Goal: Task Accomplishment & Management: Complete application form

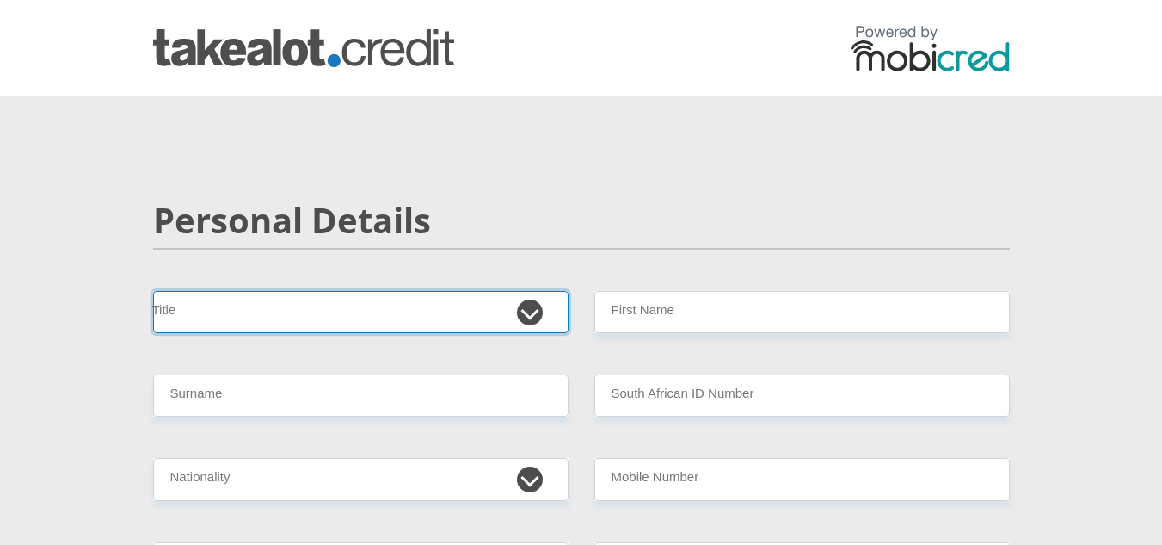
click at [408, 320] on select "Mr Ms Mrs Dr Other" at bounding box center [361, 312] width 416 height 42
select select "Ms"
click at [153, 291] on select "Mr Ms Mrs Dr Other" at bounding box center [361, 312] width 416 height 42
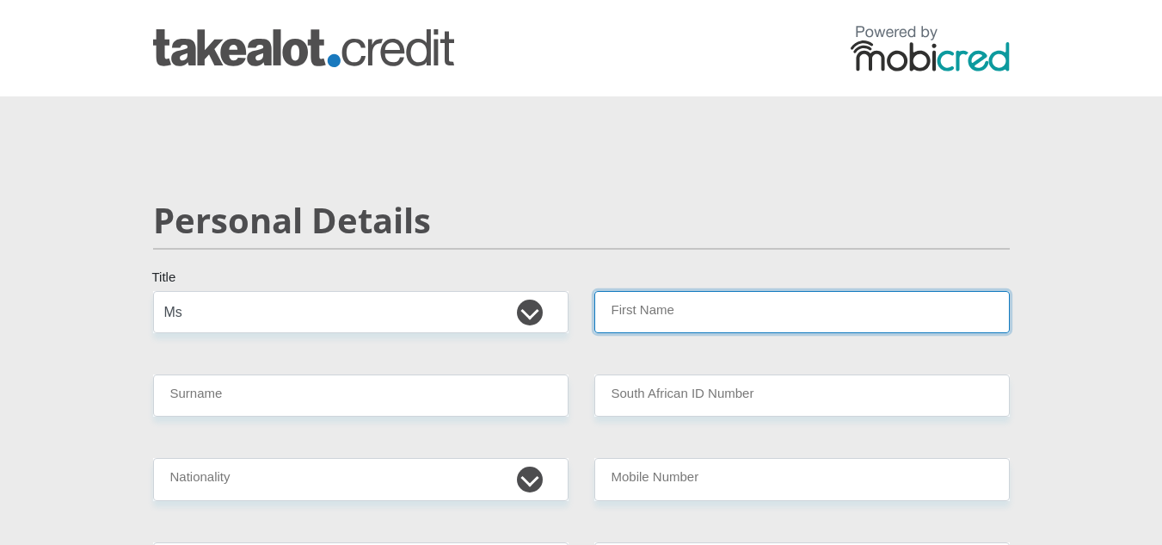
click at [665, 325] on input "First Name" at bounding box center [802, 312] width 416 height 42
type input "N"
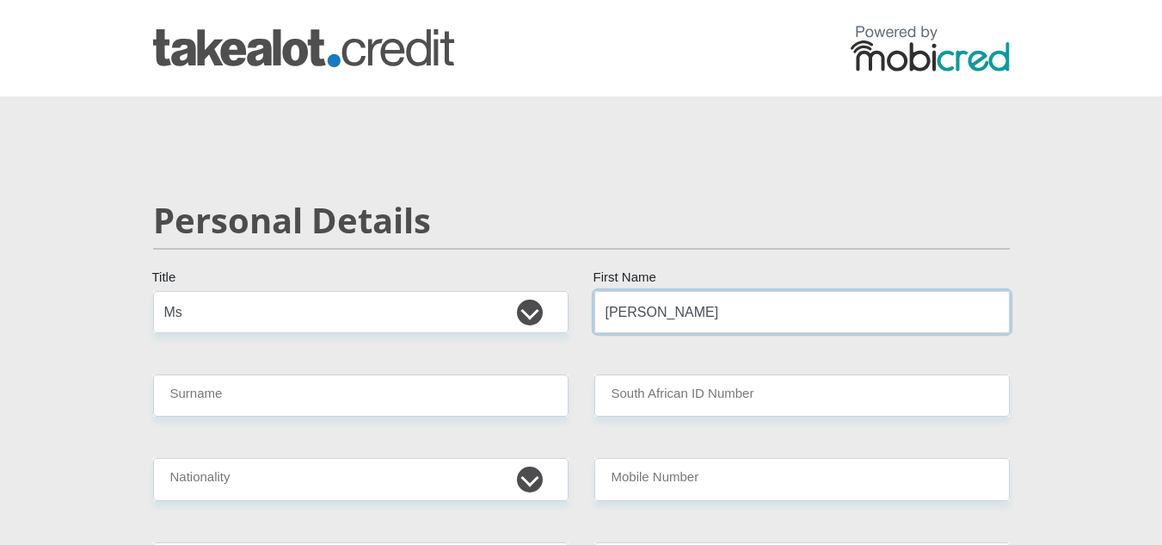
type input "Nilza"
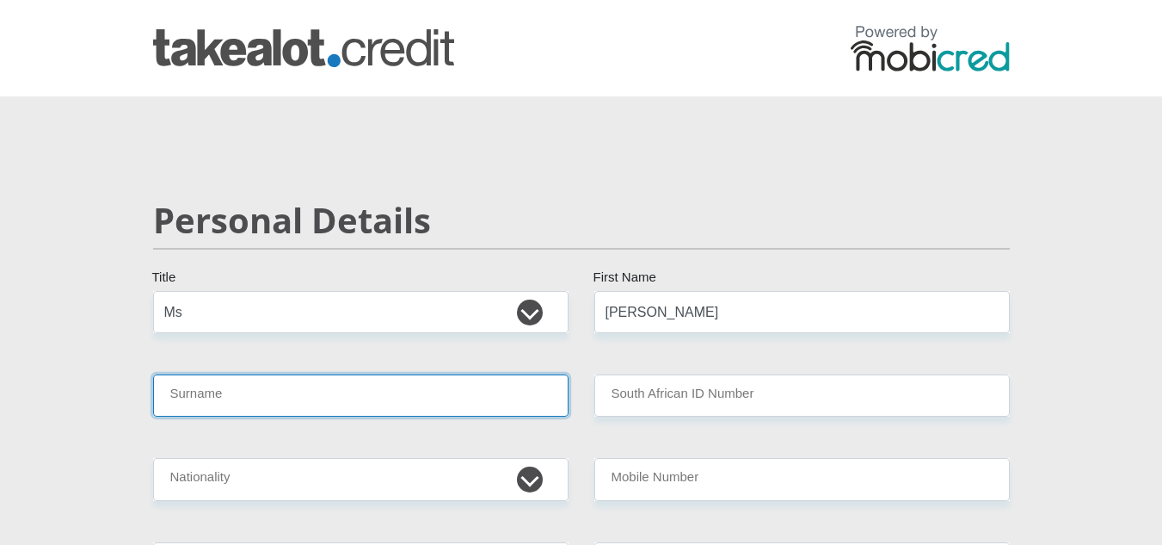
click at [403, 391] on input "Surname" at bounding box center [361, 395] width 416 height 42
type input "u"
click at [509, 403] on input "Ubomvop" at bounding box center [361, 395] width 416 height 42
type input "Ubombo"
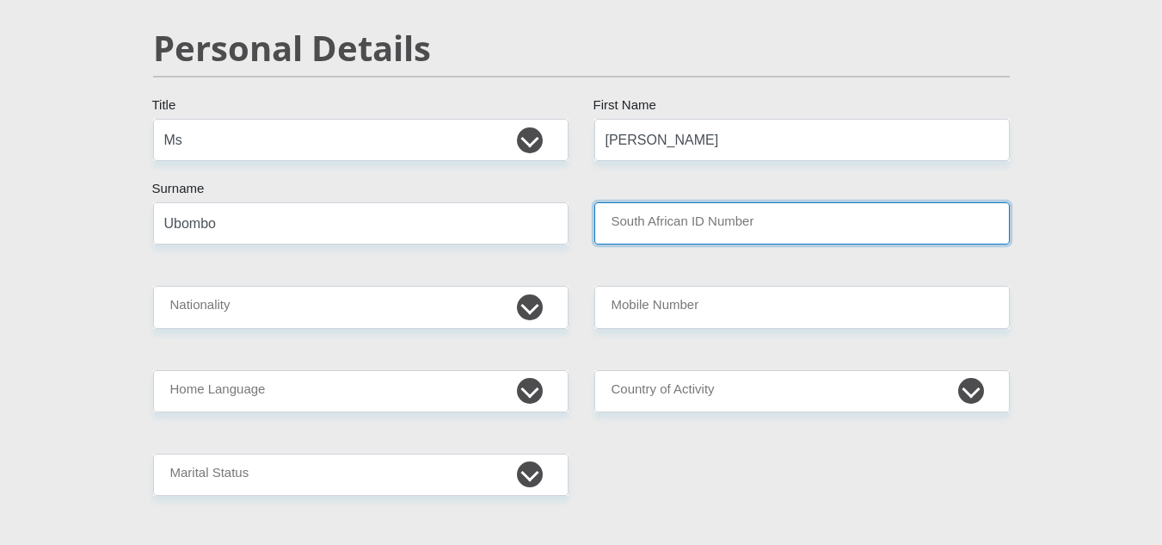
click at [688, 232] on input "South African ID Number" at bounding box center [802, 223] width 416 height 42
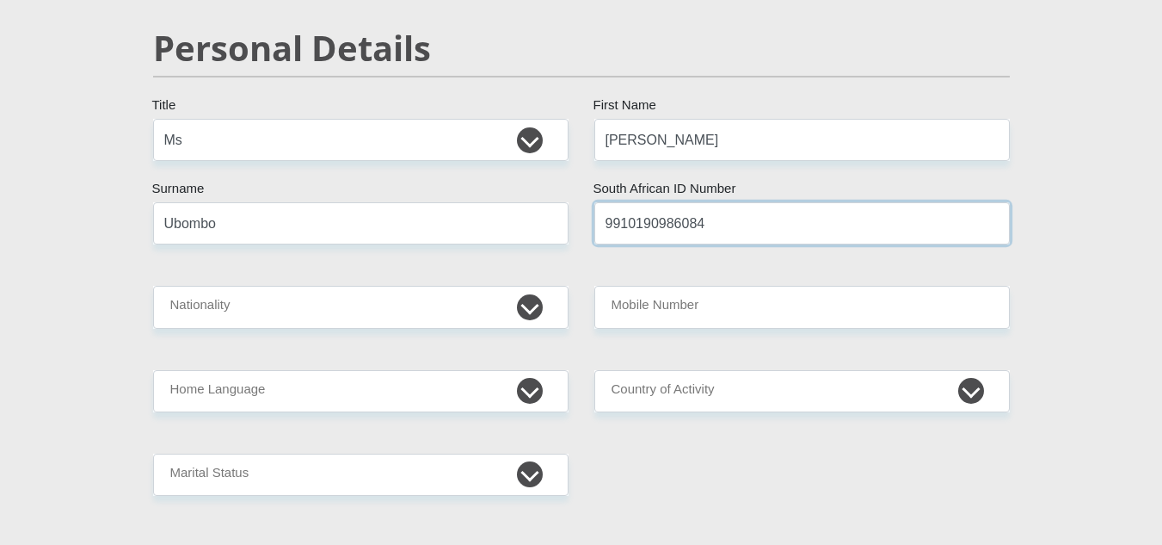
type input "9910190986084"
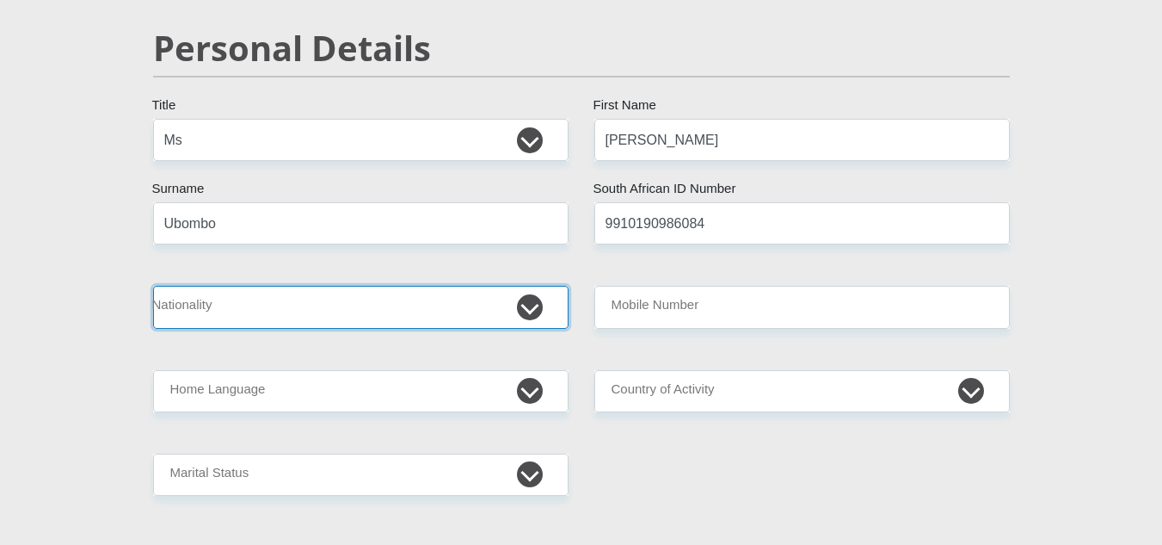
click at [255, 297] on select "South Africa Afghanistan Aland Islands Albania Algeria America Samoa American V…" at bounding box center [361, 307] width 416 height 42
select select "ZAF"
click at [153, 286] on select "South Africa Afghanistan Aland Islands Albania Algeria America Samoa American V…" at bounding box center [361, 307] width 416 height 42
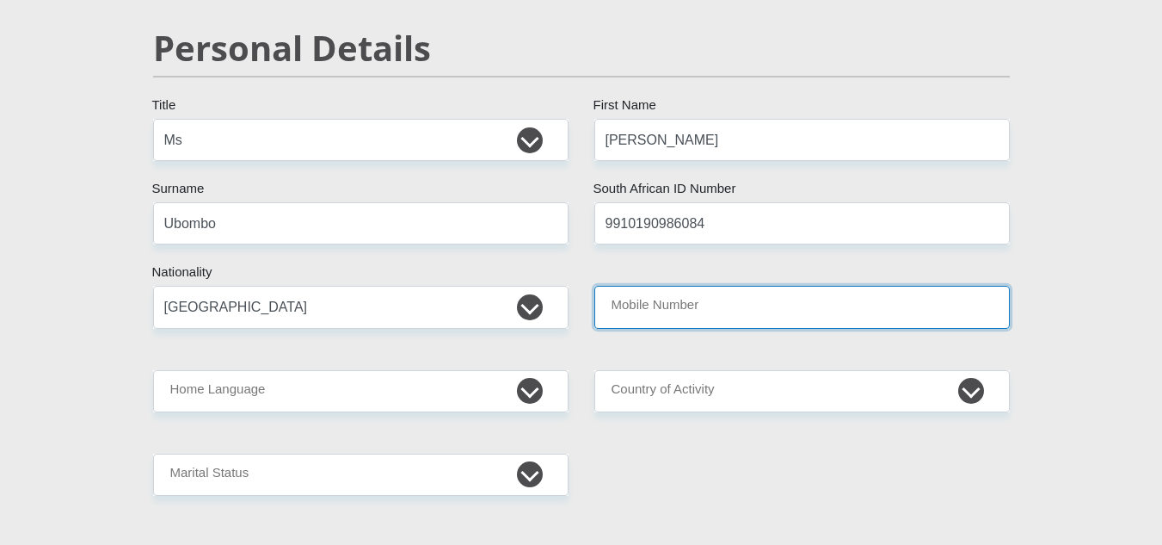
click at [735, 299] on input "Mobile Number" at bounding box center [802, 307] width 416 height 42
type input "0829227808"
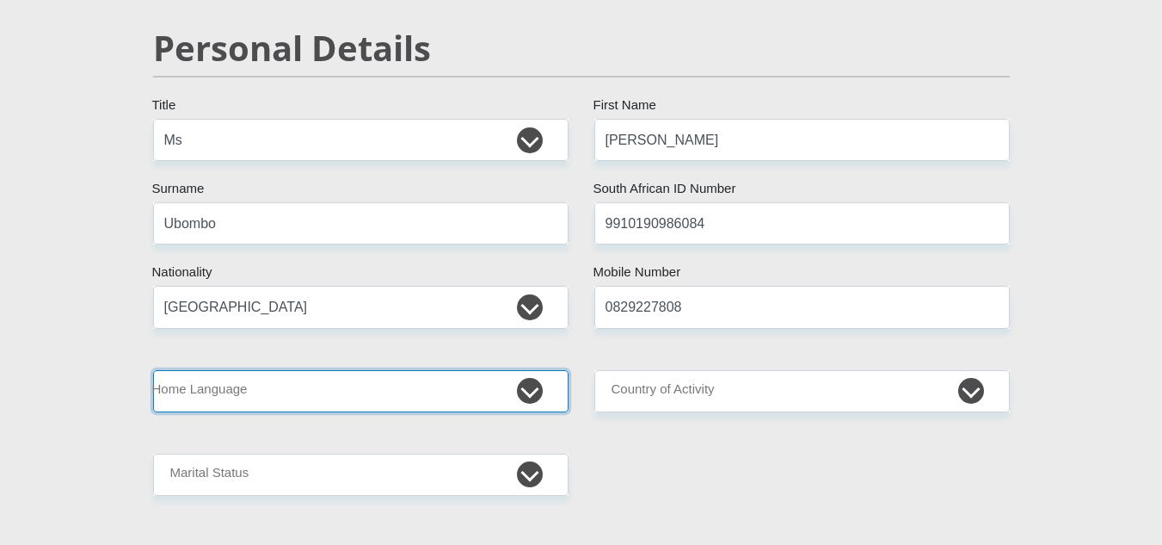
click at [352, 382] on select "Afrikaans English Sepedi South Ndebele Southern Sotho Swati Tsonga Tswana Venda…" at bounding box center [361, 391] width 416 height 42
select select "eng"
click at [153, 370] on select "Afrikaans English Sepedi South Ndebele Southern Sotho Swati Tsonga Tswana Venda…" at bounding box center [361, 391] width 416 height 42
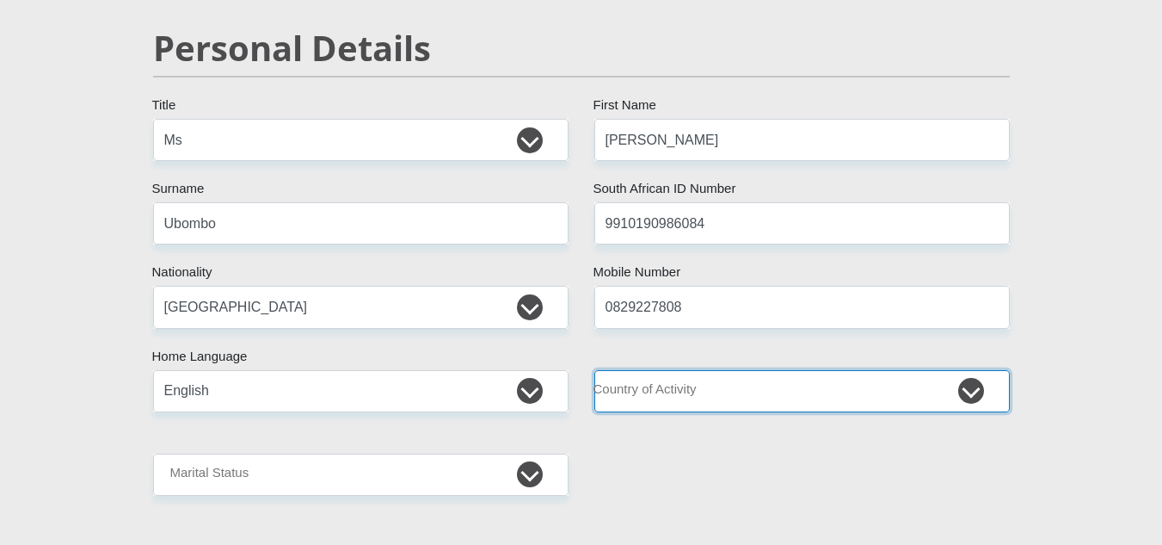
click at [691, 397] on select "South Africa Afghanistan Aland Islands Albania Algeria America Samoa American V…" at bounding box center [802, 391] width 416 height 42
select select "ZAF"
click at [594, 370] on select "South Africa Afghanistan Aland Islands Albania Algeria America Samoa American V…" at bounding box center [802, 391] width 416 height 42
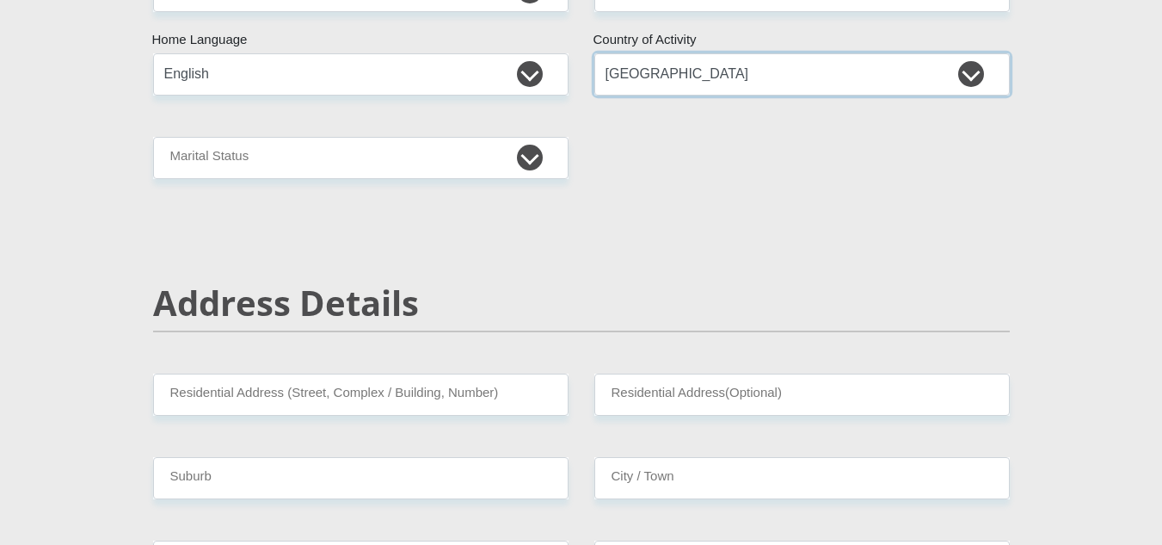
scroll to position [516, 0]
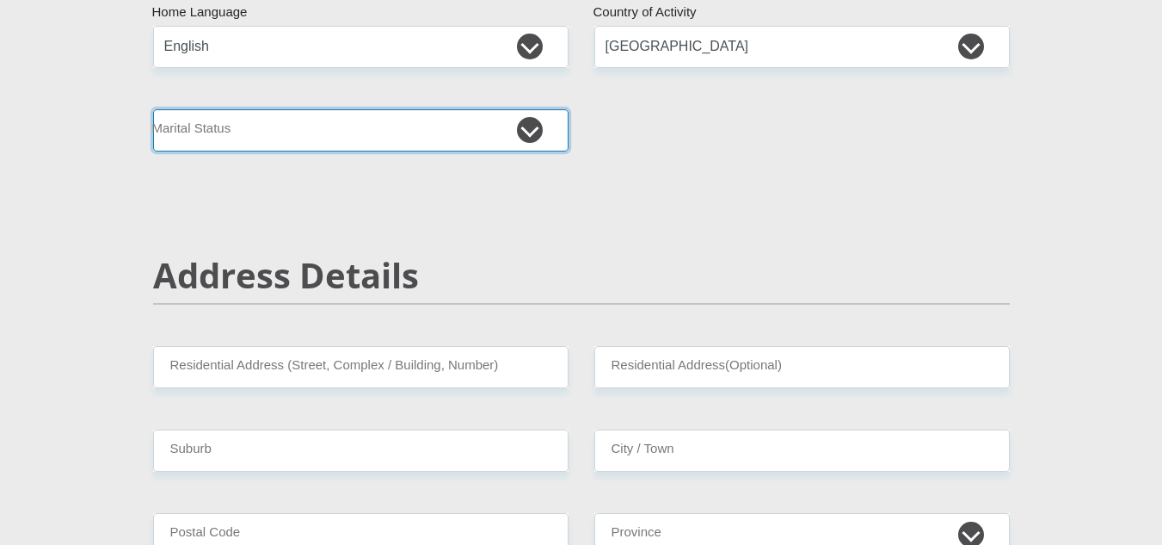
click at [358, 139] on select "Married ANC Single Divorced Widowed Married COP or Customary Law" at bounding box center [361, 130] width 416 height 42
select select "2"
click at [153, 109] on select "Married ANC Single Divorced Widowed Married COP or Customary Law" at bounding box center [361, 130] width 416 height 42
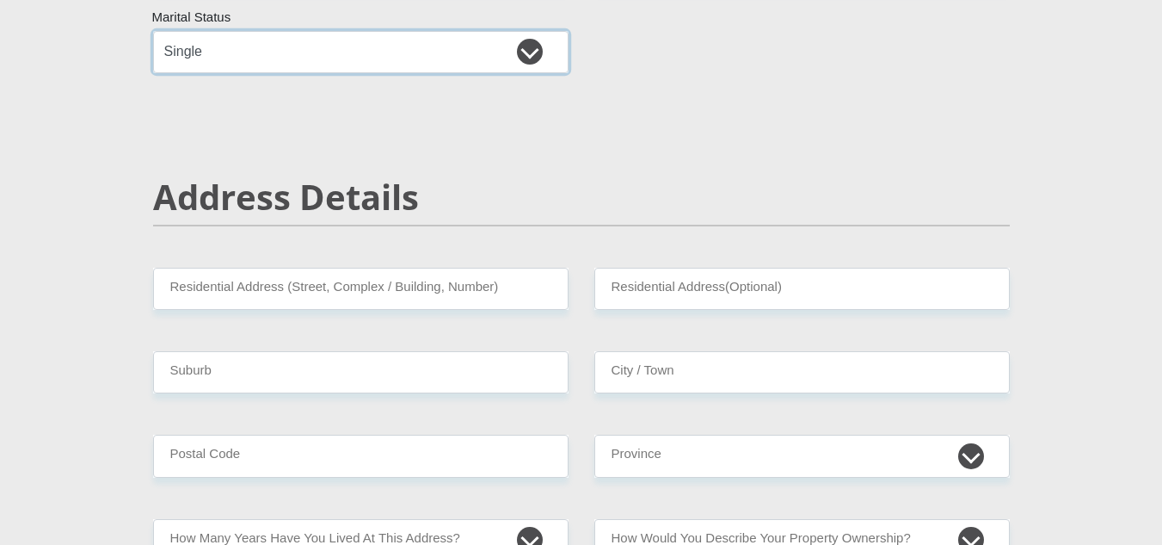
scroll to position [688, 0]
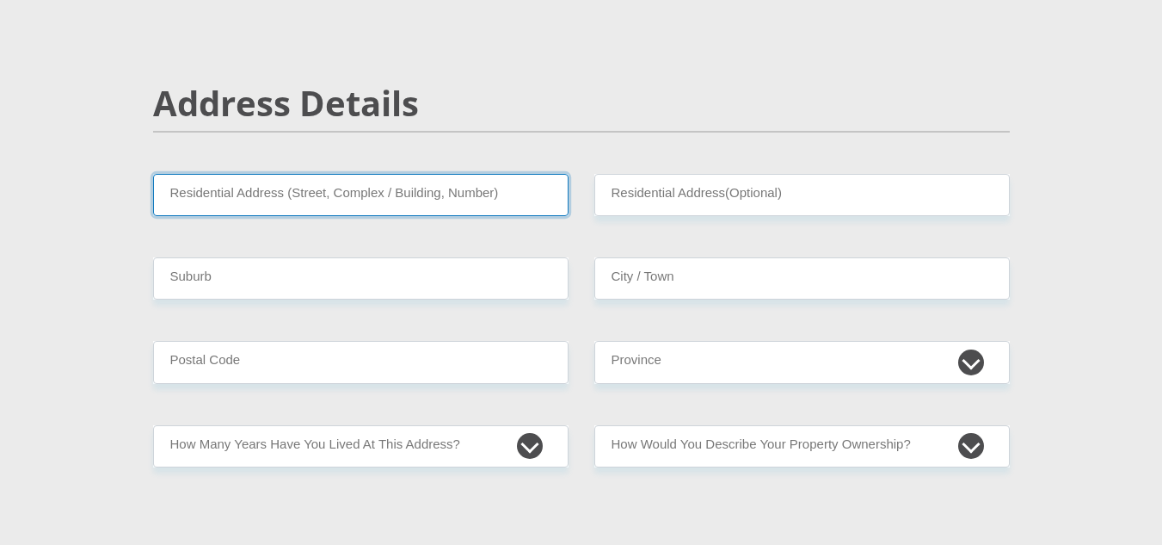
click at [332, 198] on input "Residential Address (Street, Complex / Building, Number)" at bounding box center [361, 195] width 416 height 42
type input "161 Springs Road, Denneoord"
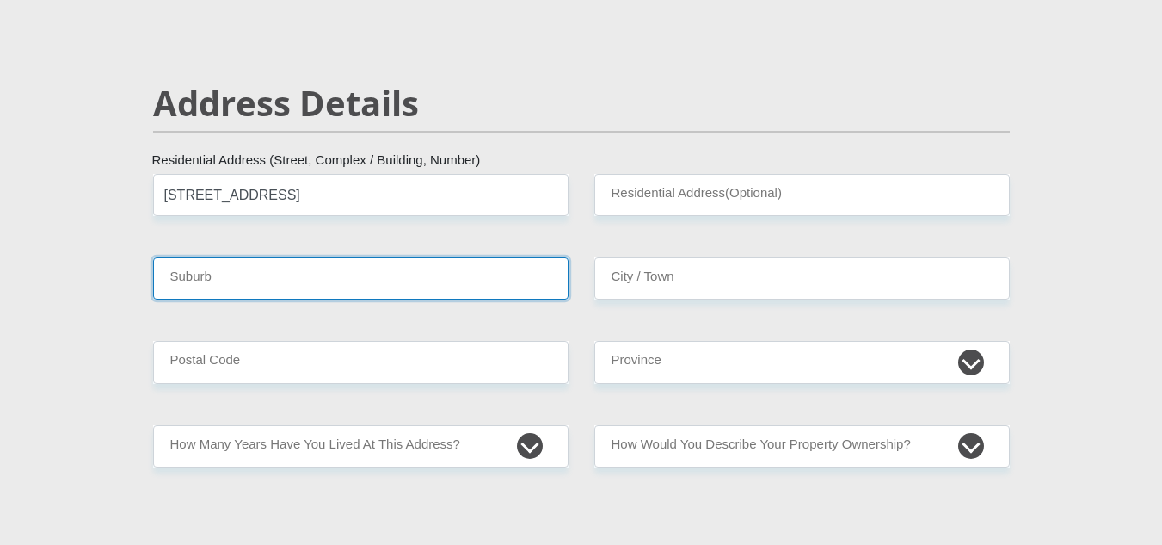
type input "Brakpan"
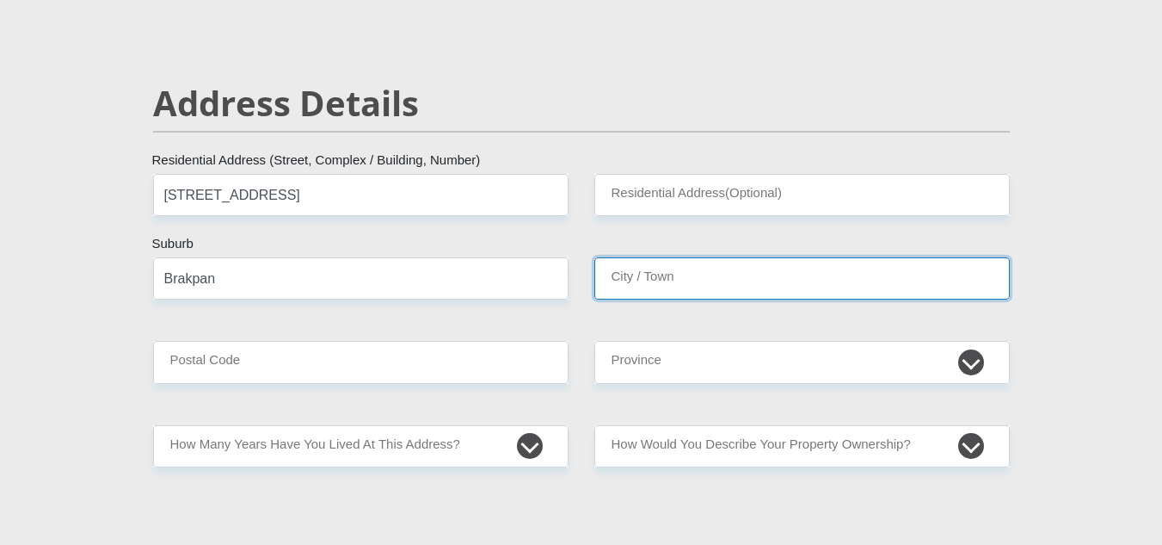
type input "Brakpan"
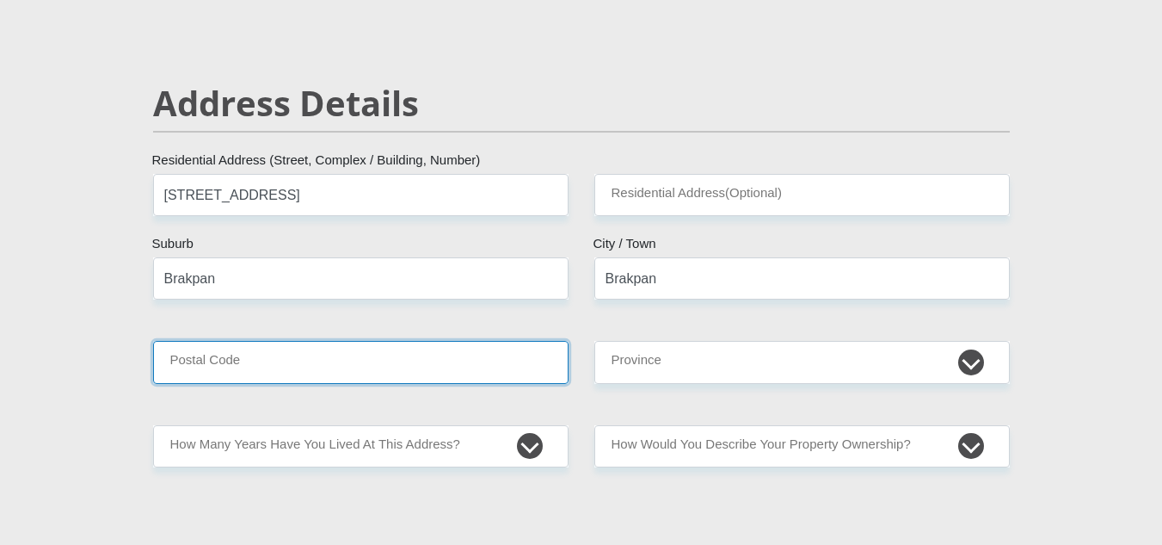
type input "1541"
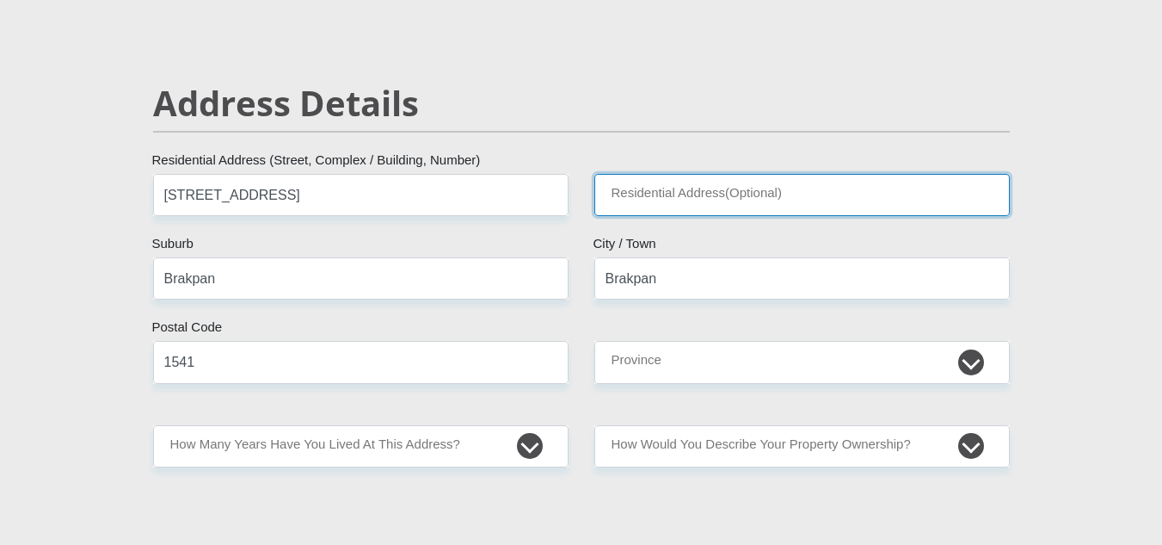
click at [606, 200] on input "Residential Address(Optional)" at bounding box center [802, 195] width 416 height 42
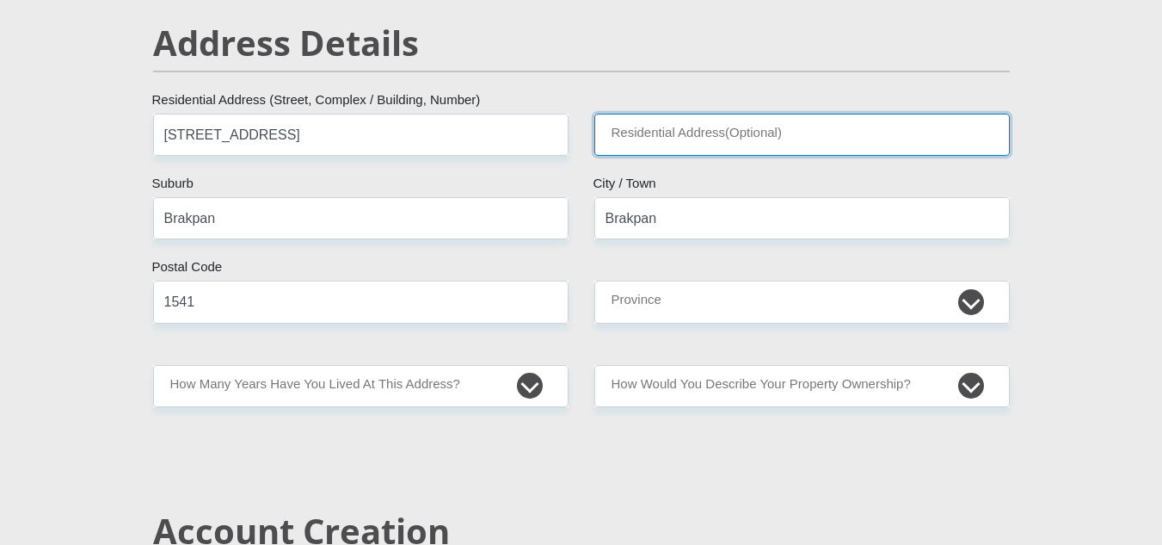
scroll to position [774, 0]
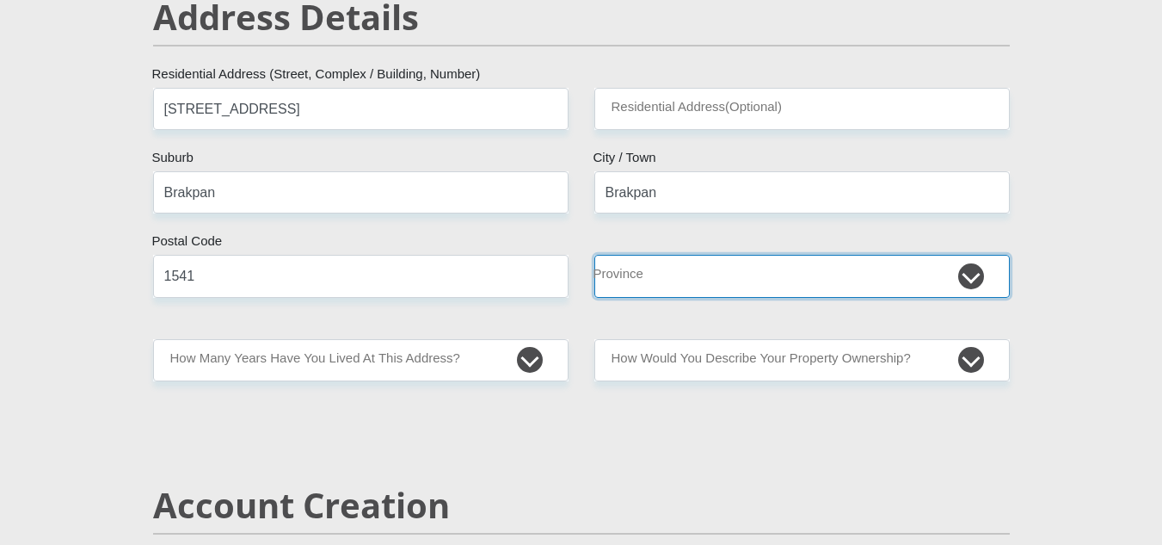
click at [625, 277] on select "Eastern Cape Free State Gauteng KwaZulu-Natal Limpopo Mpumalanga Northern Cape …" at bounding box center [802, 276] width 416 height 42
select select "Gauteng"
click at [594, 255] on select "Eastern Cape Free State Gauteng KwaZulu-Natal Limpopo Mpumalanga Northern Cape …" at bounding box center [802, 276] width 416 height 42
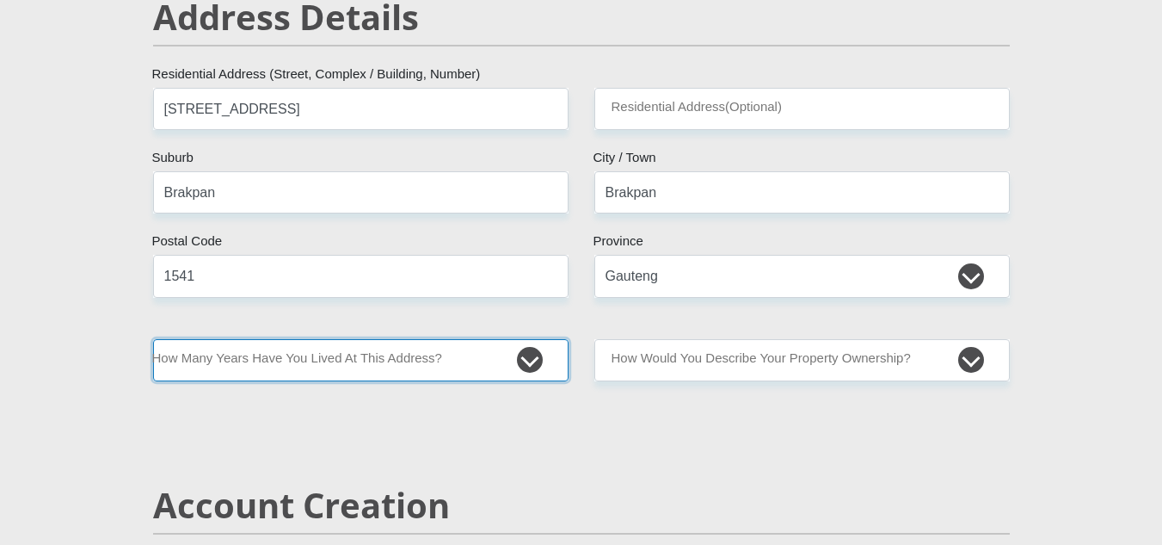
click at [519, 361] on select "less than 1 year 1-3 years 3-5 years 5+ years" at bounding box center [361, 360] width 416 height 42
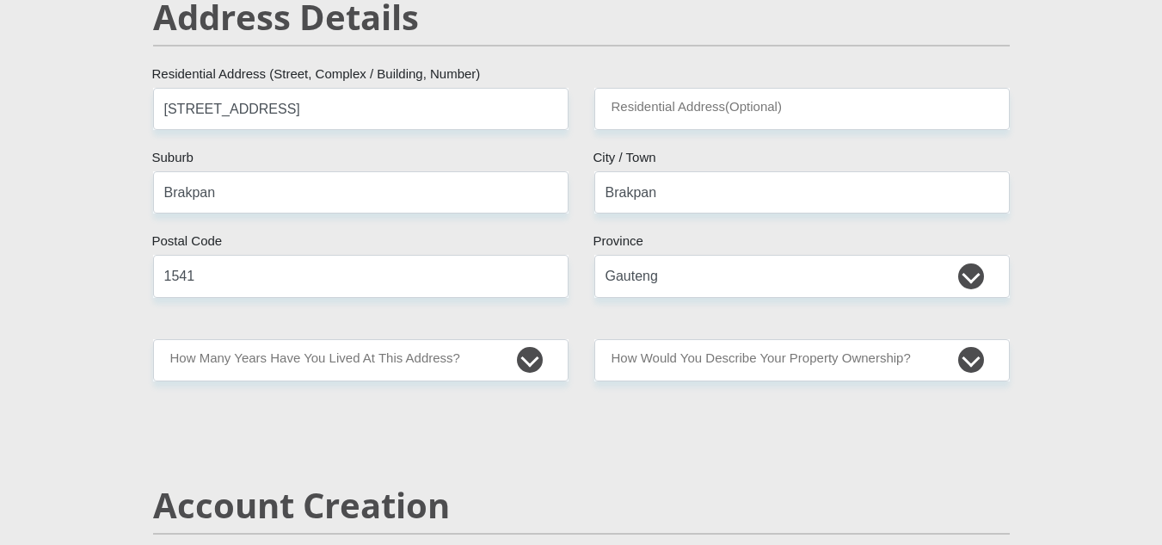
click at [170, 503] on h2 "Account Creation" at bounding box center [581, 504] width 857 height 41
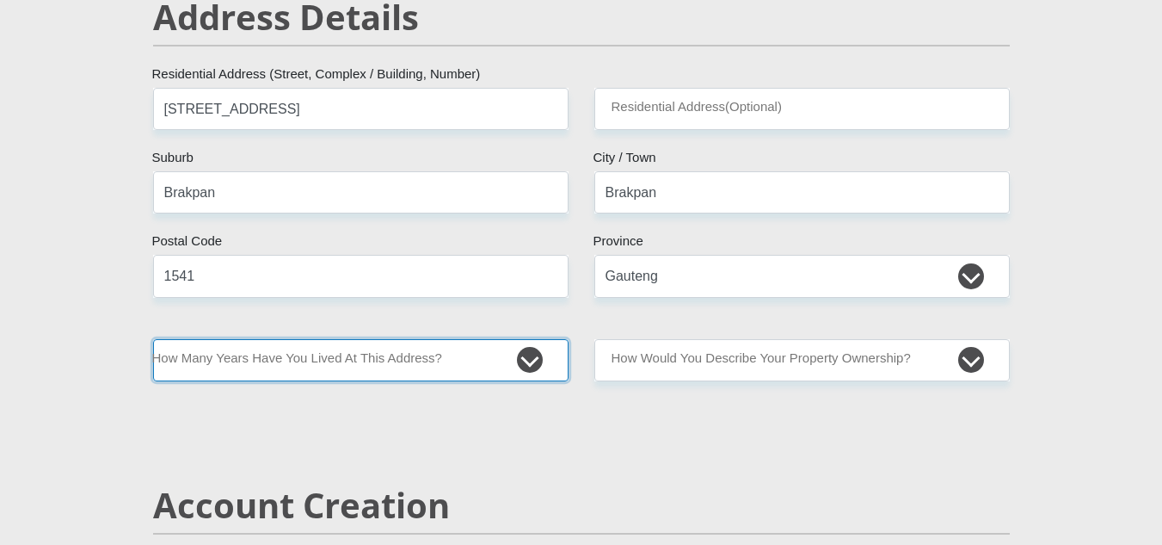
click at [397, 373] on select "less than 1 year 1-3 years 3-5 years 5+ years" at bounding box center [361, 360] width 416 height 42
select select "5"
click at [153, 339] on select "less than 1 year 1-3 years 3-5 years 5+ years" at bounding box center [361, 360] width 416 height 42
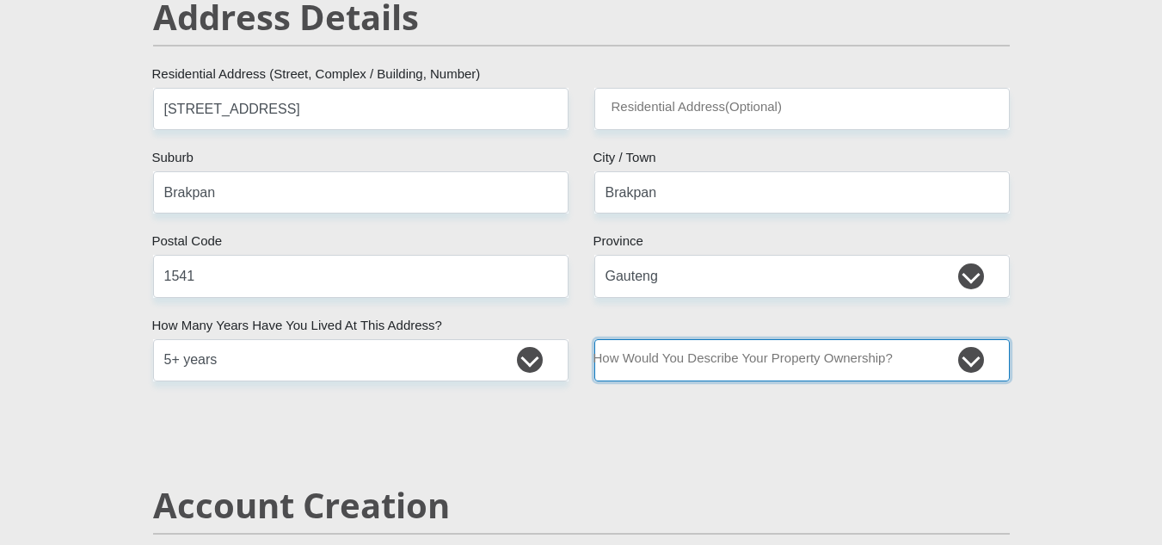
click at [762, 360] on select "Owned Rented Family Owned Company Dwelling" at bounding box center [802, 360] width 416 height 42
select select "parents"
click at [594, 339] on select "Owned Rented Family Owned Company Dwelling" at bounding box center [802, 360] width 416 height 42
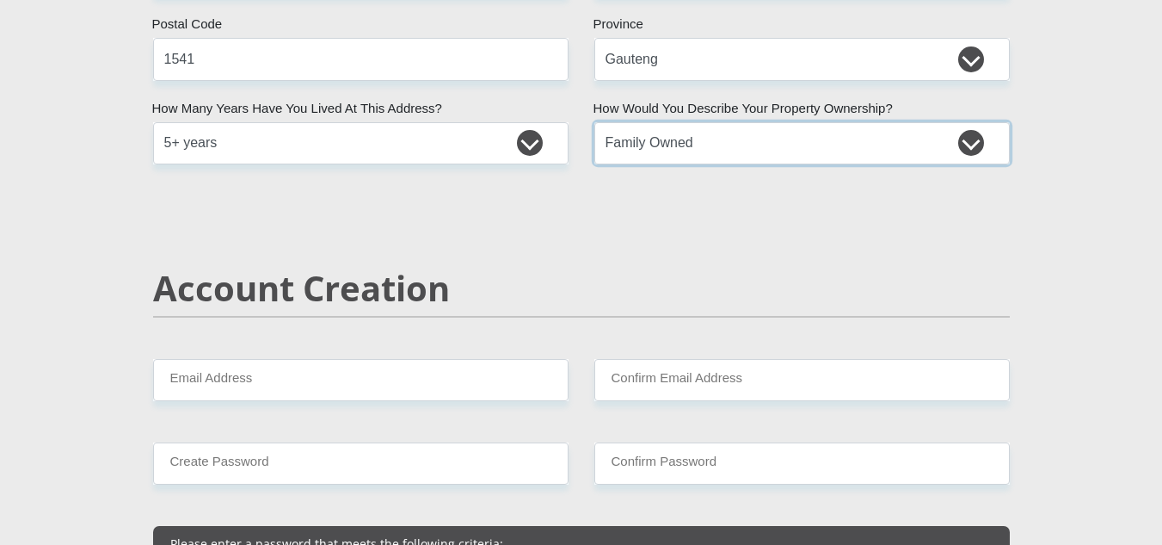
scroll to position [1032, 0]
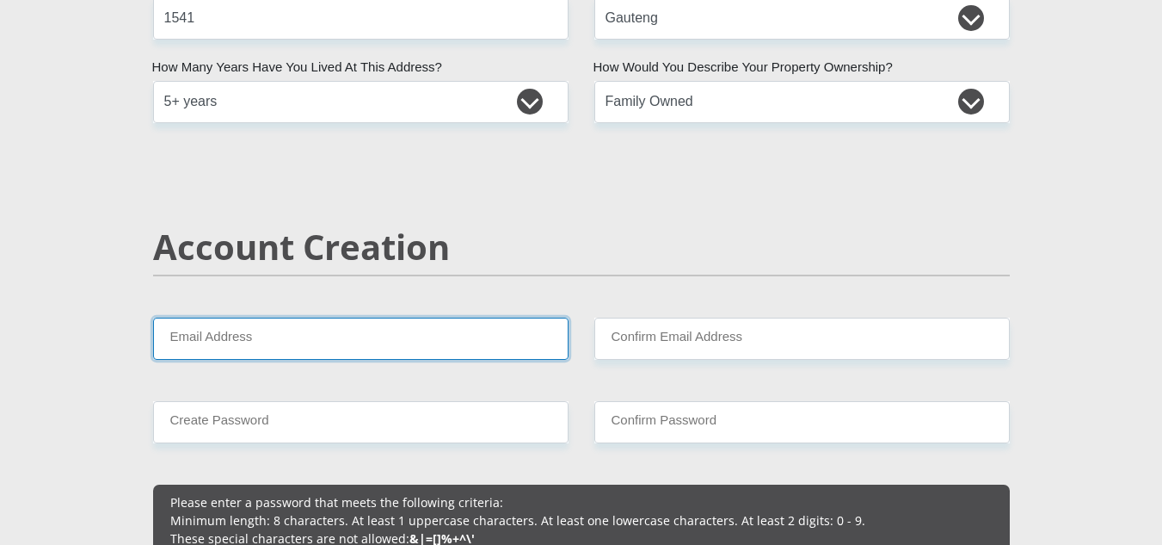
click at [429, 336] on input "Email Address" at bounding box center [361, 338] width 416 height 42
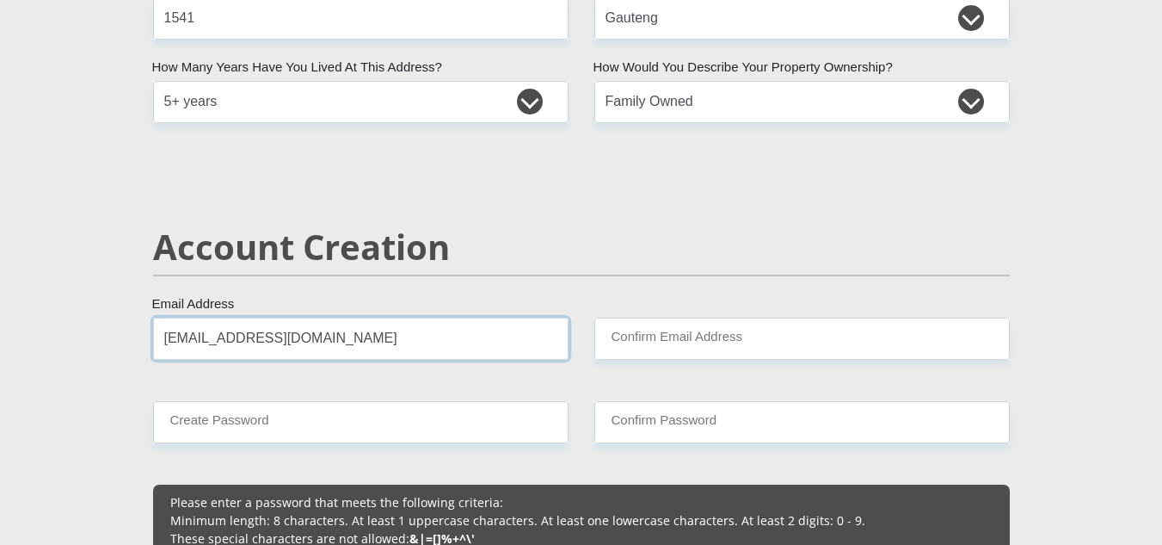
type input "Nilzaripfumelo@gmail.com"
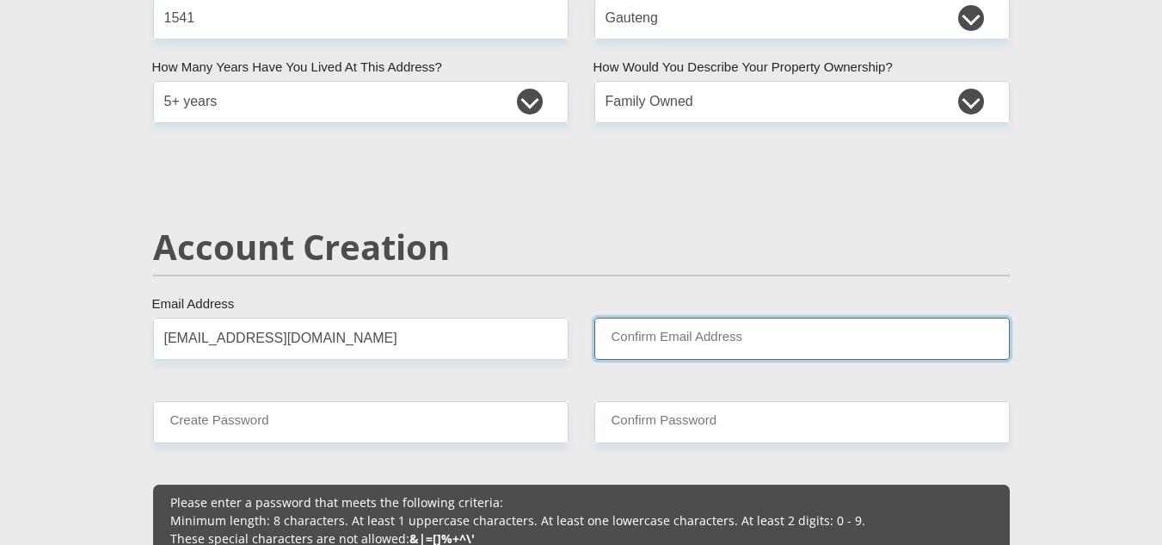
click at [740, 339] on input "Confirm Email Address" at bounding box center [802, 338] width 416 height 42
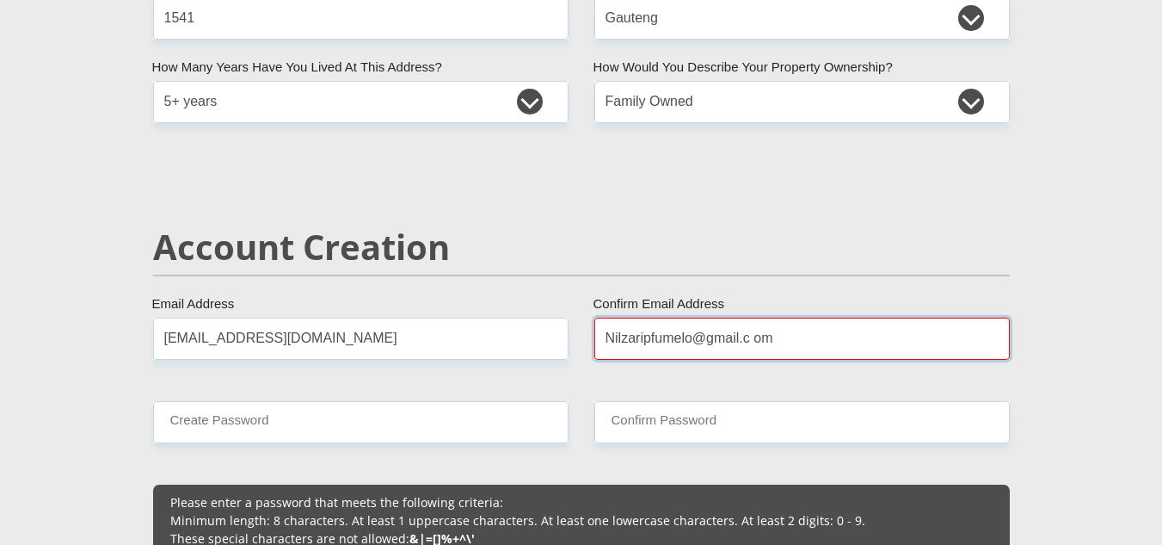
click at [754, 338] on input "Nilzaripfumelo@gmail.c om" at bounding box center [802, 338] width 416 height 42
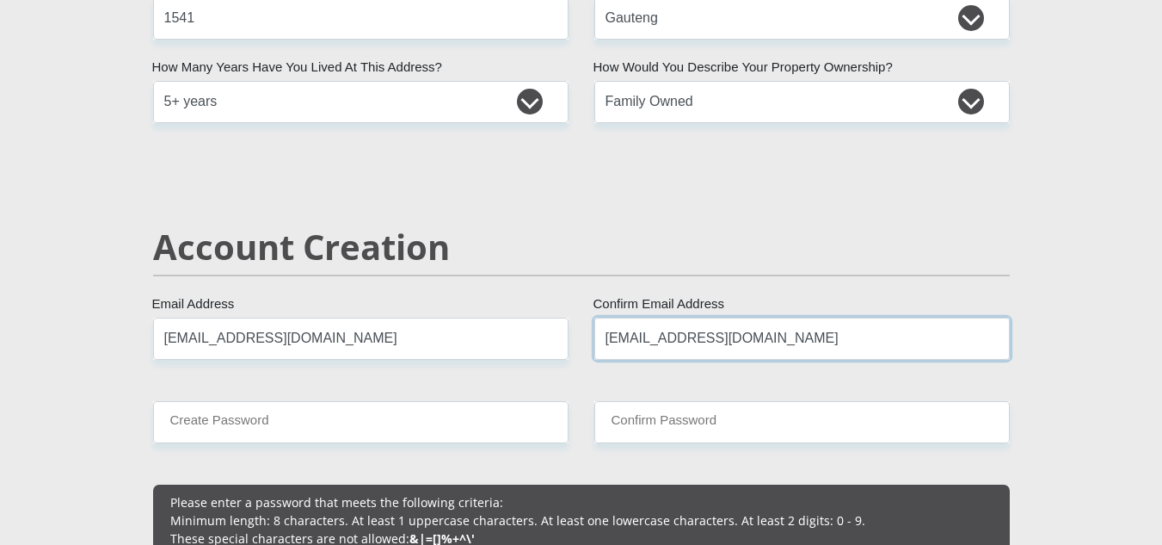
type input "Nilzaripfumelo@gmail.com"
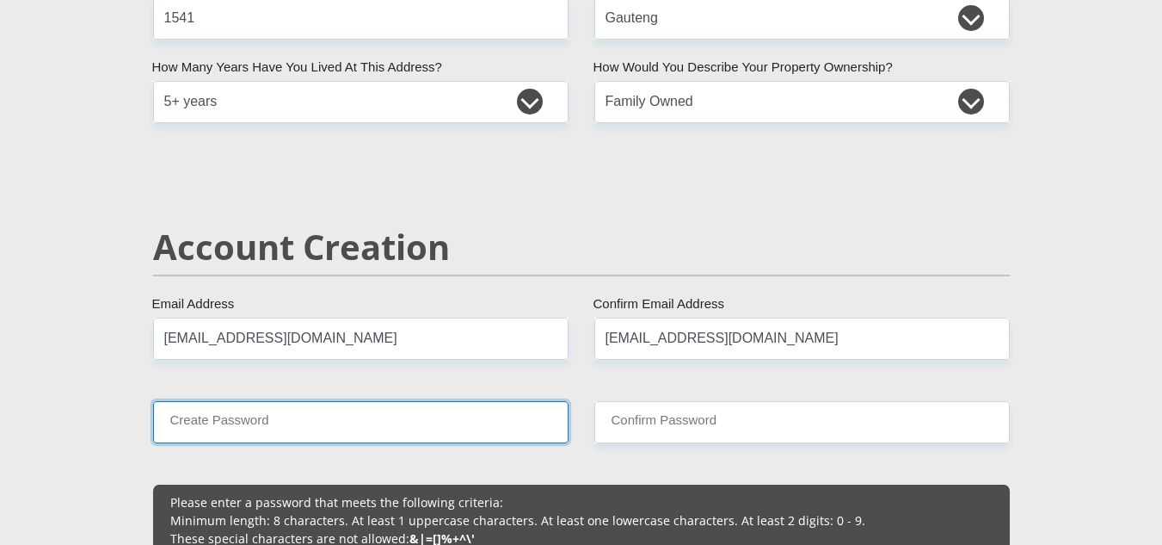
click at [352, 414] on input "Create Password" at bounding box center [361, 422] width 416 height 42
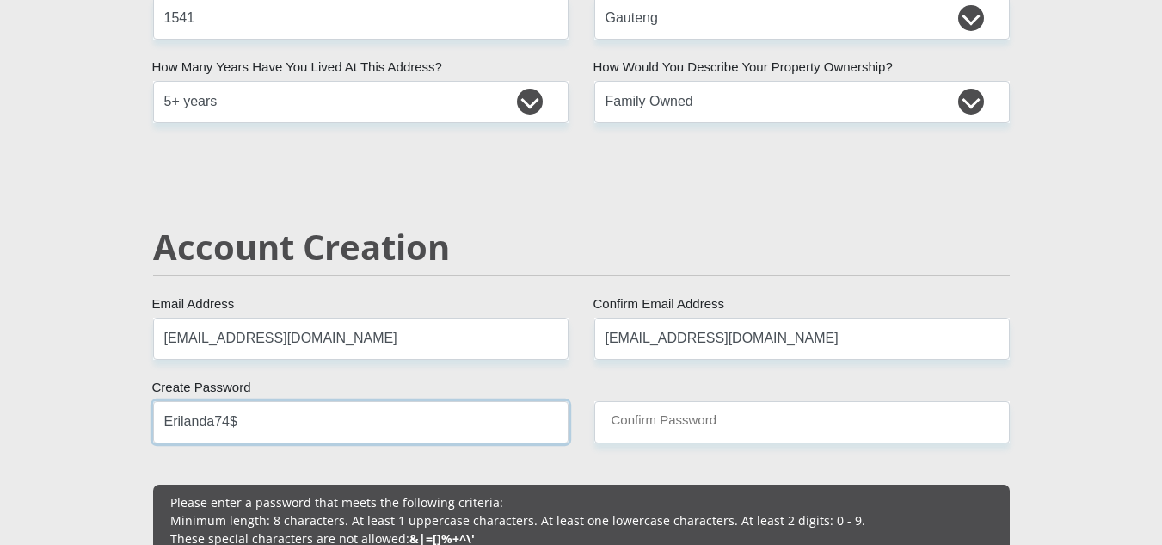
type input "Erilanda74$"
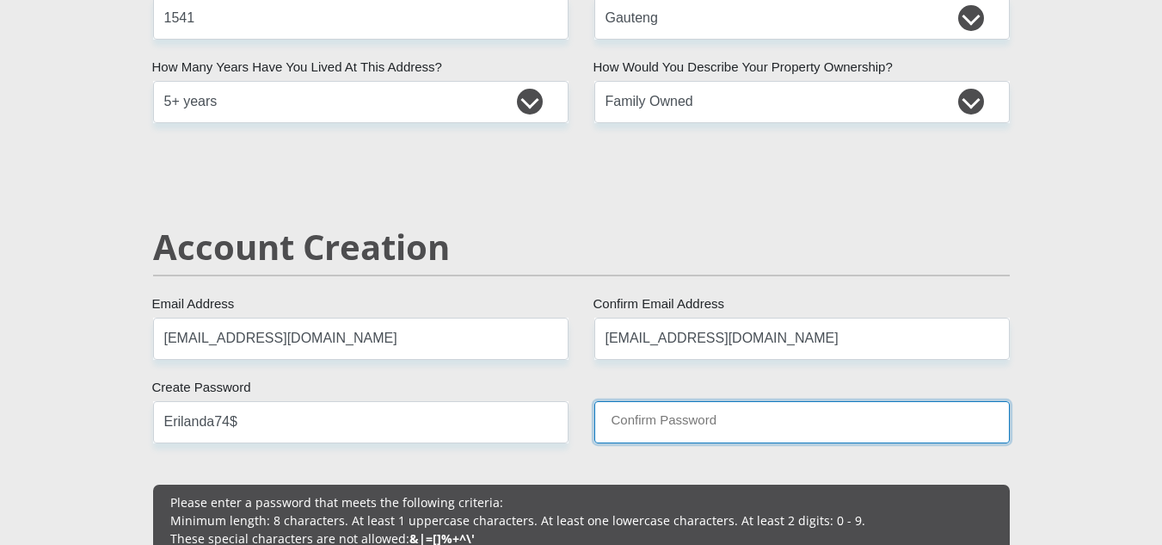
click at [625, 421] on input "Confirm Password" at bounding box center [802, 422] width 416 height 42
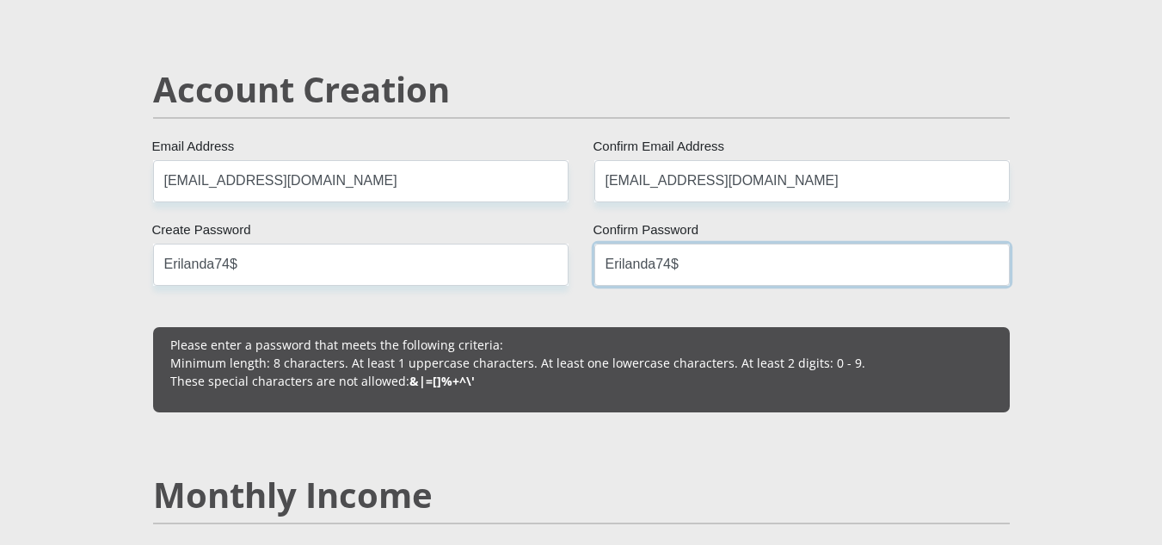
scroll to position [1204, 0]
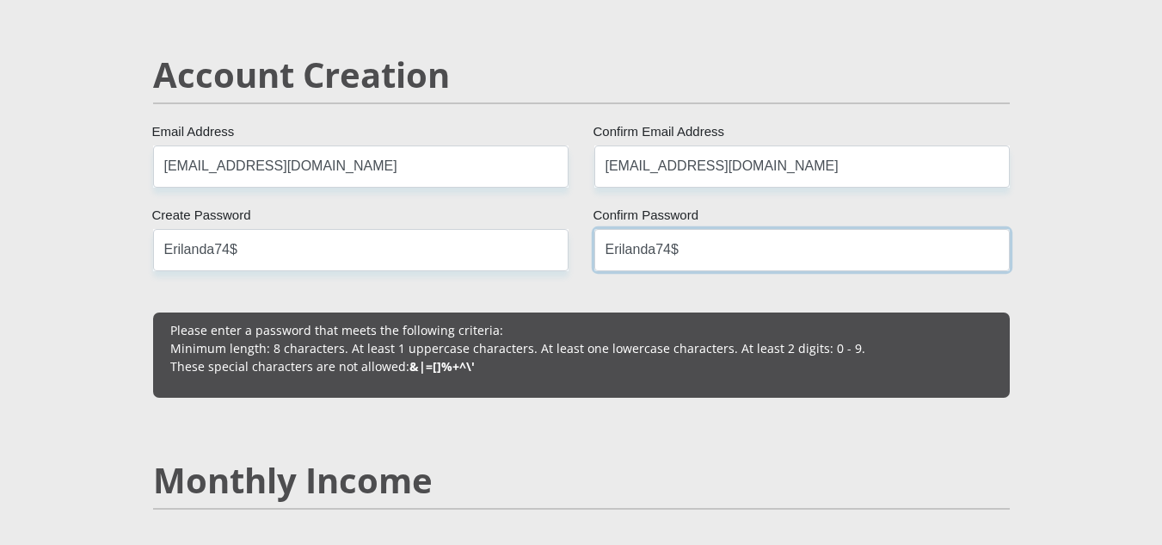
type input "Erilanda74$"
drag, startPoint x: 633, startPoint y: 276, endPoint x: 542, endPoint y: 340, distance: 111.2
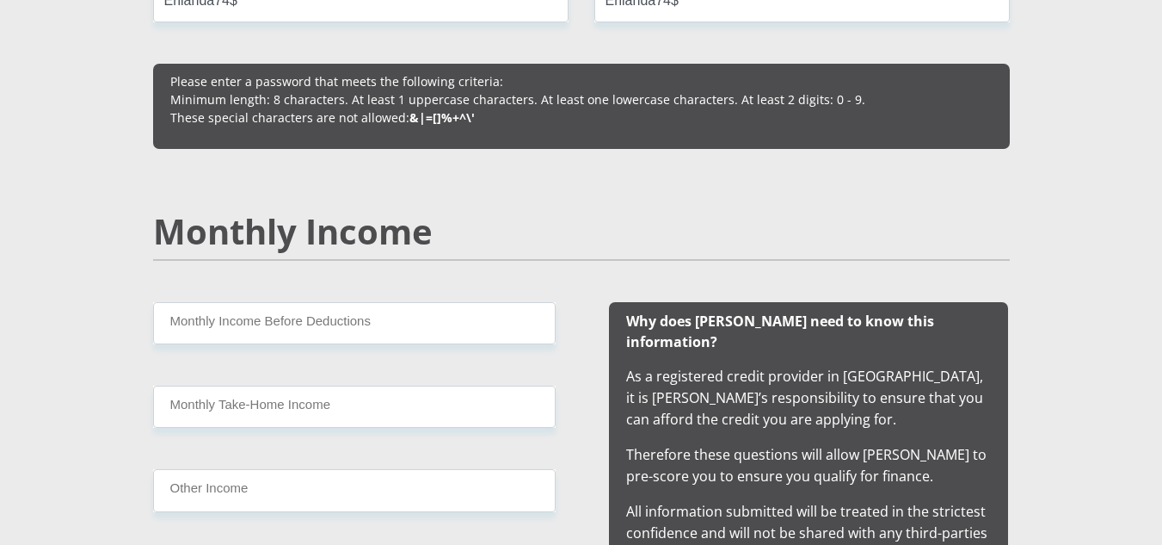
scroll to position [1463, 0]
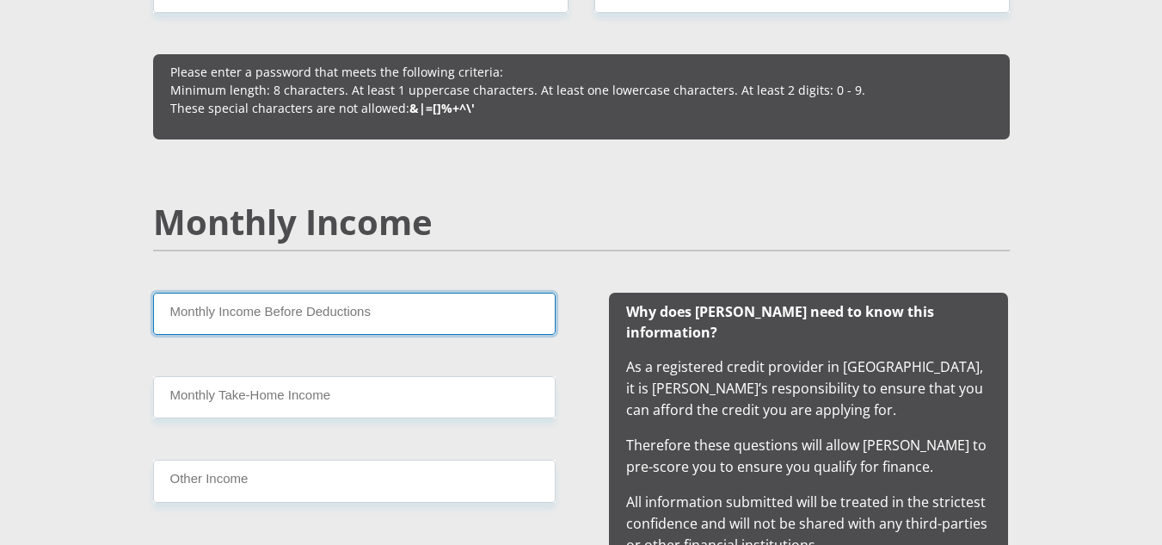
click at [348, 317] on input "Monthly Income Before Deductions" at bounding box center [354, 314] width 403 height 42
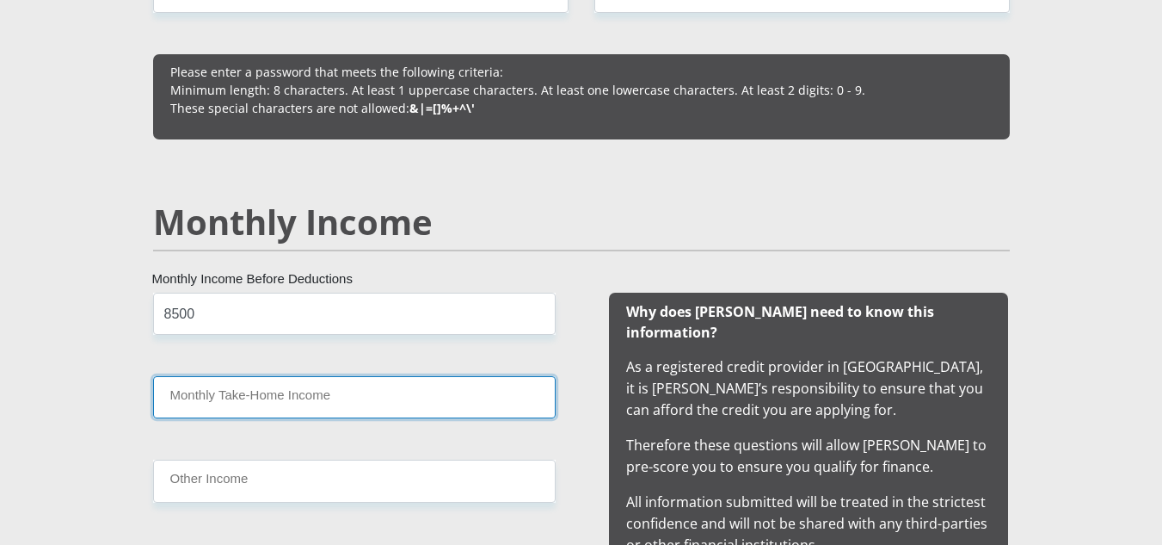
click at [328, 403] on input "Monthly Take-Home Income" at bounding box center [354, 397] width 403 height 42
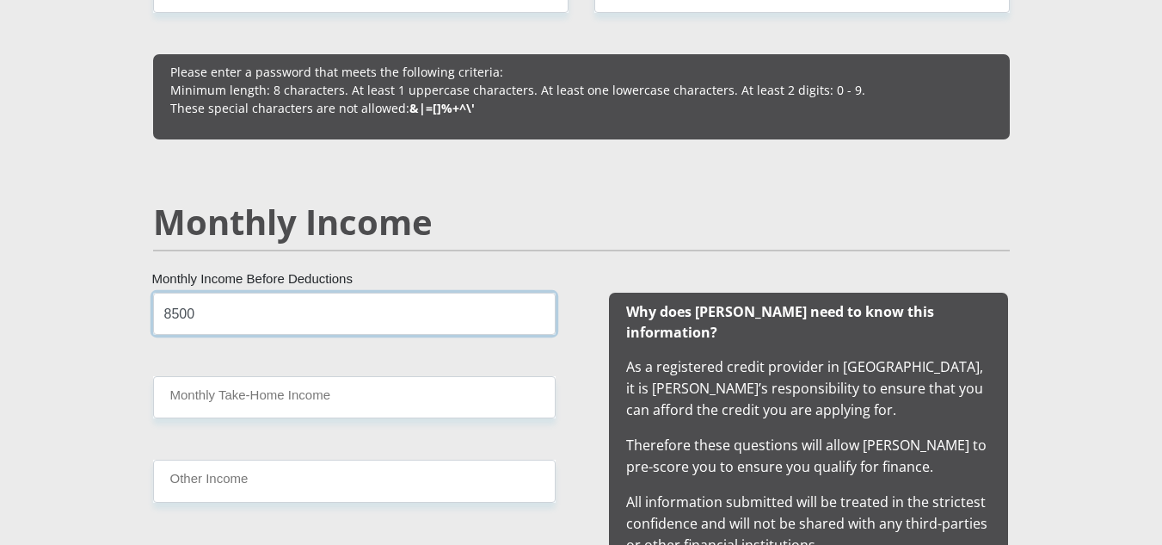
drag, startPoint x: 218, startPoint y: 323, endPoint x: 128, endPoint y: 325, distance: 89.5
click at [127, 325] on div "8500 Monthly Income Before Deductions Monthly Take-Home Income Other Income" at bounding box center [354, 429] width 454 height 272
click at [181, 313] on input "10000" at bounding box center [354, 314] width 403 height 42
type input "10000"
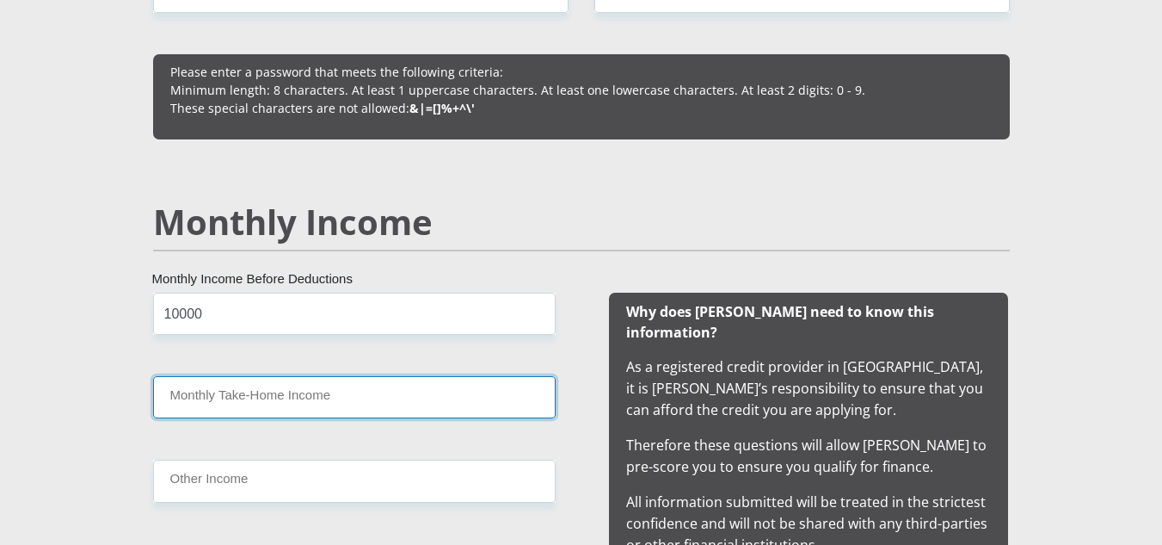
click at [206, 399] on input "Monthly Take-Home Income" at bounding box center [354, 397] width 403 height 42
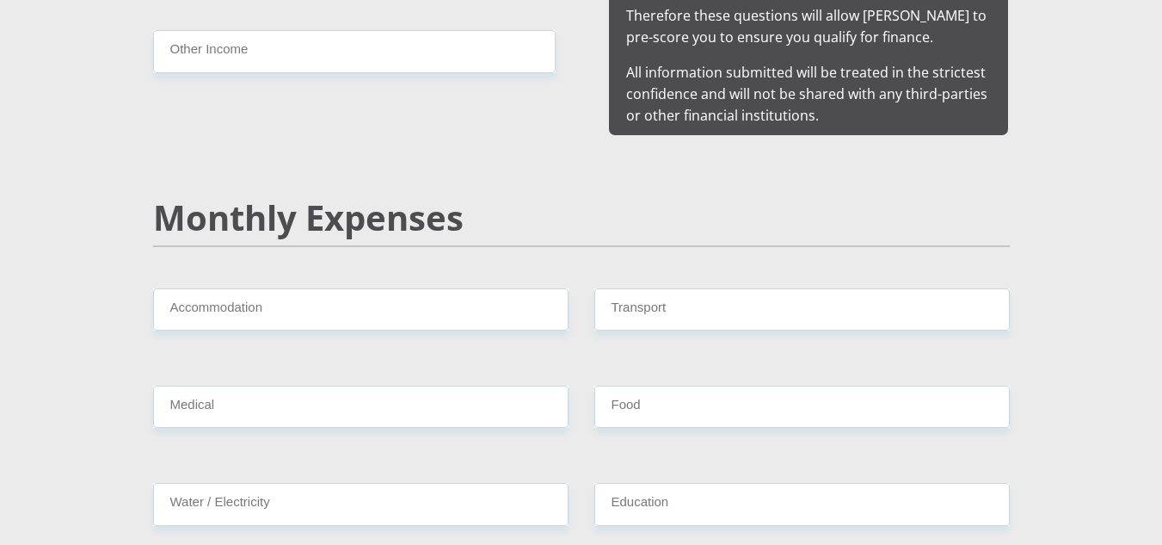
scroll to position [1893, 0]
type input "8500"
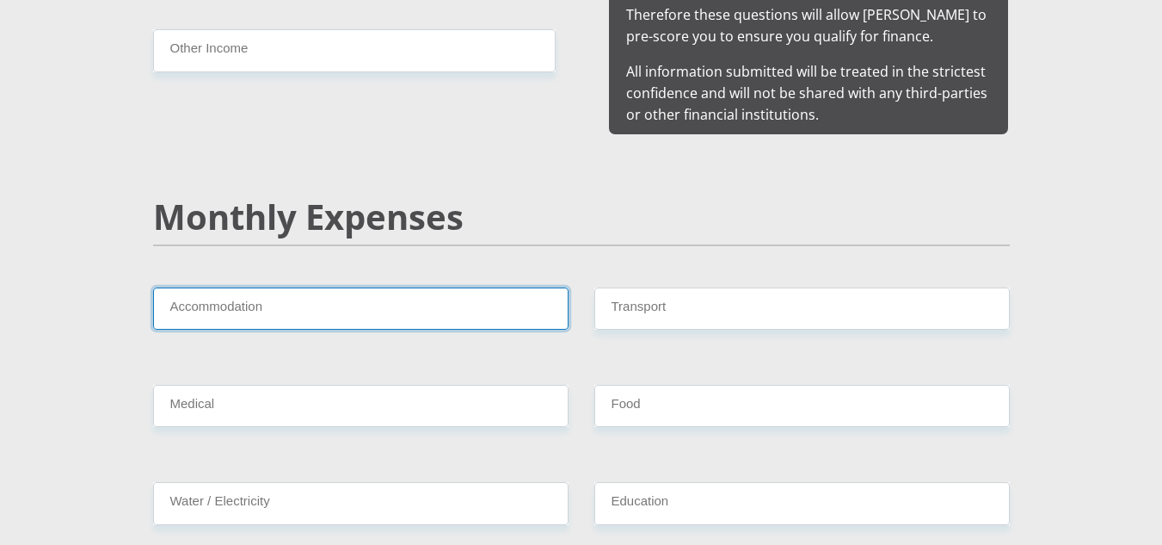
click at [276, 290] on input "Accommodation" at bounding box center [361, 308] width 416 height 42
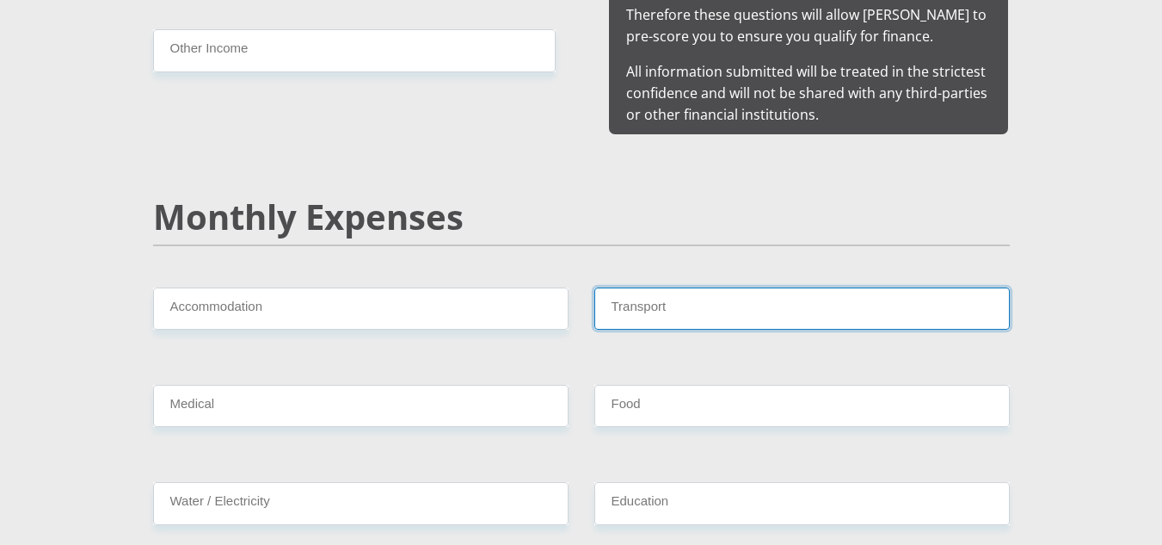
click at [641, 287] on input "Transport" at bounding box center [802, 308] width 416 height 42
type input "1500"
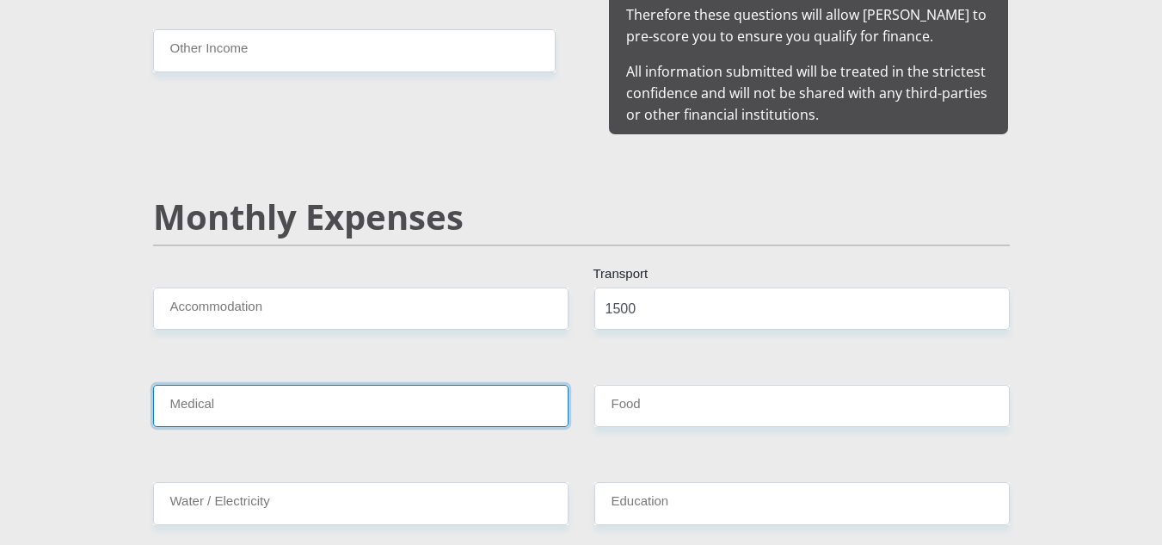
click at [510, 385] on input "Medical" at bounding box center [361, 406] width 416 height 42
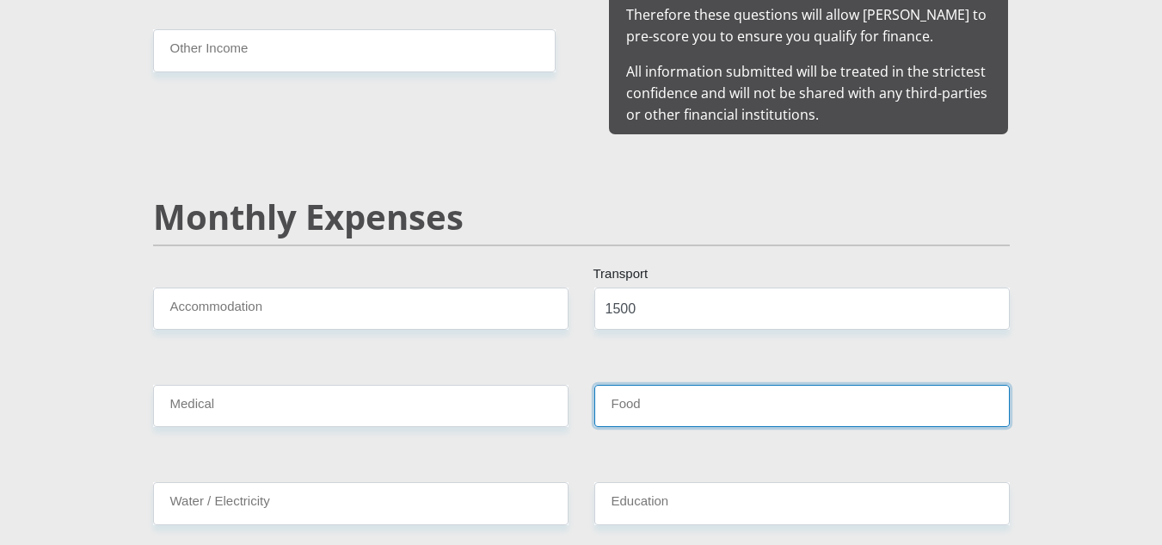
click at [715, 385] on input "Food" at bounding box center [802, 406] width 416 height 42
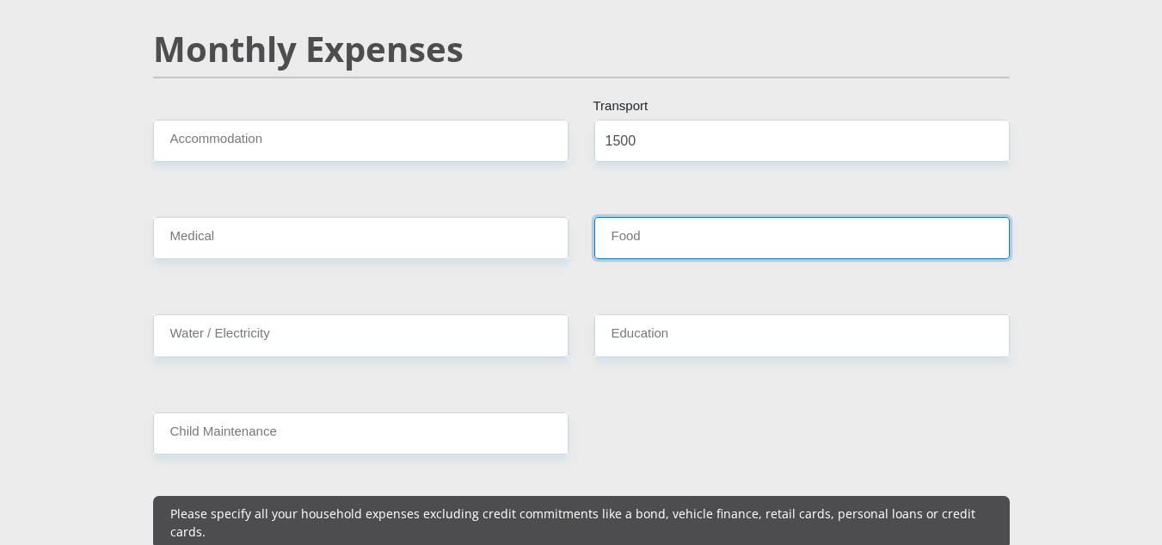
scroll to position [2065, 0]
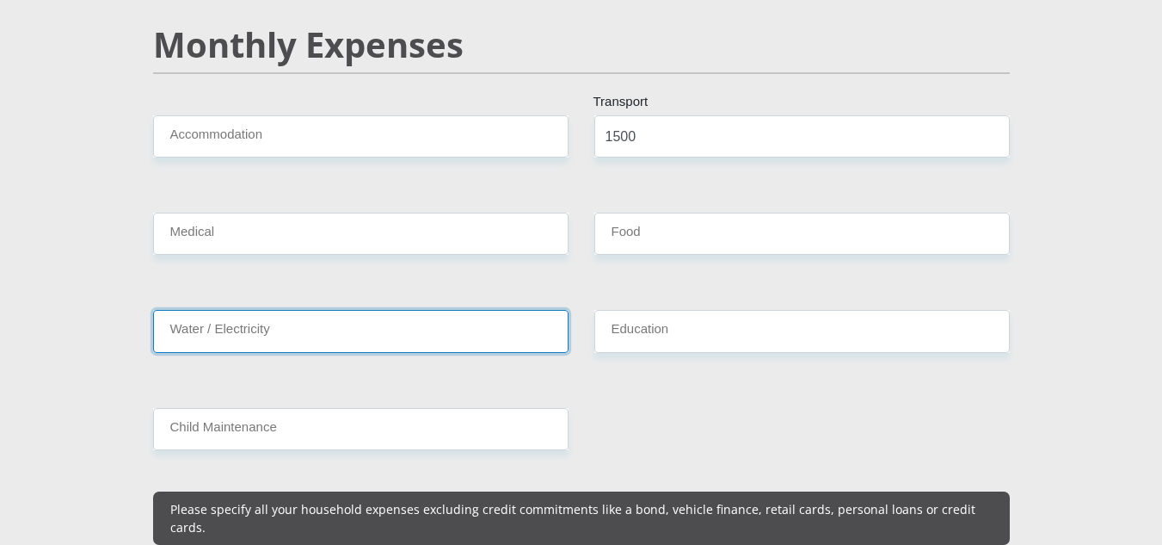
click at [310, 323] on input "Water / Electricity" at bounding box center [361, 331] width 416 height 42
type input "1"
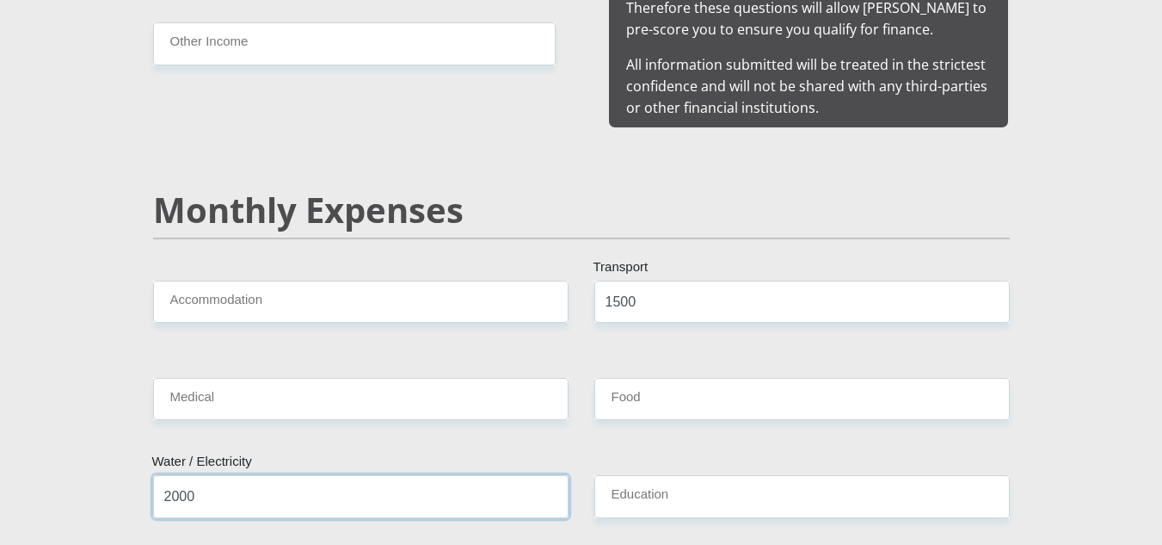
scroll to position [1893, 0]
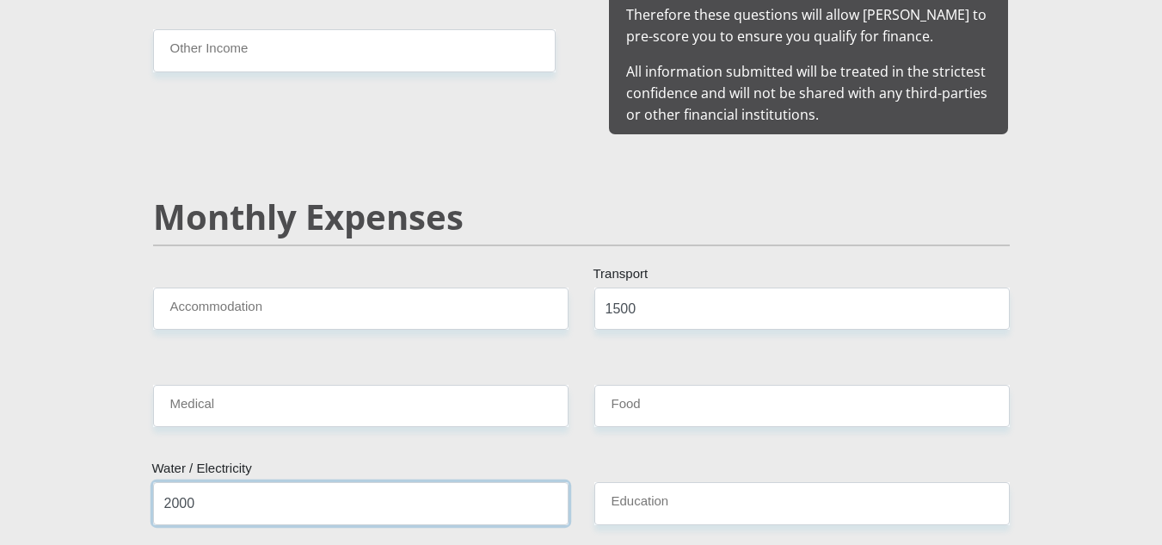
type input "2000"
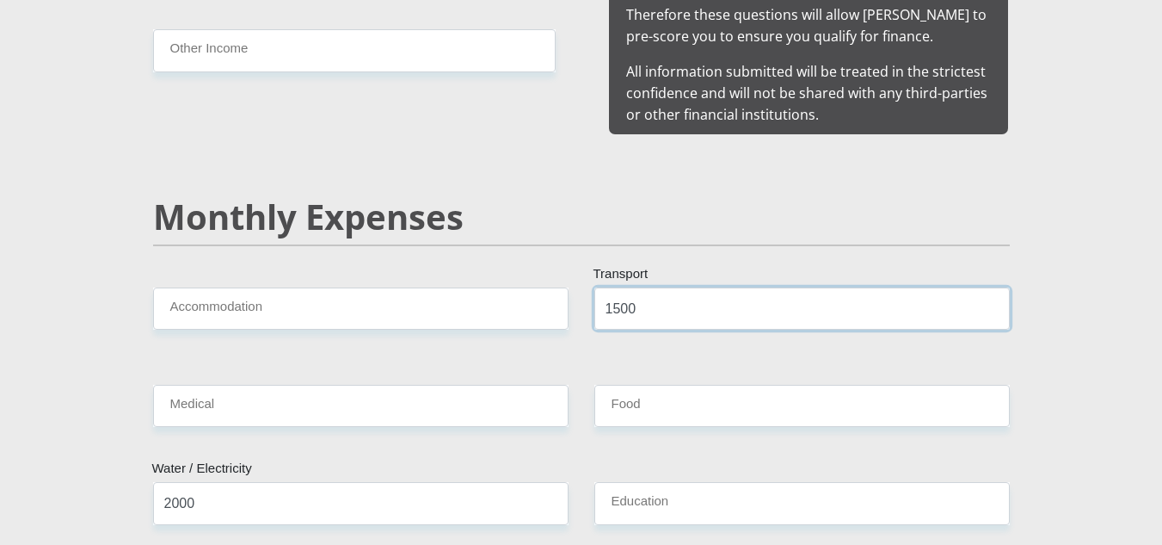
drag, startPoint x: 650, startPoint y: 301, endPoint x: 401, endPoint y: 232, distance: 258.0
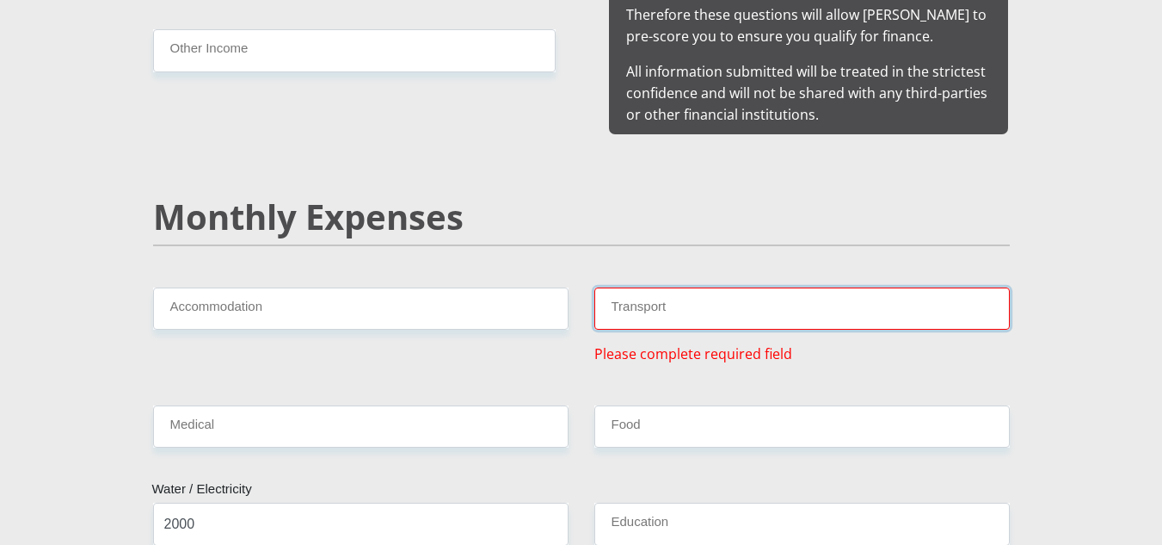
scroll to position [2065, 0]
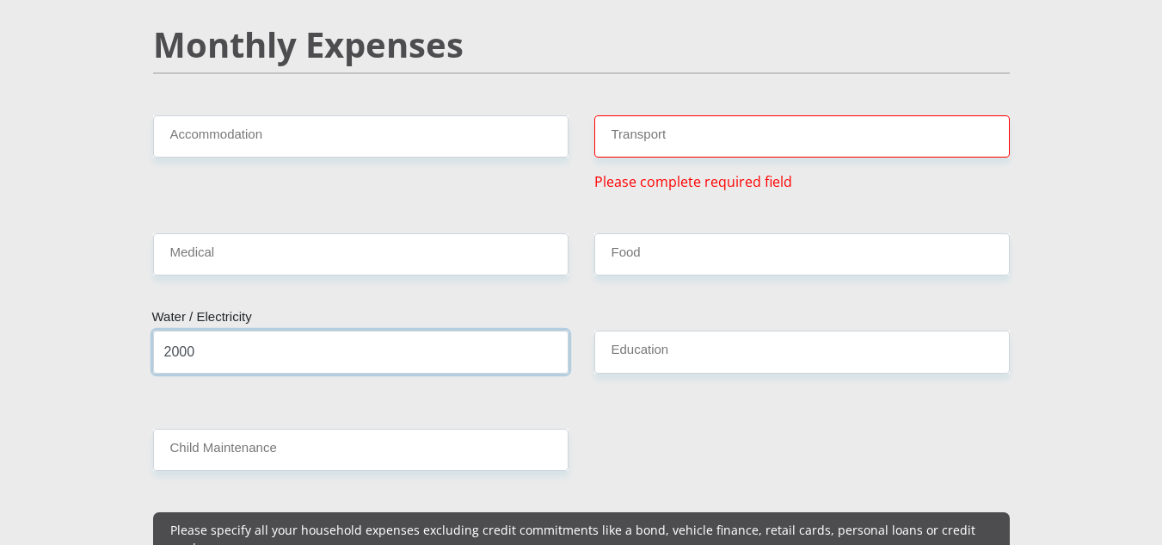
drag, startPoint x: 169, startPoint y: 336, endPoint x: 151, endPoint y: 337, distance: 18.1
click at [153, 336] on input "2000" at bounding box center [361, 351] width 416 height 42
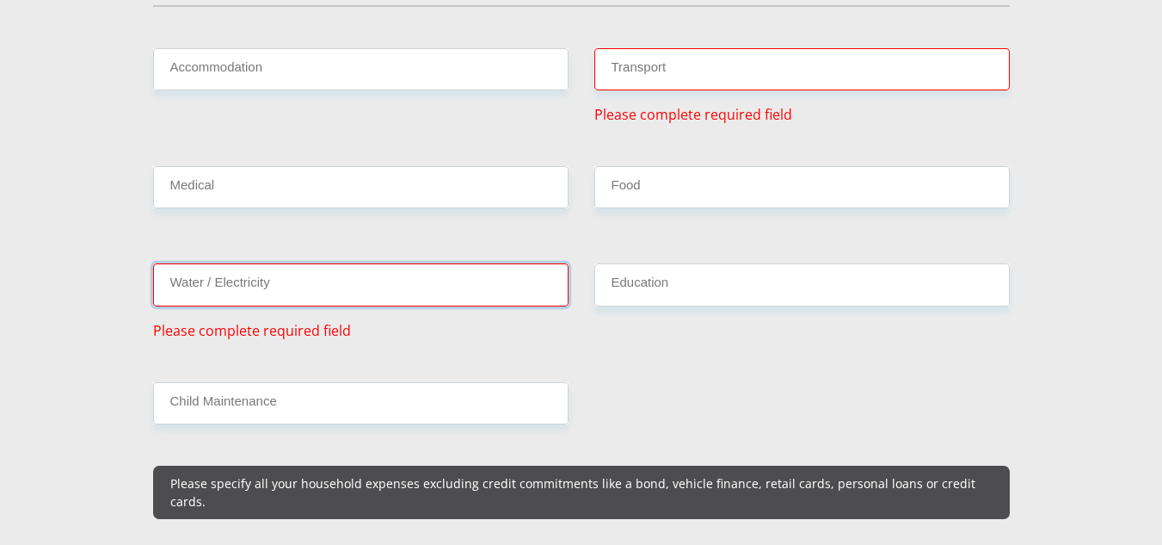
scroll to position [2151, 0]
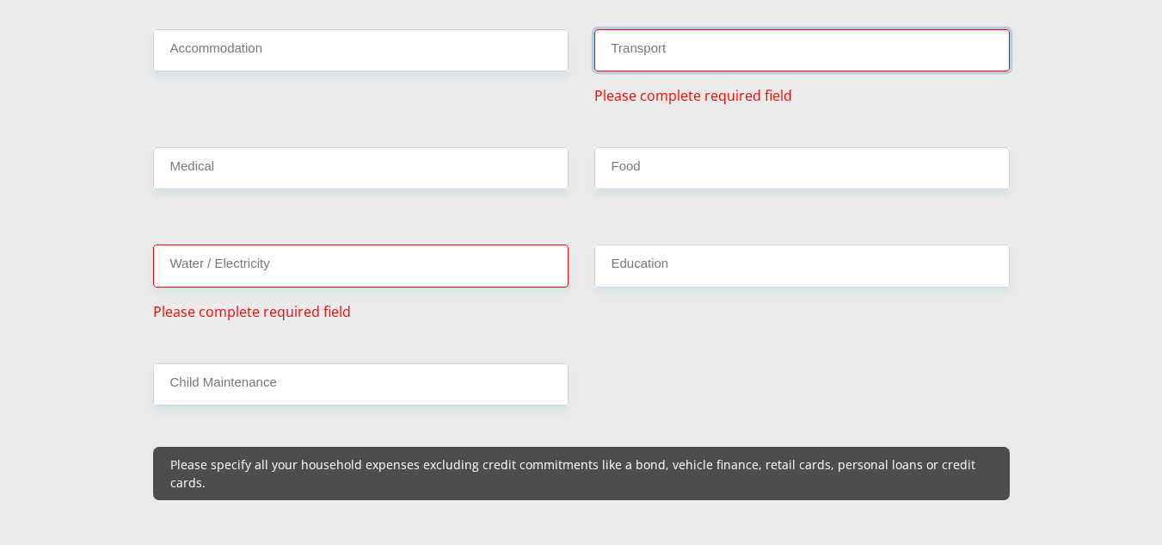
click at [677, 42] on input "Transport" at bounding box center [802, 50] width 416 height 42
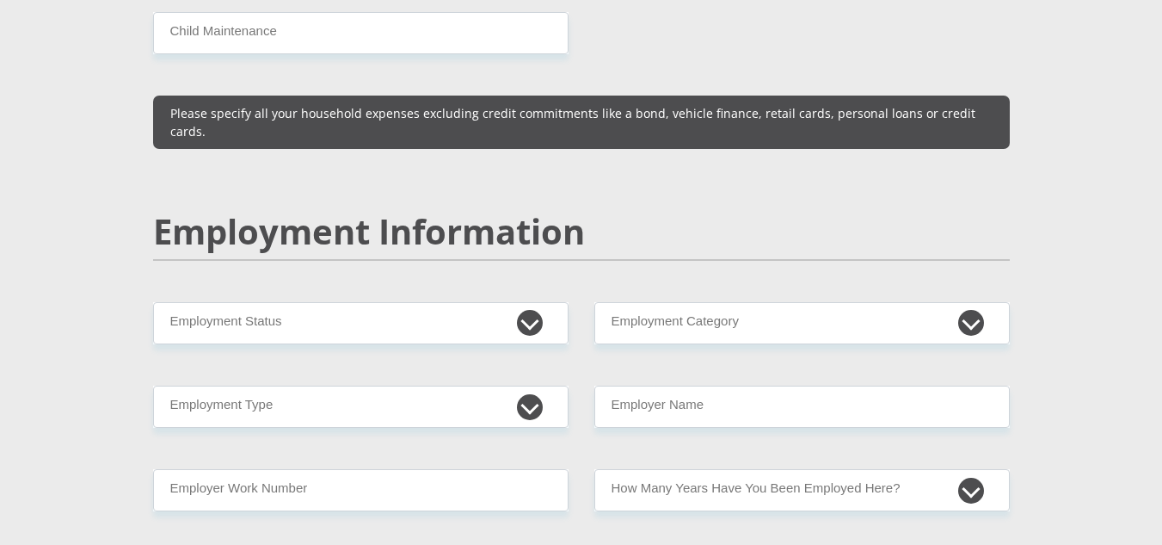
scroll to position [2495, 0]
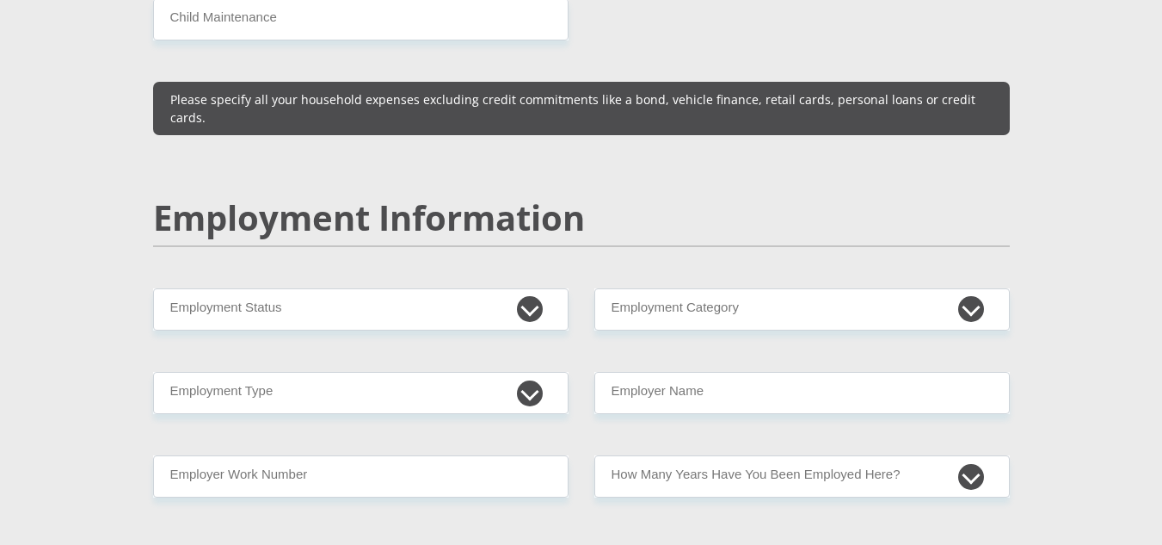
type input "1500"
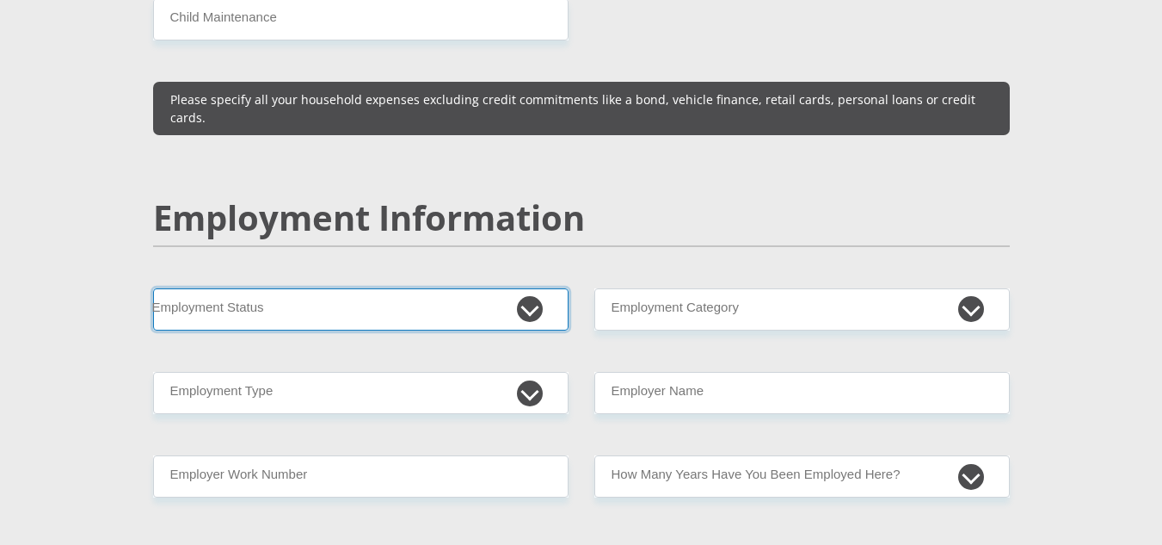
click at [311, 288] on select "Permanent/Full-time Part-time/Casual Contract Worker Self-Employed Housewife Re…" at bounding box center [361, 309] width 416 height 42
select select "1"
click at [153, 288] on select "Permanent/Full-time Part-time/Casual Contract Worker Self-Employed Housewife Re…" at bounding box center [361, 309] width 416 height 42
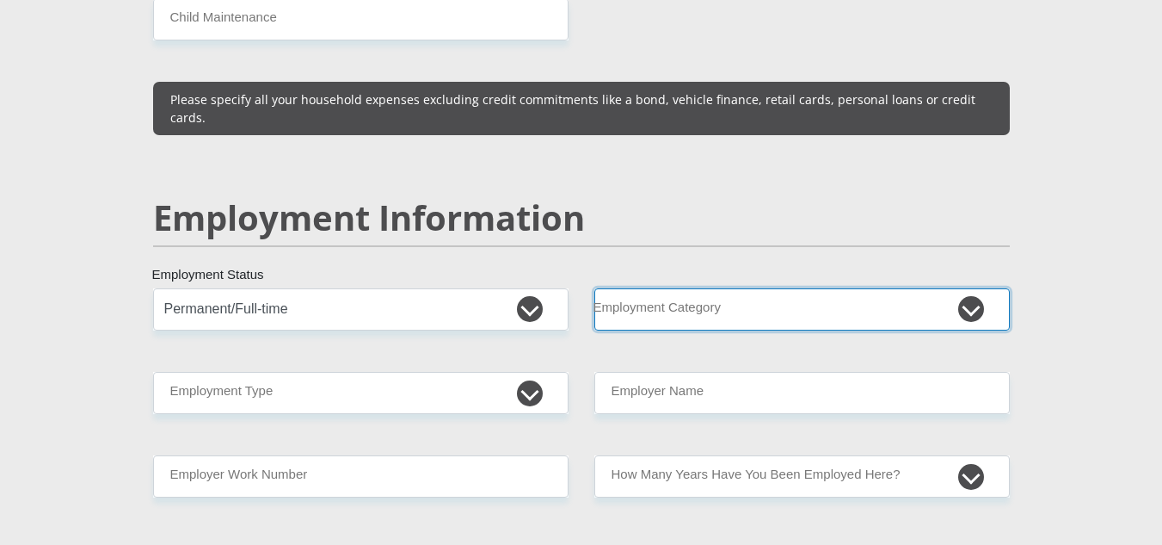
click at [650, 288] on select "AGRICULTURE ALCOHOL & TOBACCO CONSTRUCTION MATERIALS METALLURGY EQUIPMENT FOR R…" at bounding box center [802, 309] width 416 height 42
click at [654, 288] on select "AGRICULTURE ALCOHOL & TOBACCO CONSTRUCTION MATERIALS METALLURGY EQUIPMENT FOR R…" at bounding box center [802, 309] width 416 height 42
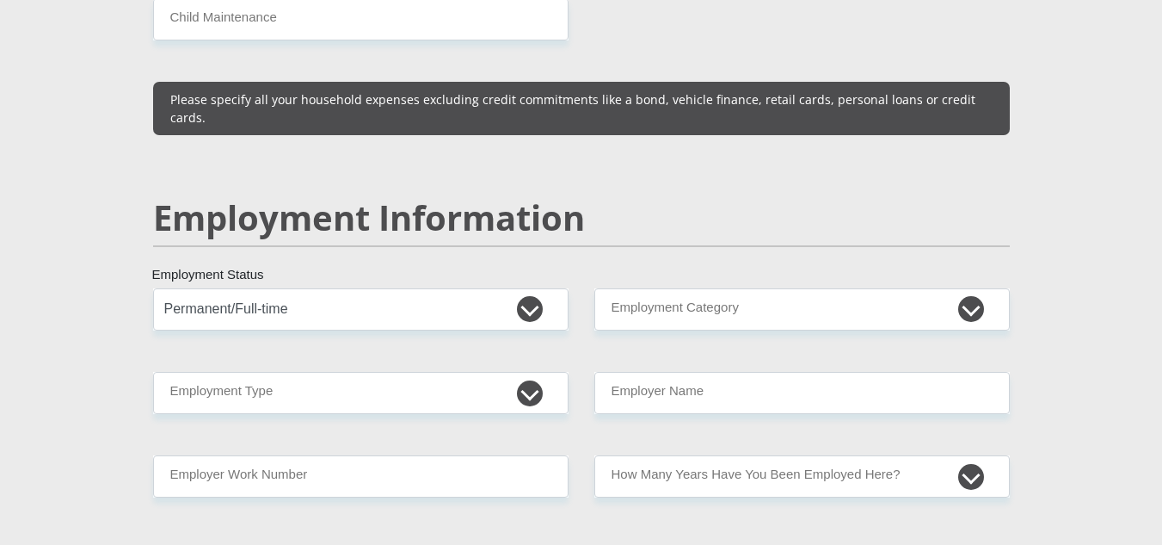
click at [1073, 145] on section "Personal Details Mr Ms Mrs Dr Other Title Nilza First Name Ubombo Surname 99101…" at bounding box center [581, 272] width 1162 height 5342
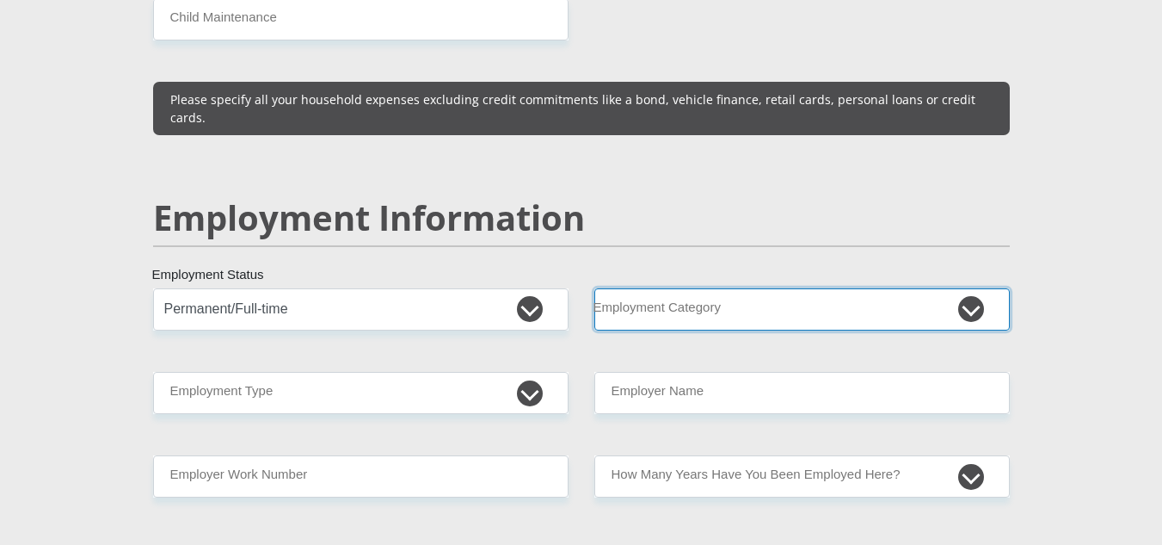
click at [831, 288] on select "AGRICULTURE ALCOHOL & TOBACCO CONSTRUCTION MATERIALS METALLURGY EQUIPMENT FOR R…" at bounding box center [802, 309] width 416 height 42
select select "17"
click at [594, 288] on select "AGRICULTURE ALCOHOL & TOBACCO CONSTRUCTION MATERIALS METALLURGY EQUIPMENT FOR R…" at bounding box center [802, 309] width 416 height 42
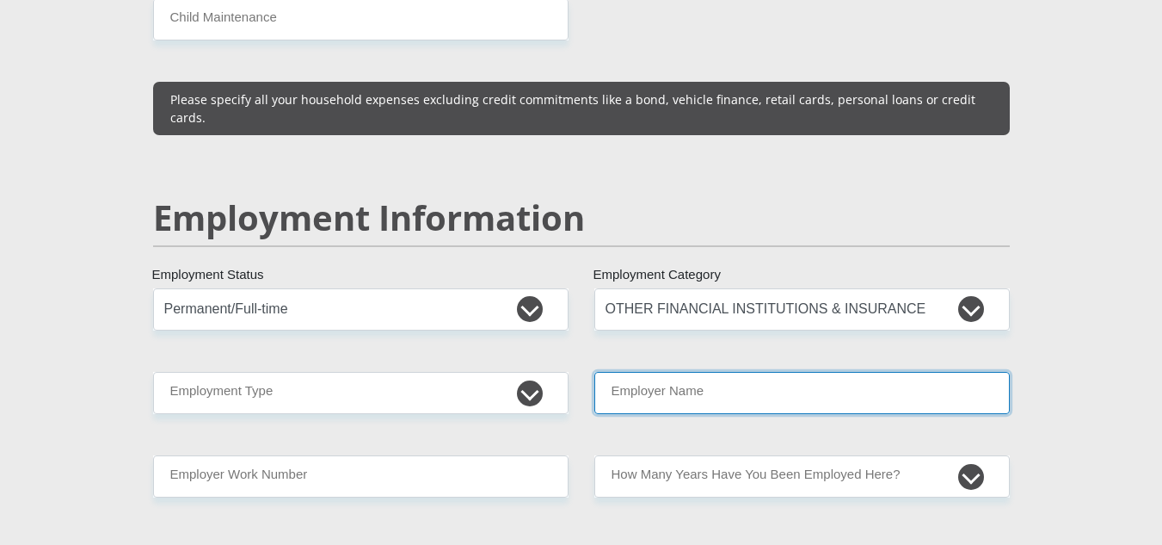
click at [647, 372] on input "Employer Name" at bounding box center [802, 393] width 416 height 42
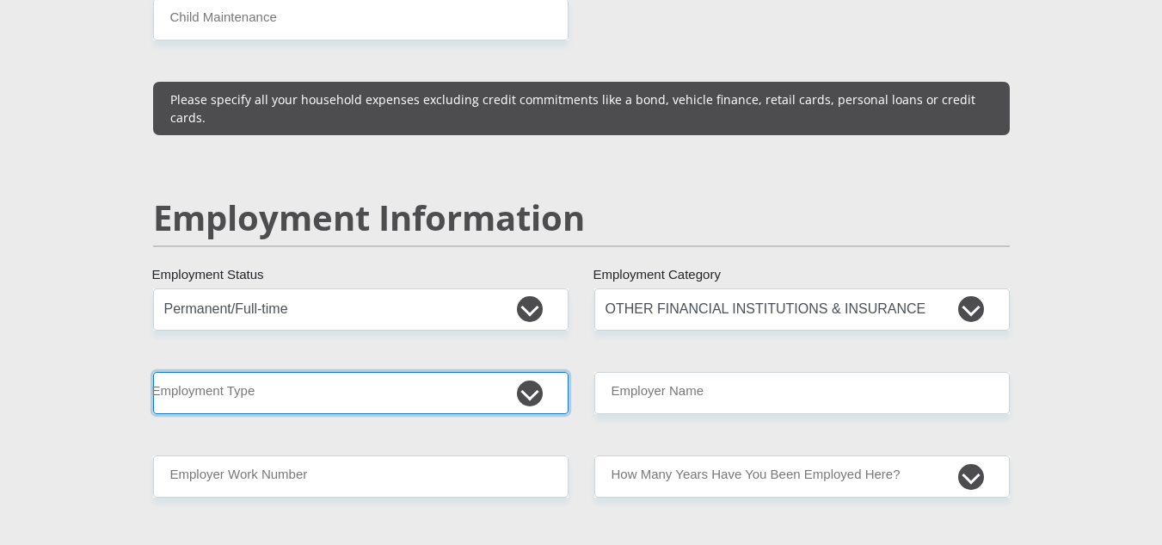
click at [212, 372] on select "College/Lecturer Craft Seller Creative Driver Executive Farmer Forces - Non Com…" at bounding box center [361, 393] width 416 height 42
select select "Sales"
click at [153, 372] on select "College/Lecturer Craft Seller Creative Driver Executive Farmer Forces - Non Com…" at bounding box center [361, 393] width 416 height 42
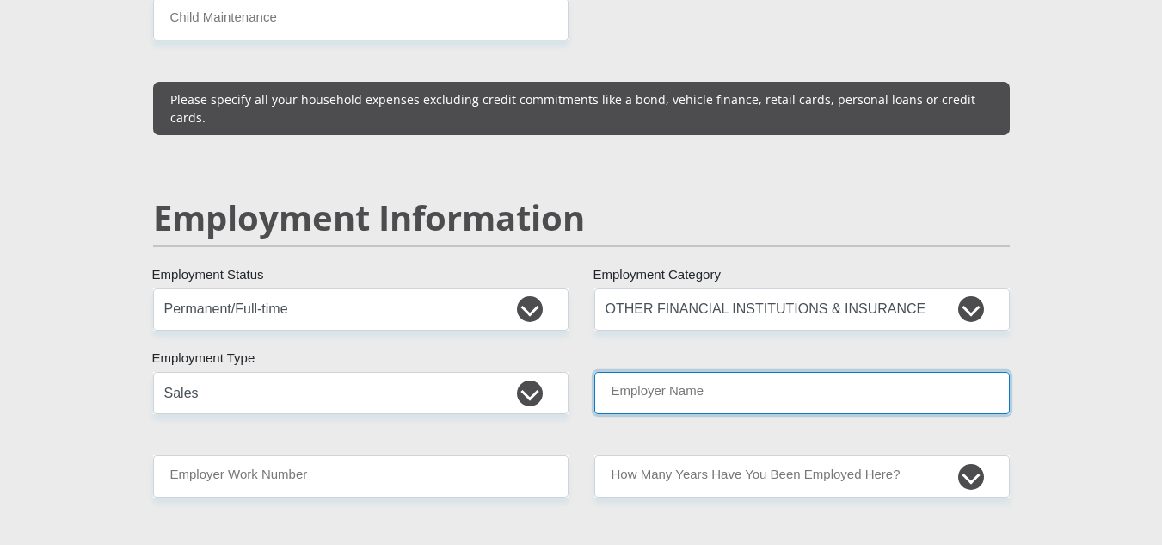
drag, startPoint x: 627, startPoint y: 350, endPoint x: 646, endPoint y: 343, distance: 20.1
click at [627, 372] on input "Employer Name" at bounding box center [802, 393] width 416 height 42
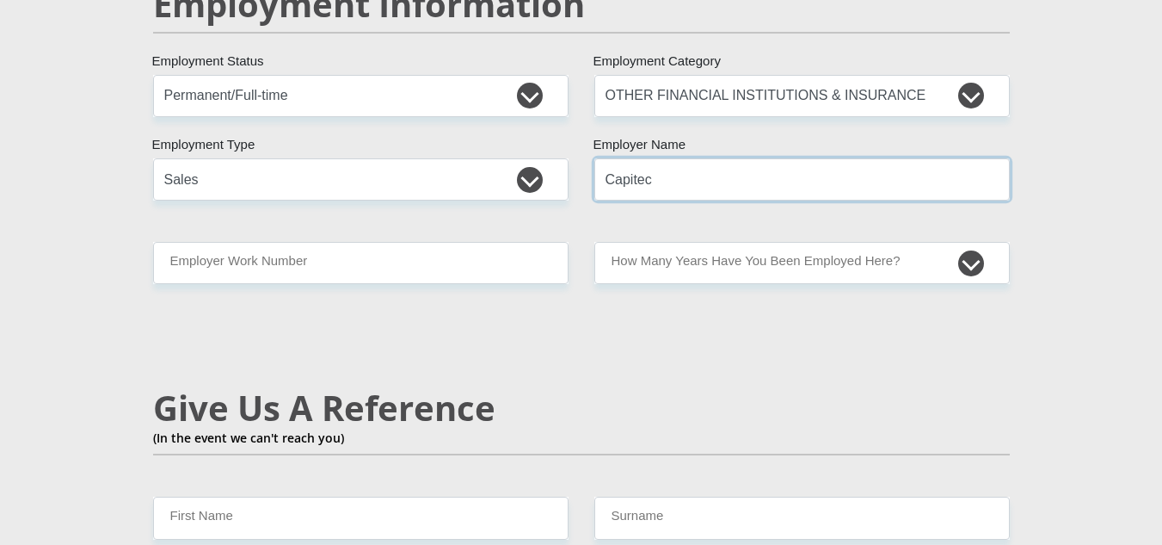
scroll to position [2753, 0]
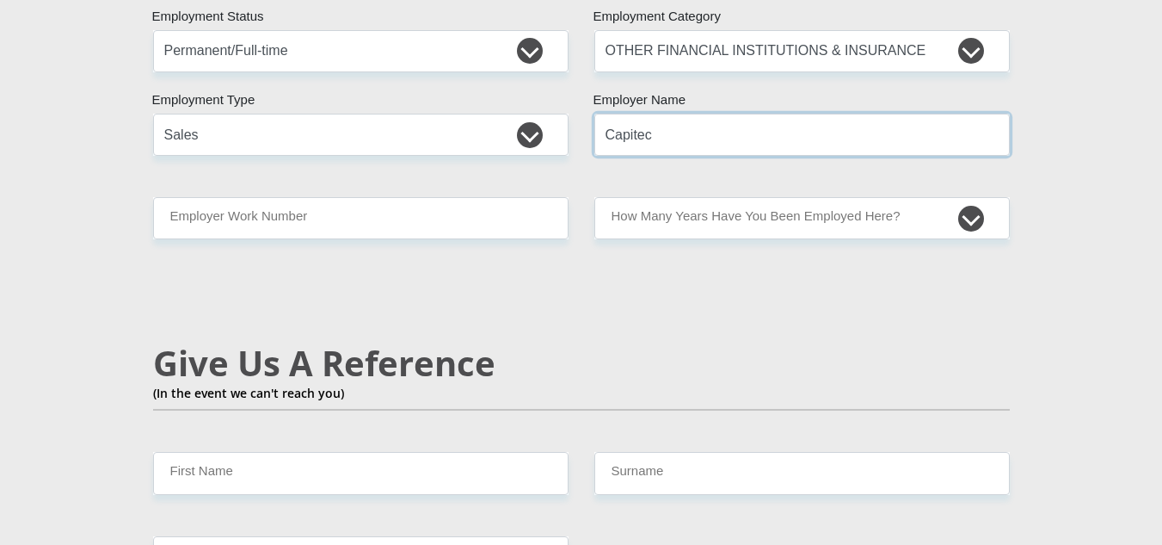
type input "Capitec"
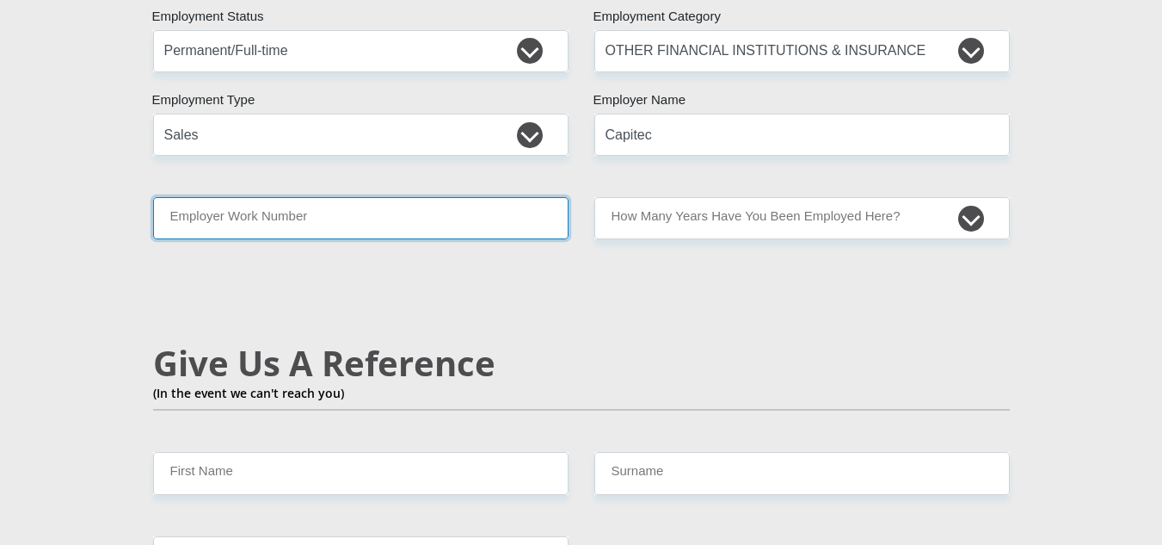
click at [381, 197] on input "Employer Work Number" at bounding box center [361, 218] width 416 height 42
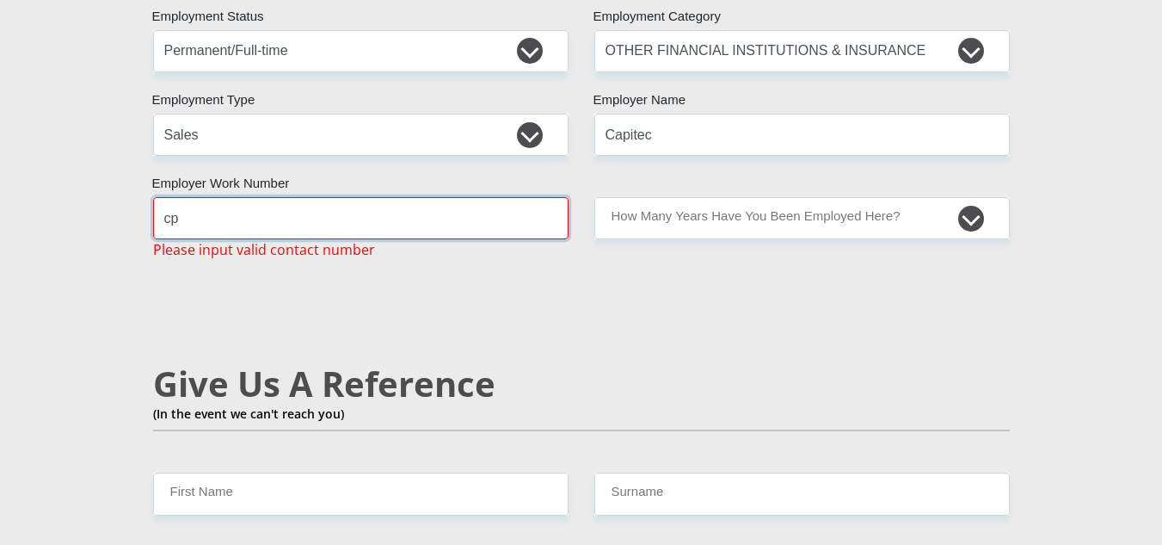
type input "c"
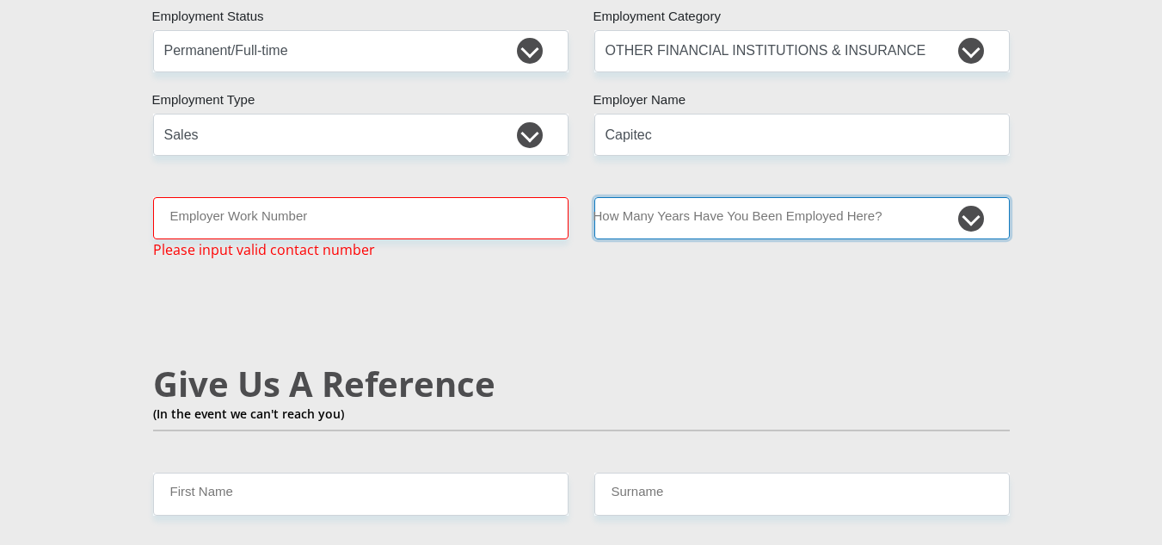
click at [881, 197] on select "less than 1 year 1-3 years 3-5 years 5+ years" at bounding box center [802, 218] width 416 height 42
select select "6"
click at [594, 197] on select "less than 1 year 1-3 years 3-5 years 5+ years" at bounding box center [802, 218] width 416 height 42
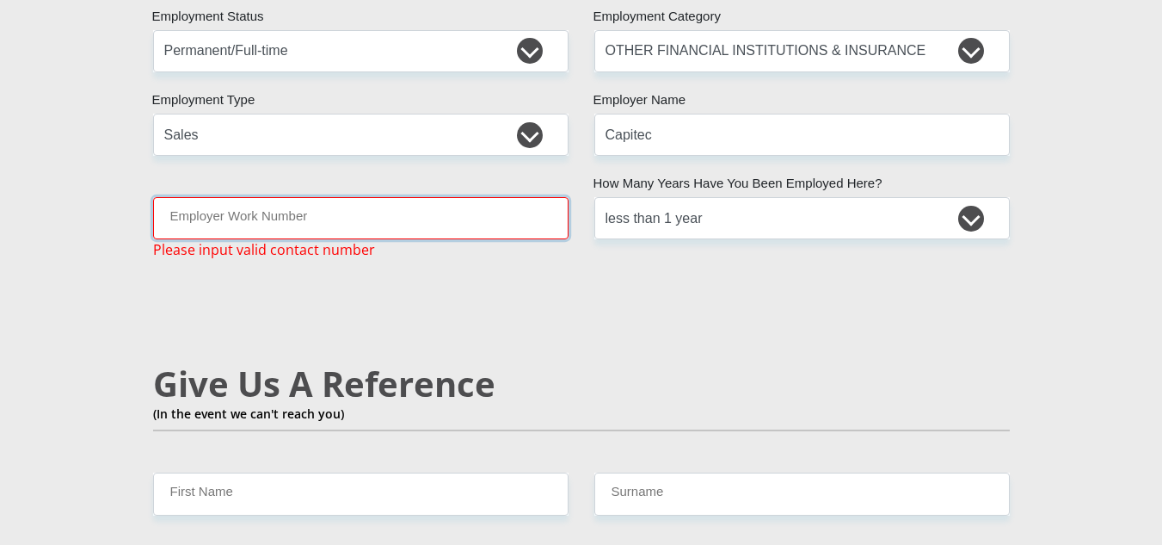
click at [399, 197] on input "Employer Work Number" at bounding box center [361, 218] width 416 height 42
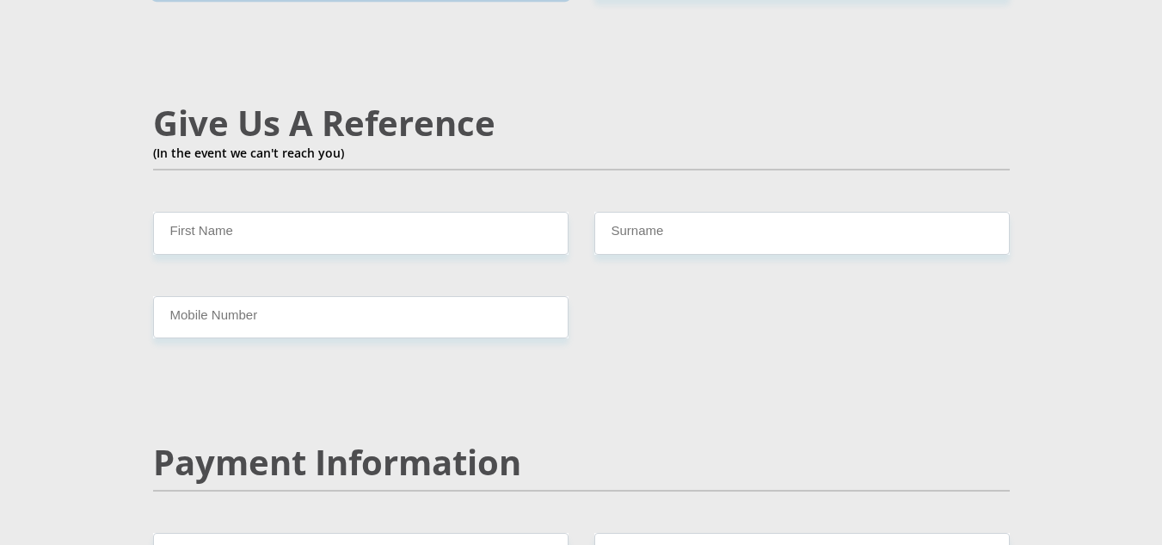
scroll to position [3011, 0]
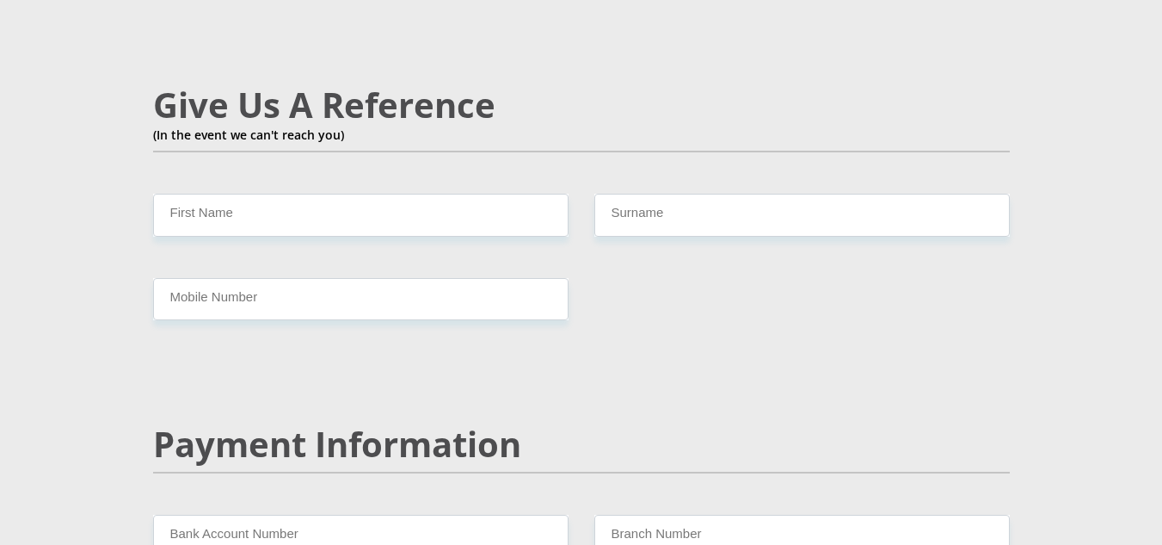
type input "0877560454"
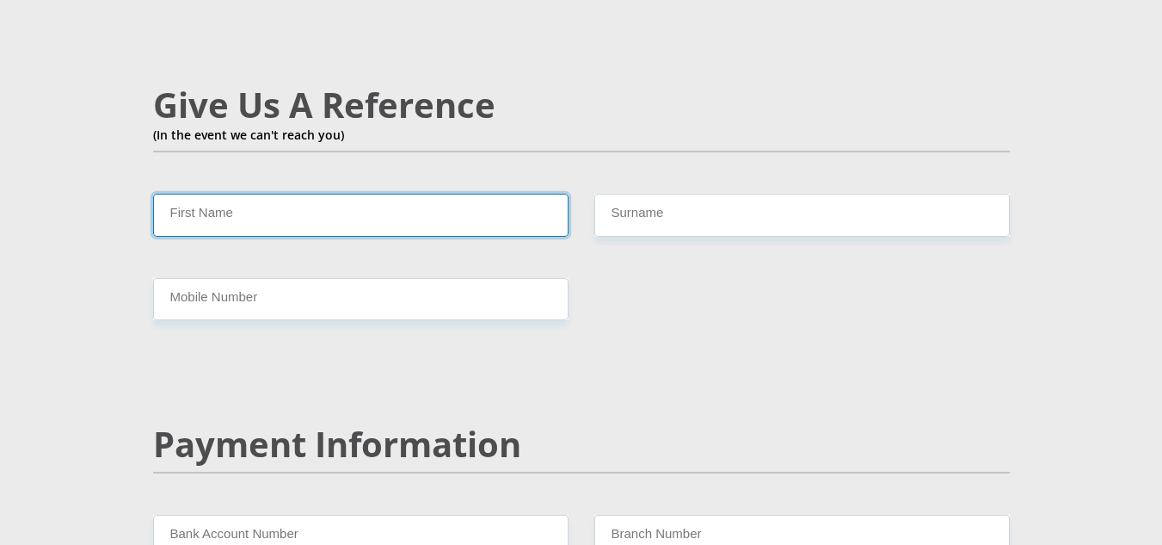
click at [457, 194] on input "First Name" at bounding box center [361, 215] width 416 height 42
type input "Nilza Ripfumelo"
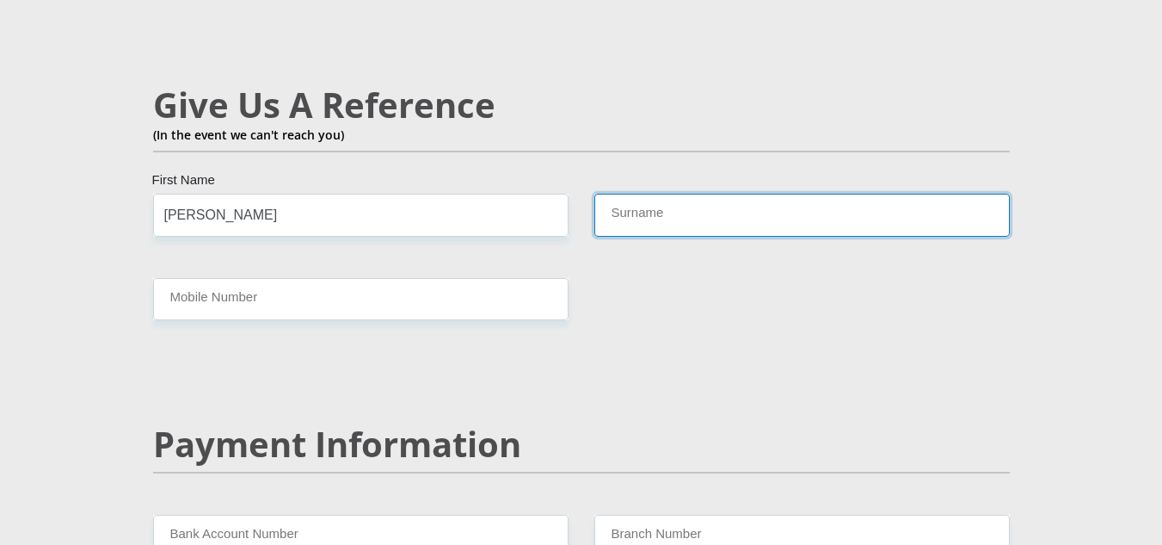
type input "Ubombo"
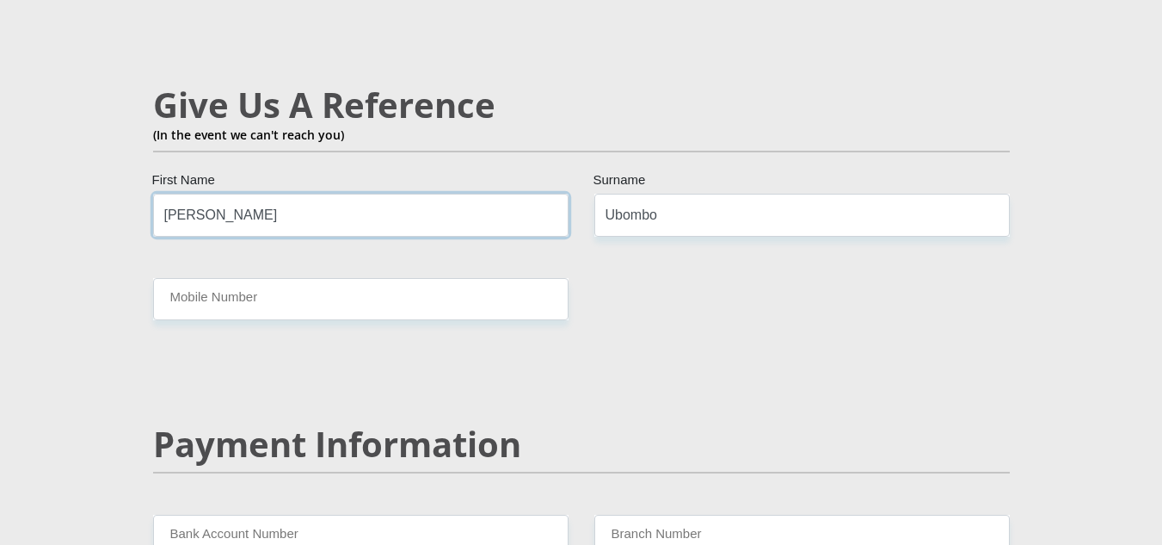
drag, startPoint x: 195, startPoint y: 177, endPoint x: 130, endPoint y: 182, distance: 65.5
click at [141, 194] on div "Nilza Ripfumelo First Name" at bounding box center [360, 215] width 441 height 42
type input "Ripfumelo"
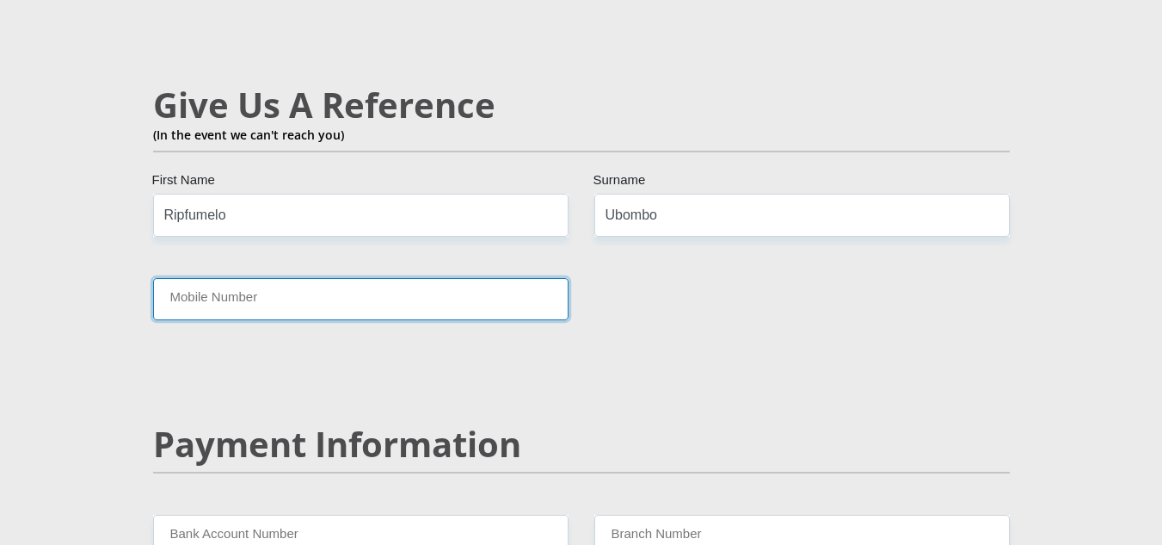
click at [200, 278] on input "Mobile Number" at bounding box center [361, 299] width 416 height 42
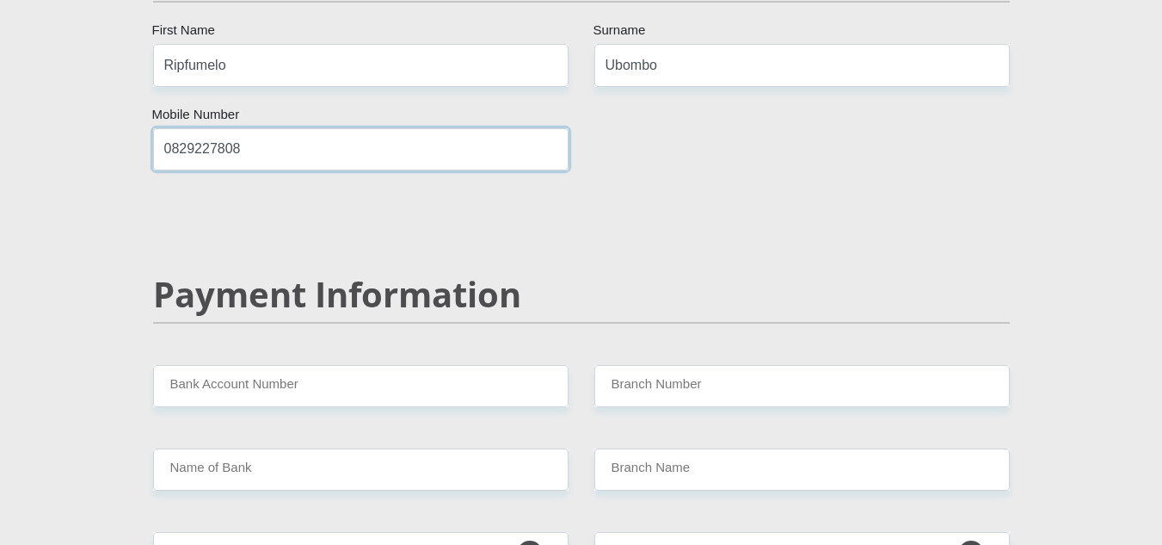
scroll to position [3269, 0]
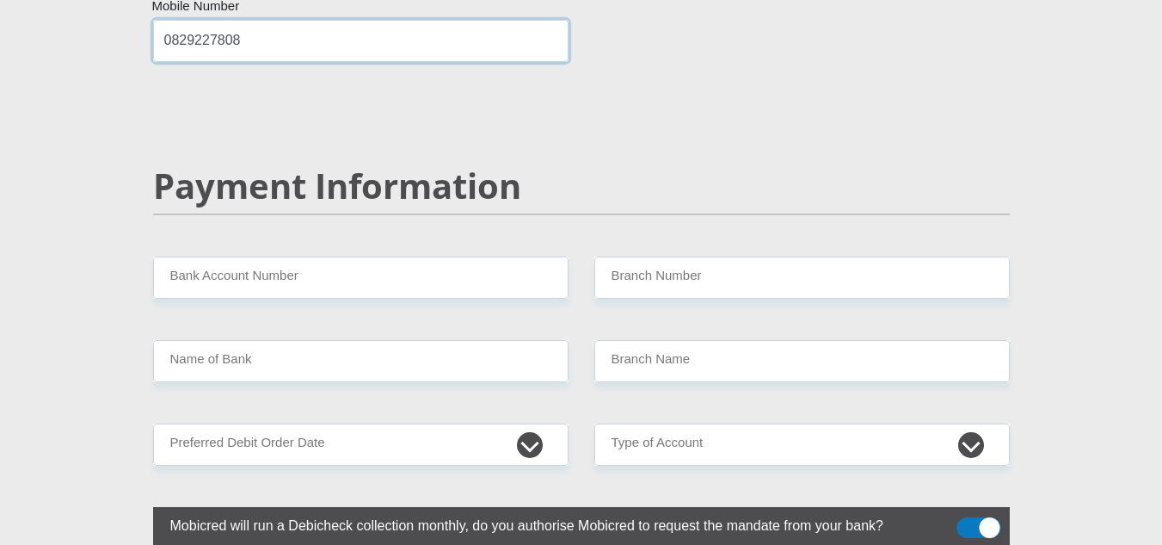
type input "0829227808"
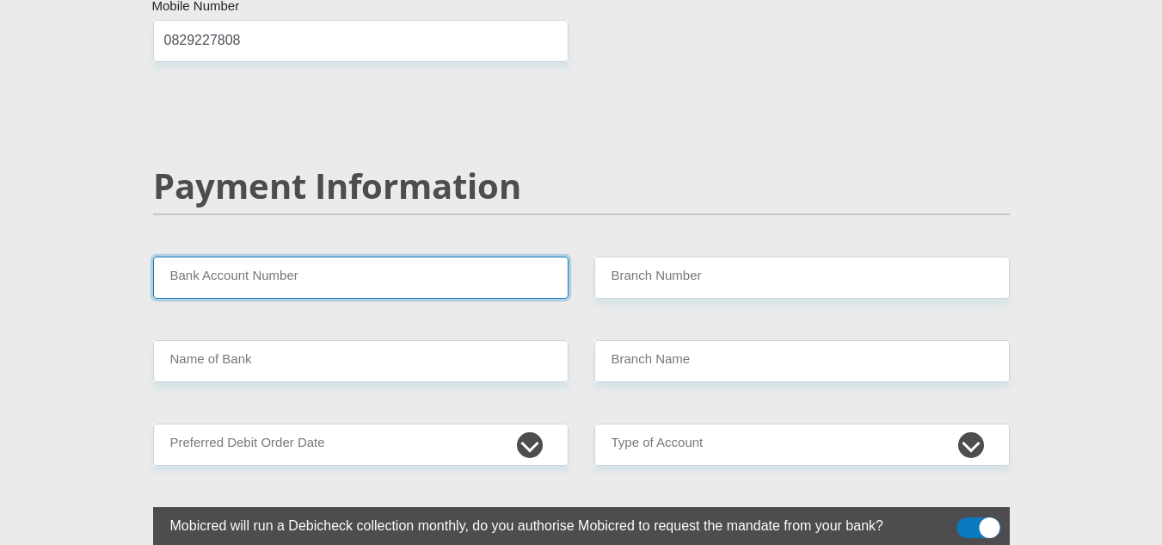
click at [500, 256] on input "Bank Account Number" at bounding box center [361, 277] width 416 height 42
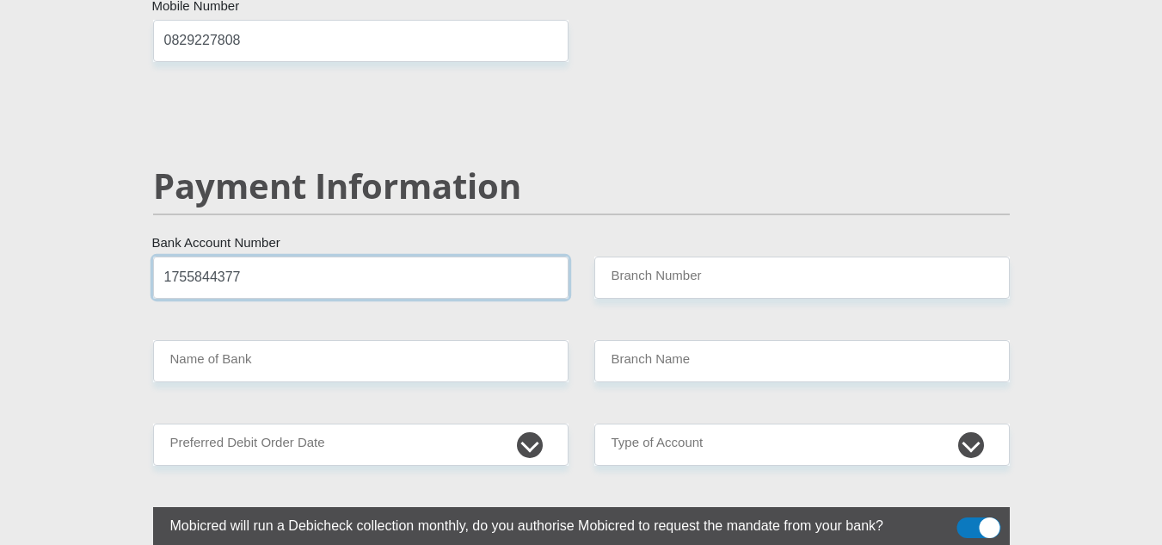
type input "1755844377"
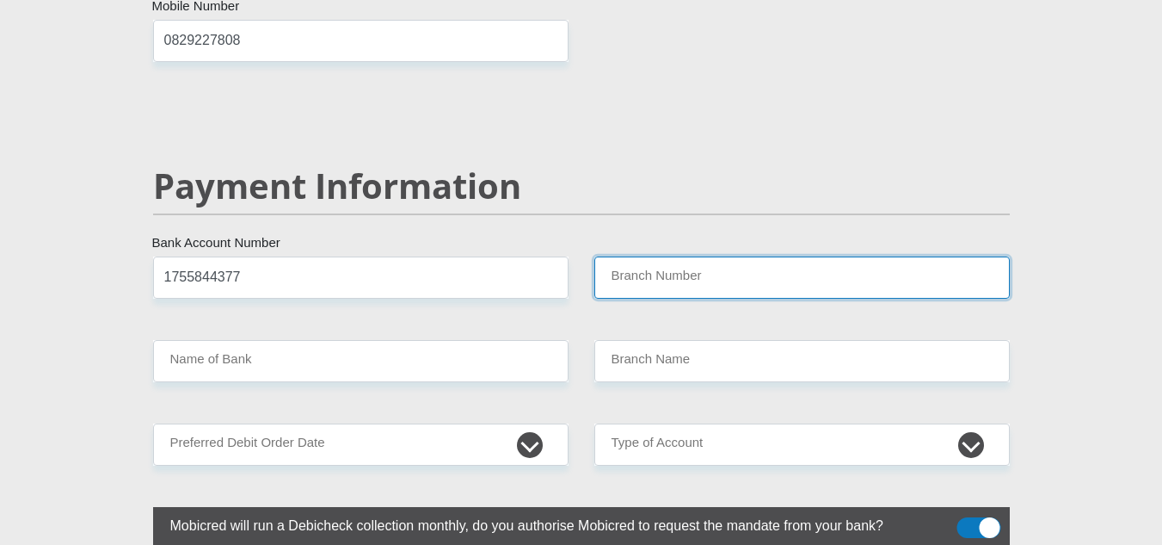
click at [748, 256] on input "Branch Number" at bounding box center [802, 277] width 416 height 42
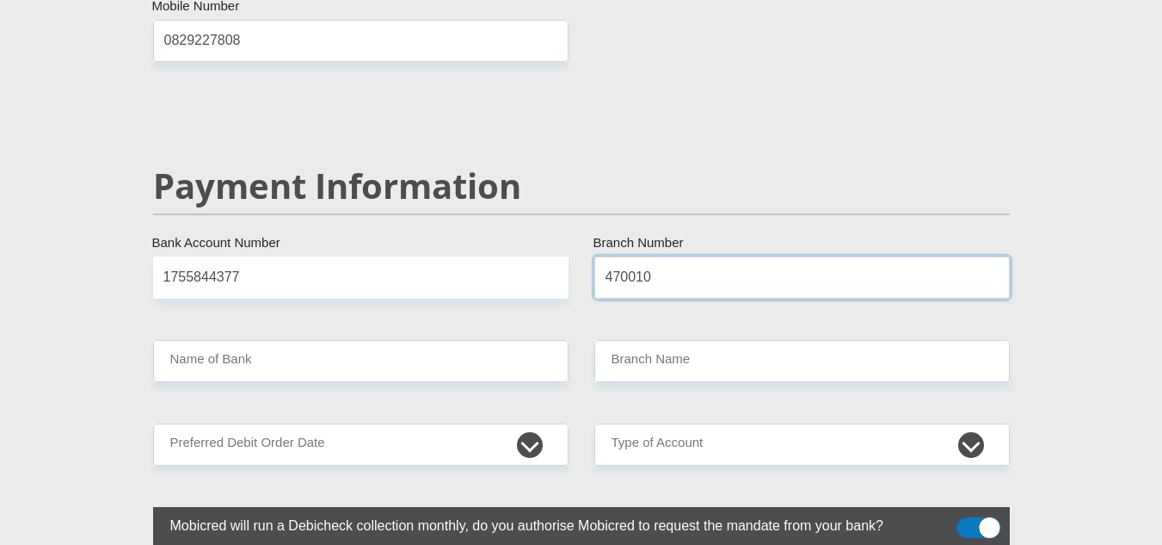
type input "470010"
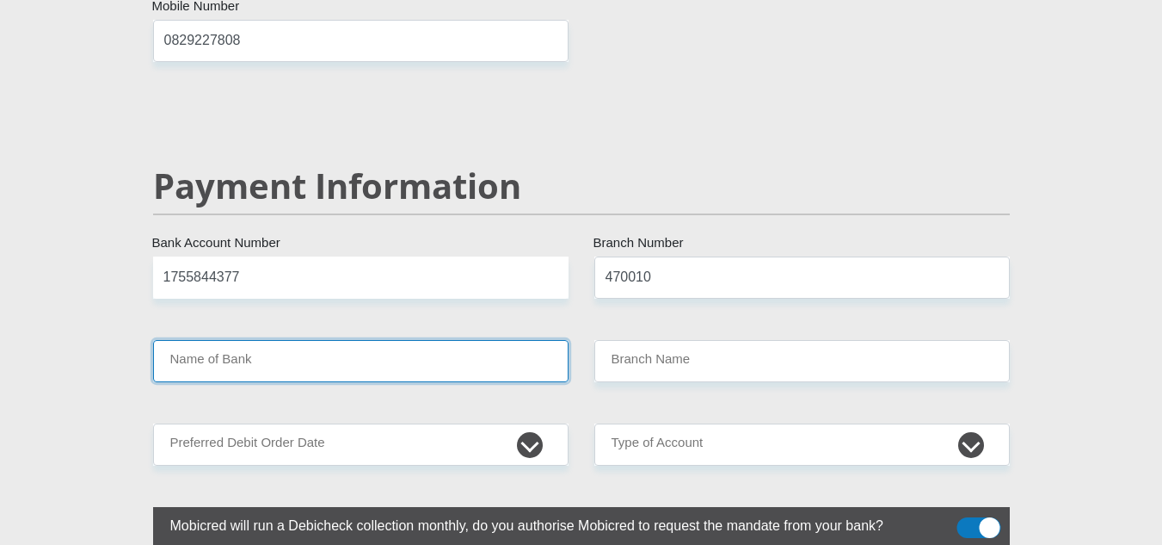
click at [426, 340] on input "Name of Bank" at bounding box center [361, 361] width 416 height 42
type input "CAPITEC BANK LIMITED"
type input "CAPITEC BANK CPC"
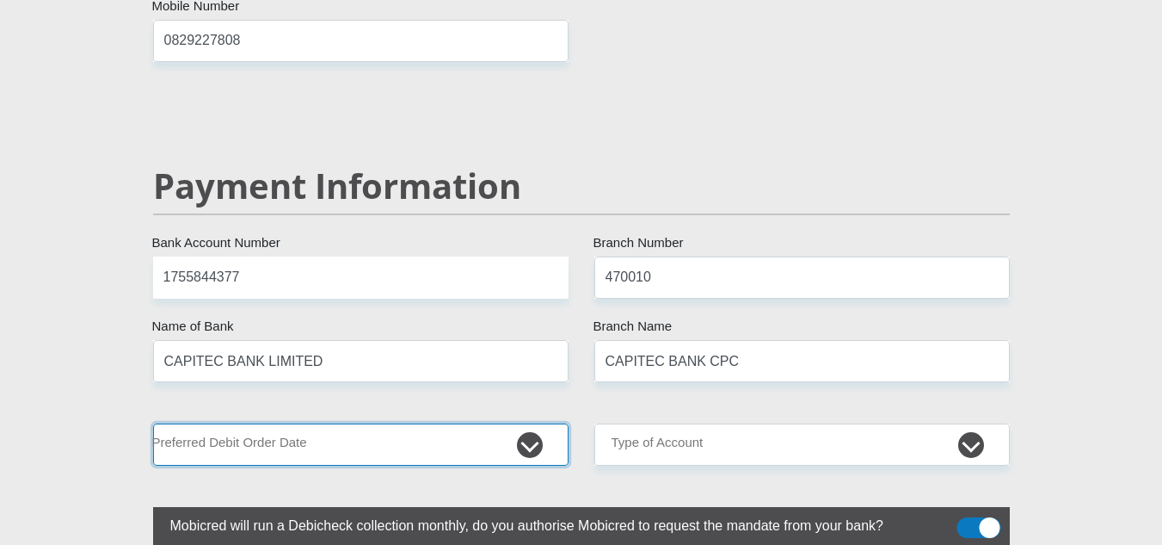
click at [242, 423] on select "1st 2nd 3rd 4th 5th 7th 18th 19th 20th 21st 22nd 23rd 24th 25th 26th 27th 28th …" at bounding box center [361, 444] width 416 height 42
select select "25"
click at [153, 423] on select "1st 2nd 3rd 4th 5th 7th 18th 19th 20th 21st 22nd 23rd 24th 25th 26th 27th 28th …" at bounding box center [361, 444] width 416 height 42
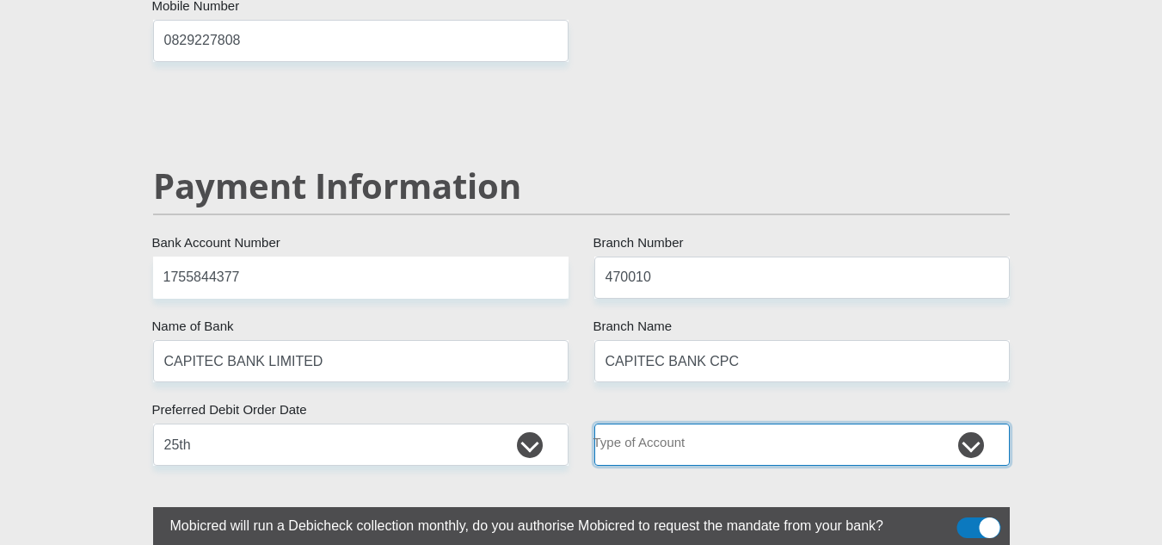
click at [853, 423] on select "Cheque Savings" at bounding box center [802, 444] width 416 height 42
select select "SAV"
click at [594, 423] on select "Cheque Savings" at bounding box center [802, 444] width 416 height 42
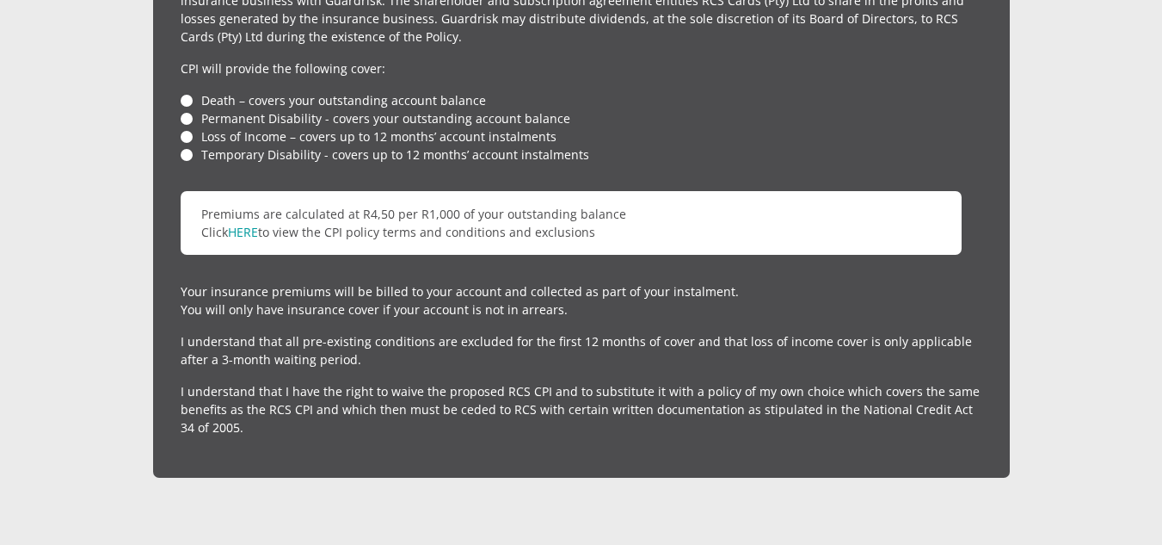
scroll to position [4216, 0]
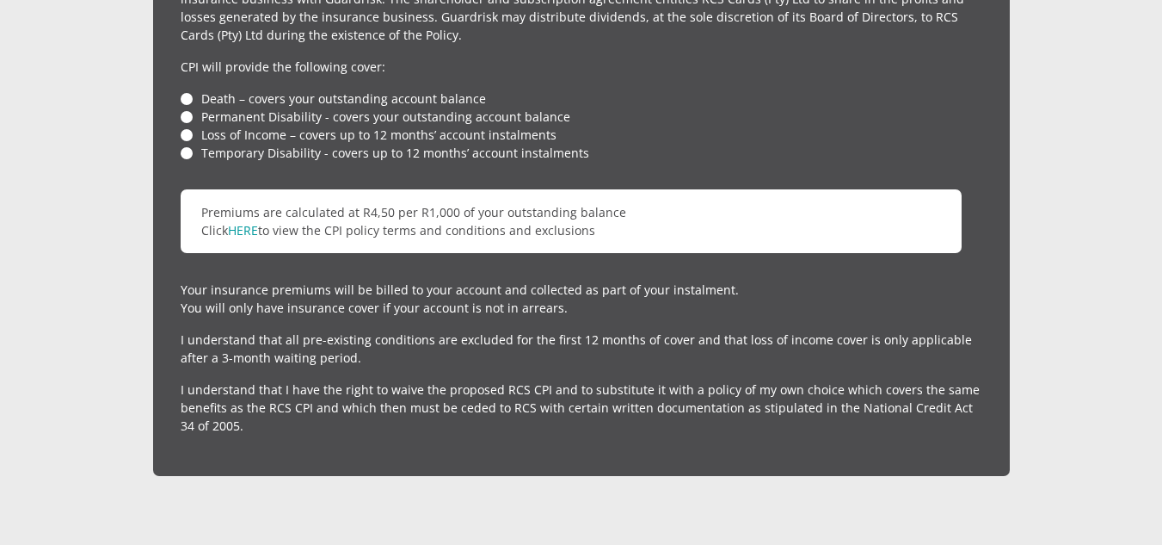
click at [184, 89] on li "Death – covers your outstanding account balance" at bounding box center [582, 98] width 802 height 18
click at [191, 108] on li "Permanent Disability - covers your outstanding account balance" at bounding box center [582, 117] width 802 height 18
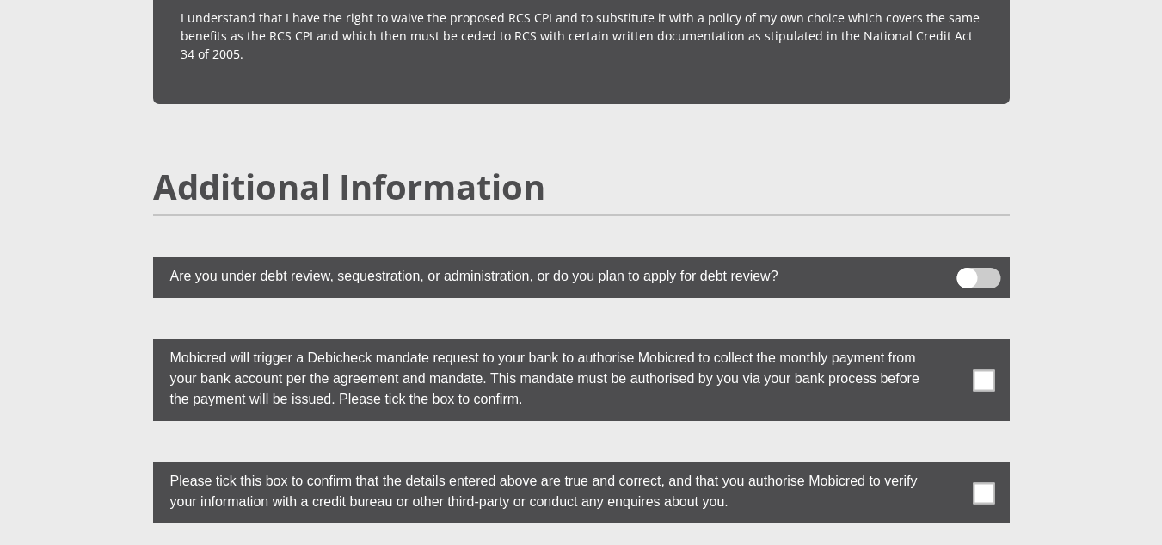
scroll to position [4560, 0]
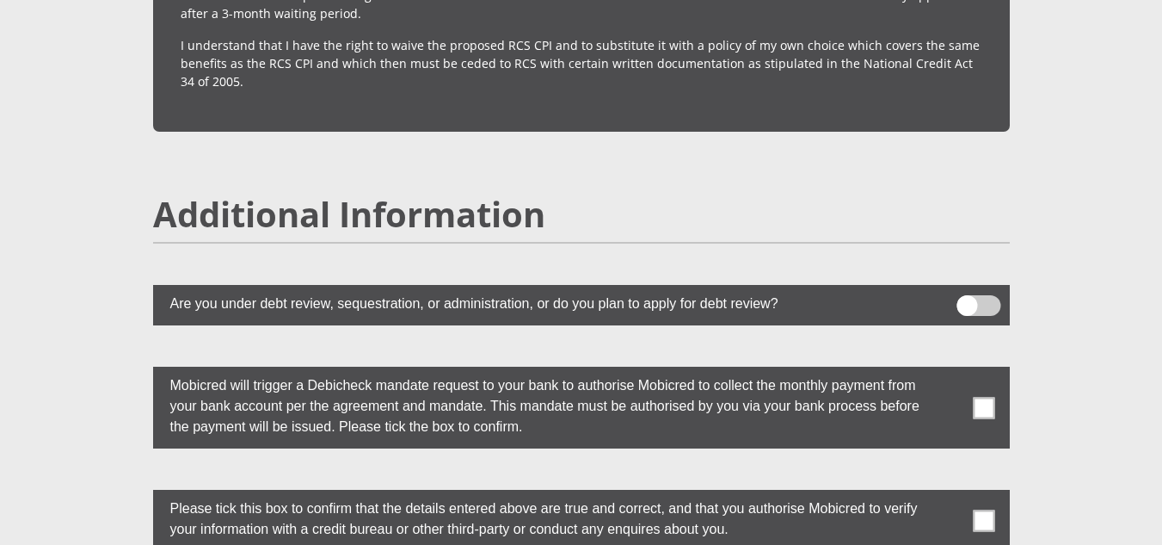
click at [995, 295] on span at bounding box center [979, 305] width 44 height 21
click at [967, 299] on input "checkbox" at bounding box center [967, 299] width 0 height 0
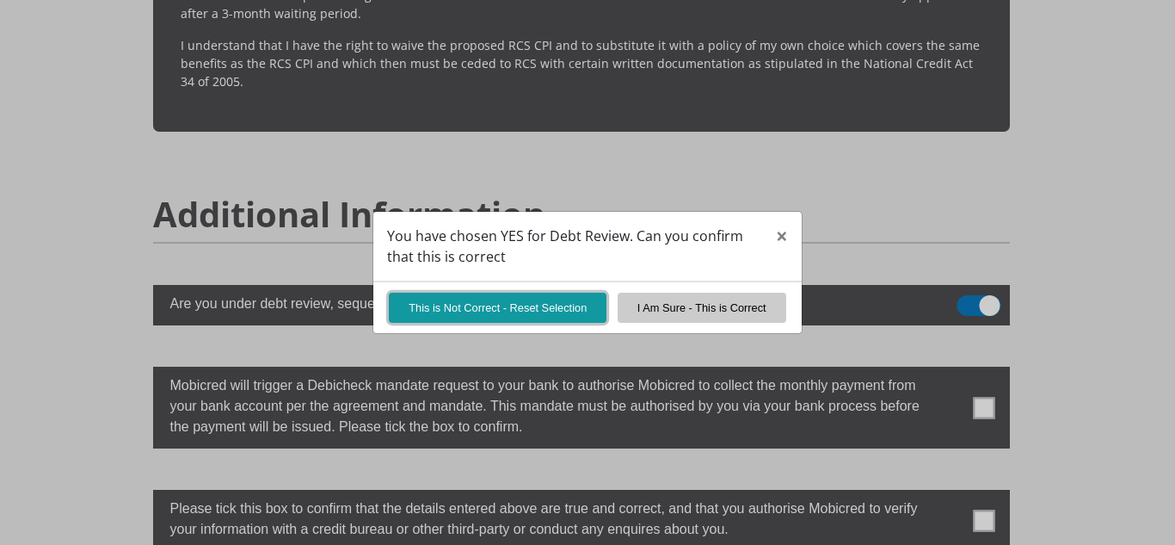
click at [514, 311] on button "This is Not Correct - Reset Selection" at bounding box center [498, 308] width 218 height 30
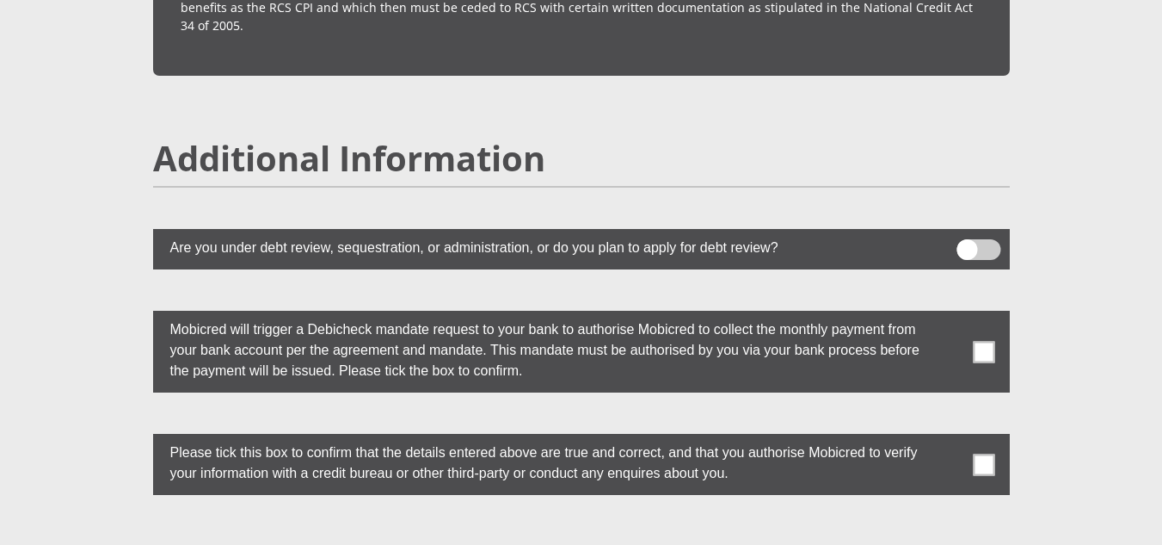
scroll to position [4646, 0]
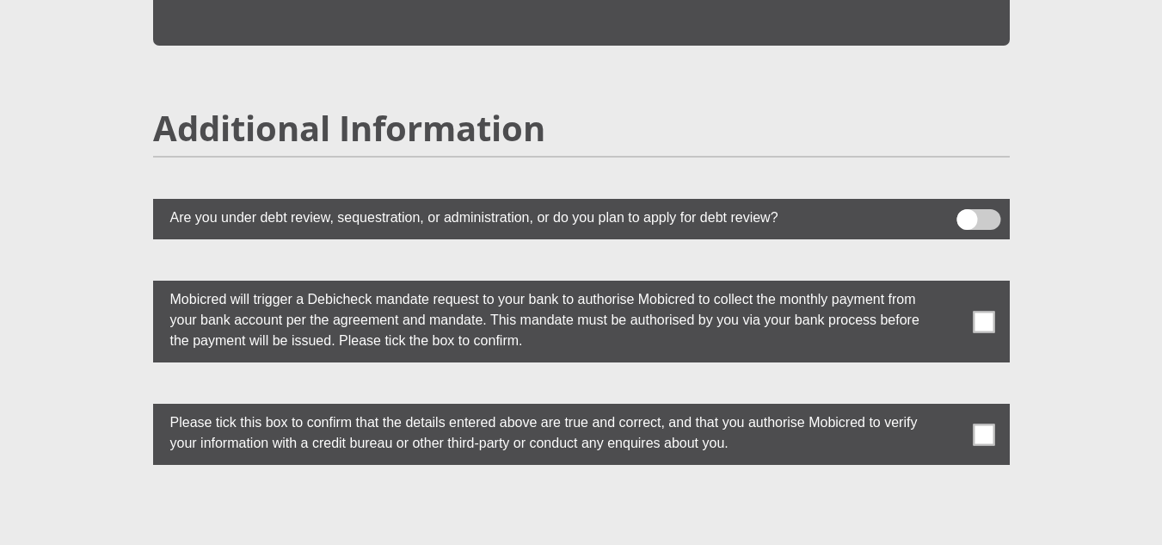
click at [978, 311] on span at bounding box center [984, 322] width 22 height 22
click at [950, 285] on input "checkbox" at bounding box center [950, 285] width 0 height 0
click at [982, 423] on span at bounding box center [984, 434] width 22 height 22
click at [950, 408] on input "checkbox" at bounding box center [950, 408] width 0 height 0
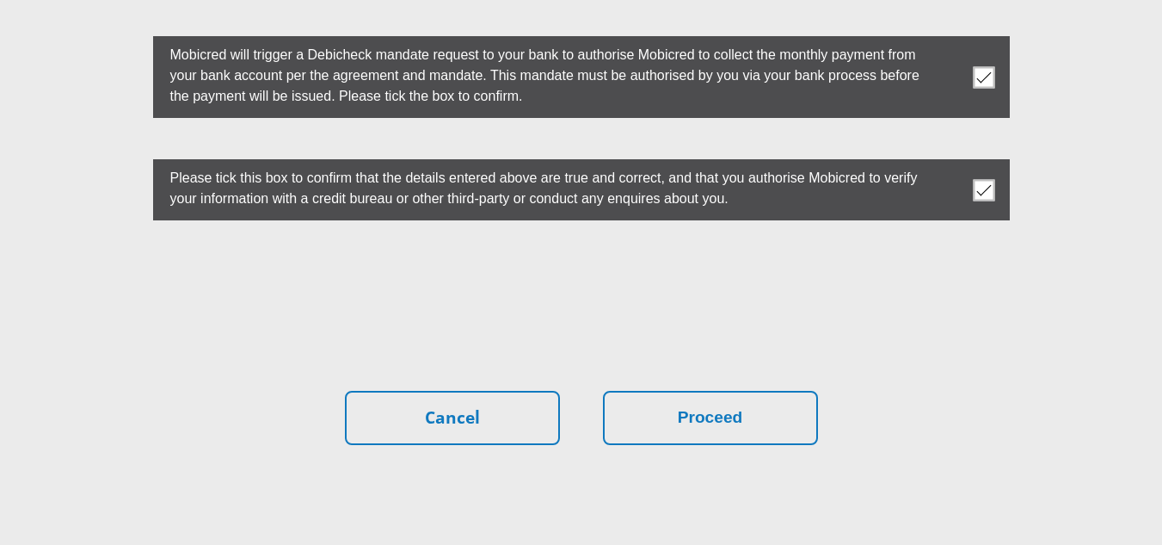
scroll to position [4953, 0]
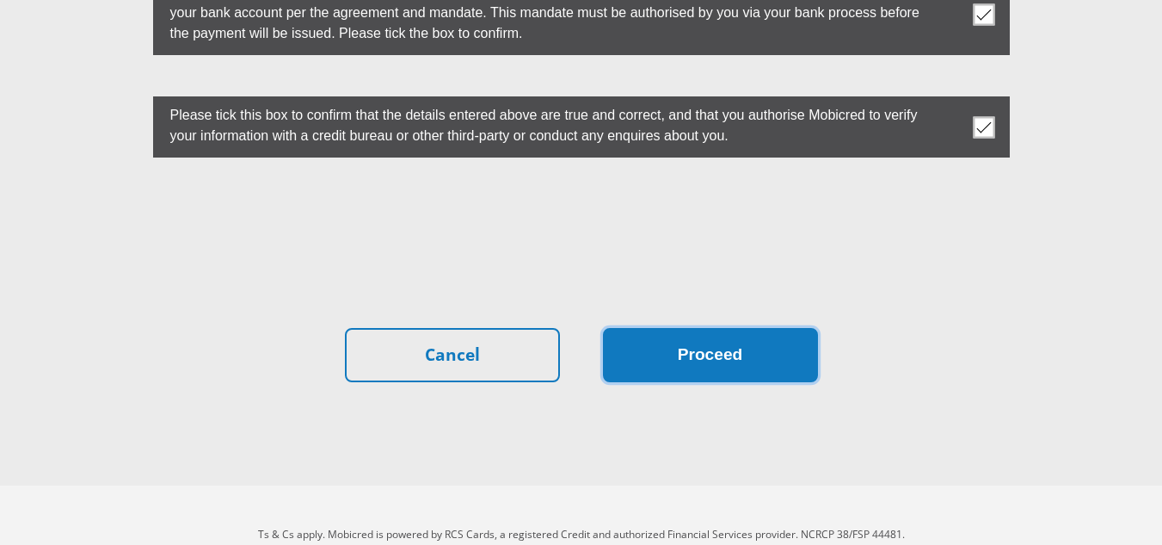
click at [657, 328] on button "Proceed" at bounding box center [710, 355] width 215 height 54
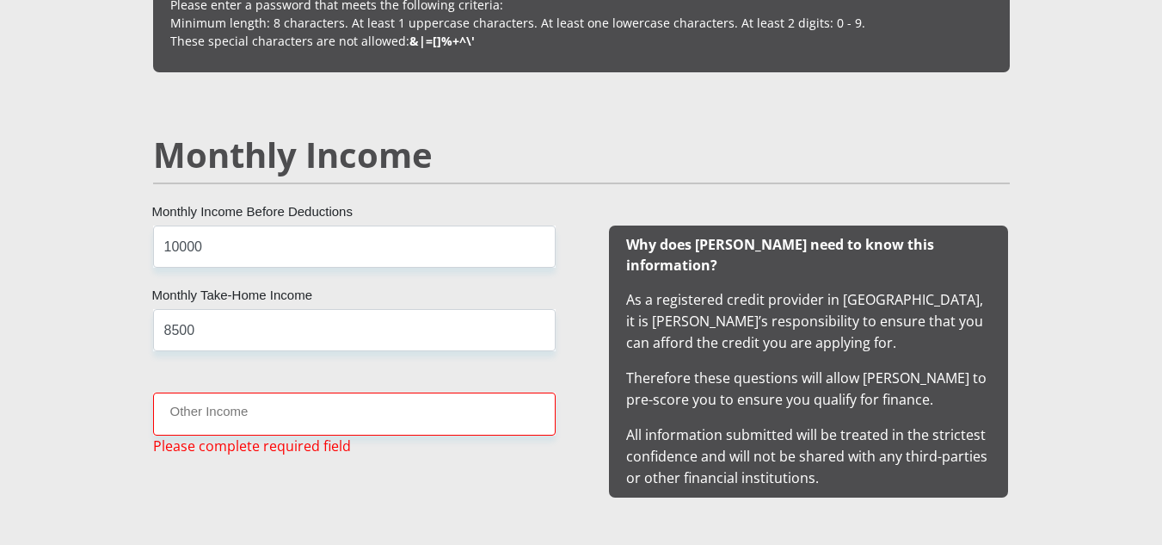
scroll to position [1707, 0]
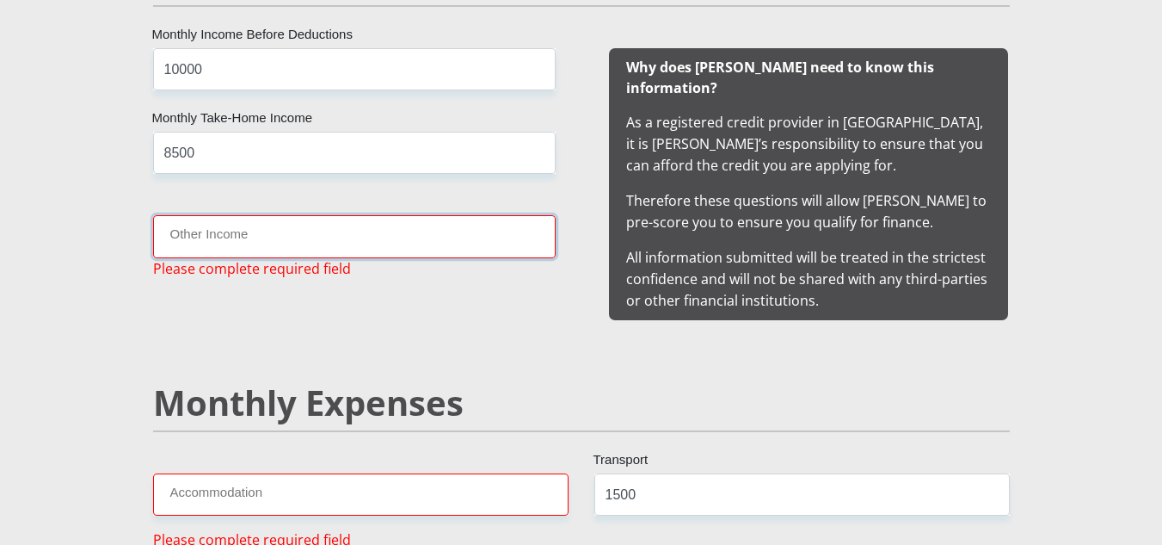
click at [330, 237] on input "Other Income" at bounding box center [354, 236] width 403 height 42
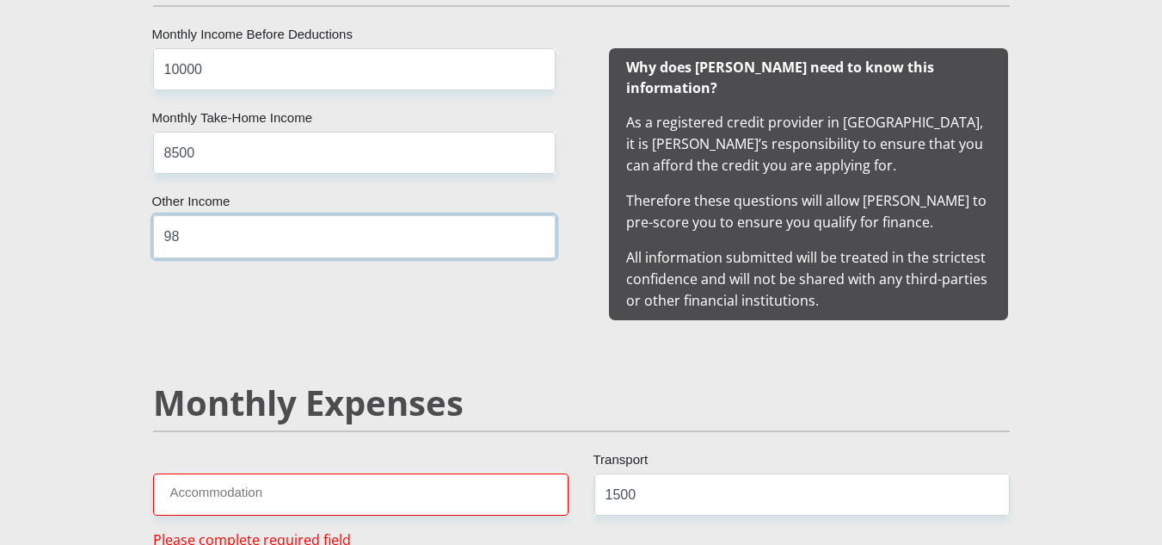
type input "9"
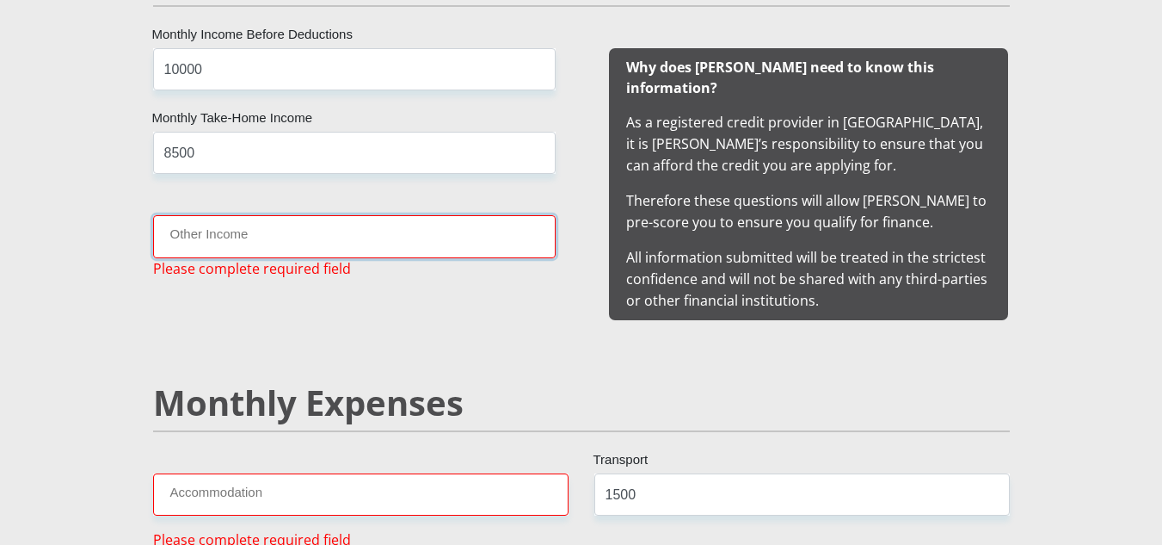
type input "1"
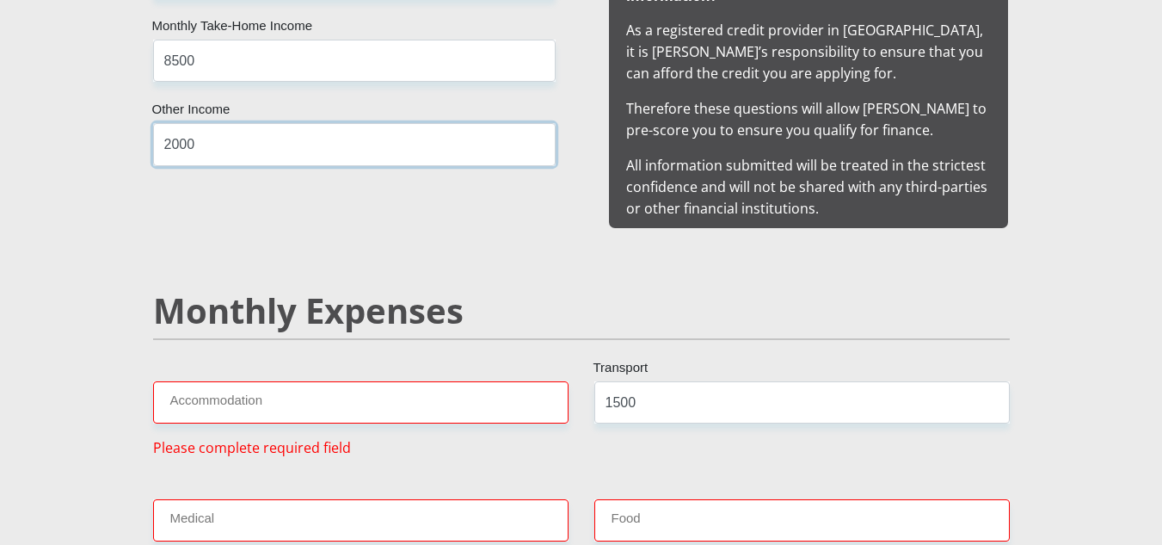
scroll to position [1879, 0]
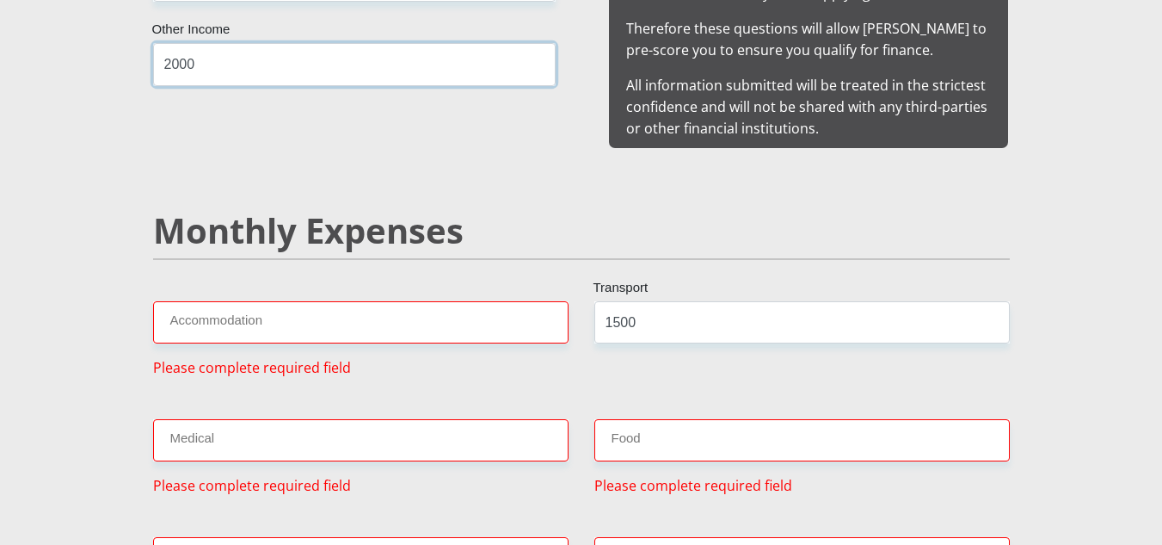
type input "2000"
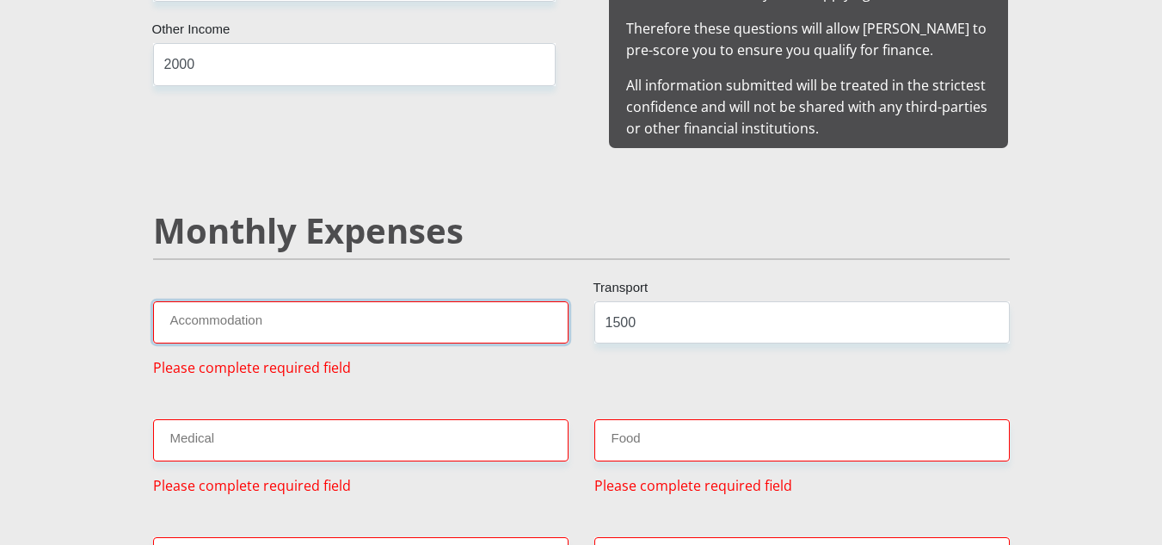
click at [470, 304] on input "Accommodation" at bounding box center [361, 322] width 416 height 42
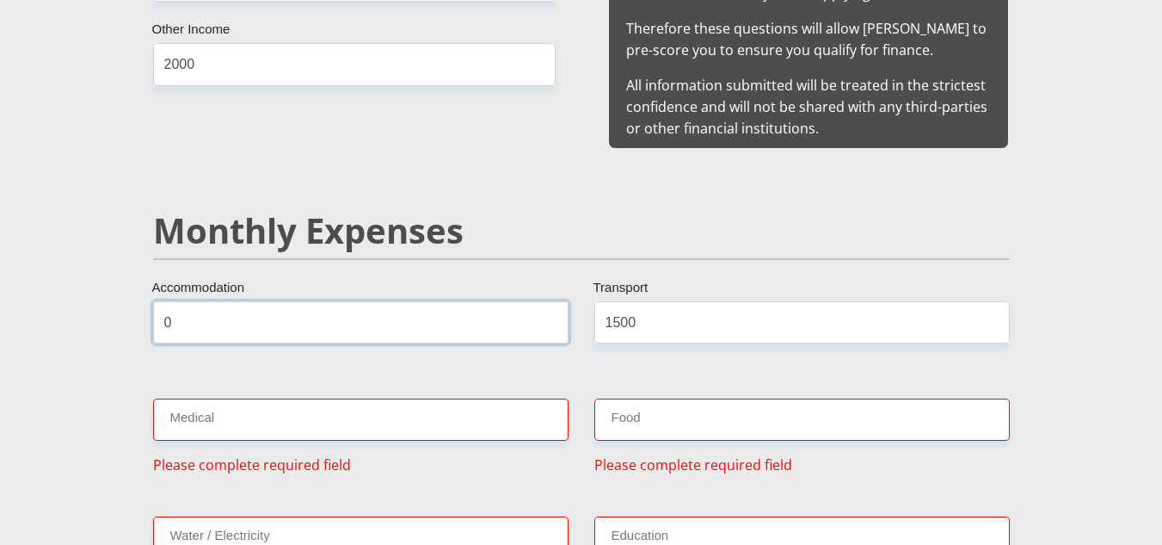
type input "0"
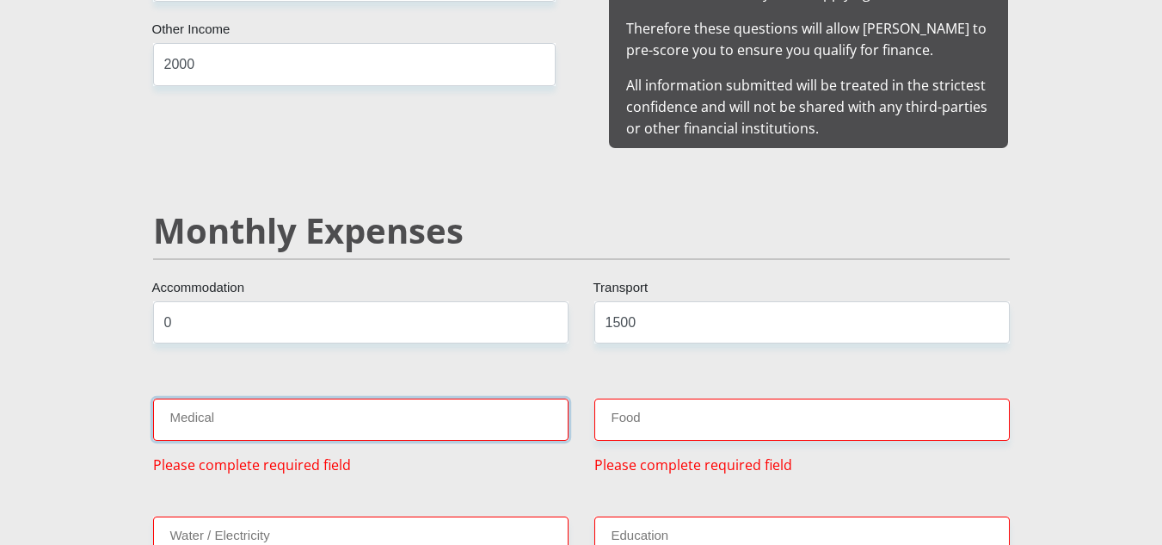
click at [440, 405] on input "Medical" at bounding box center [361, 419] width 416 height 42
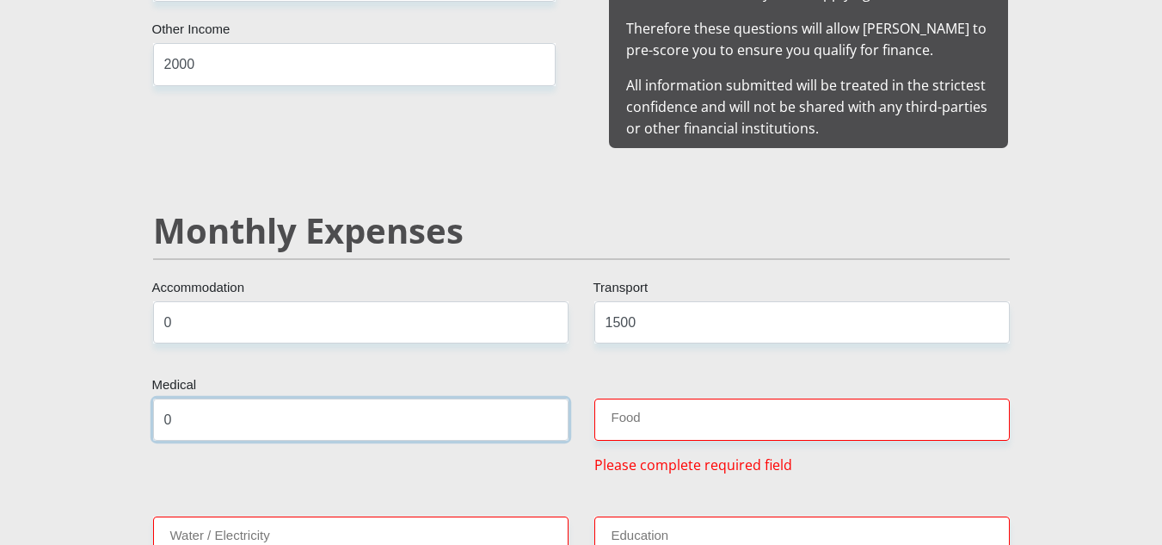
type input "0"
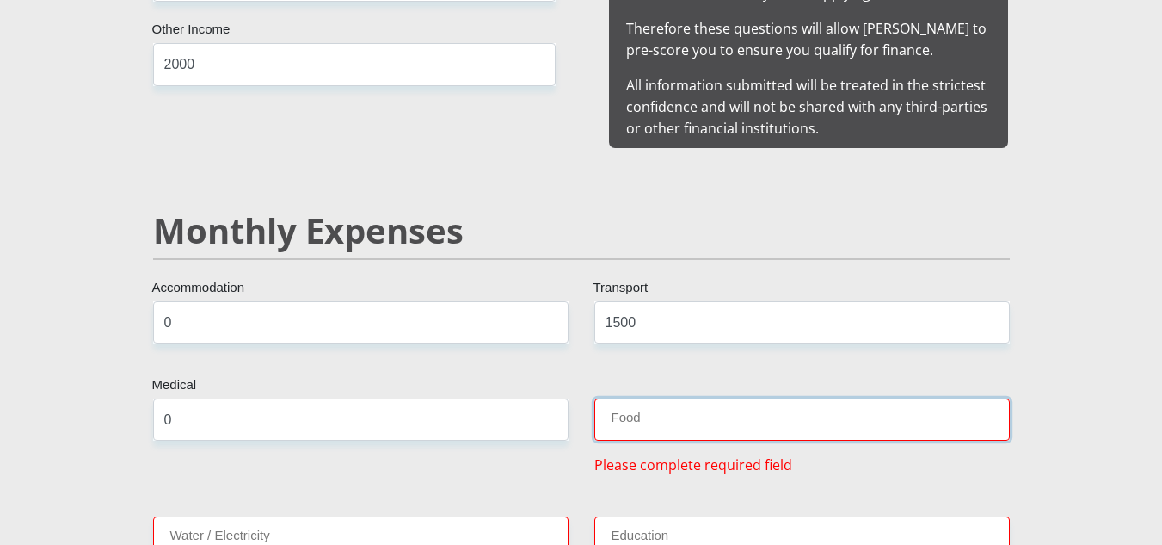
click at [621, 398] on input "Food" at bounding box center [802, 419] width 416 height 42
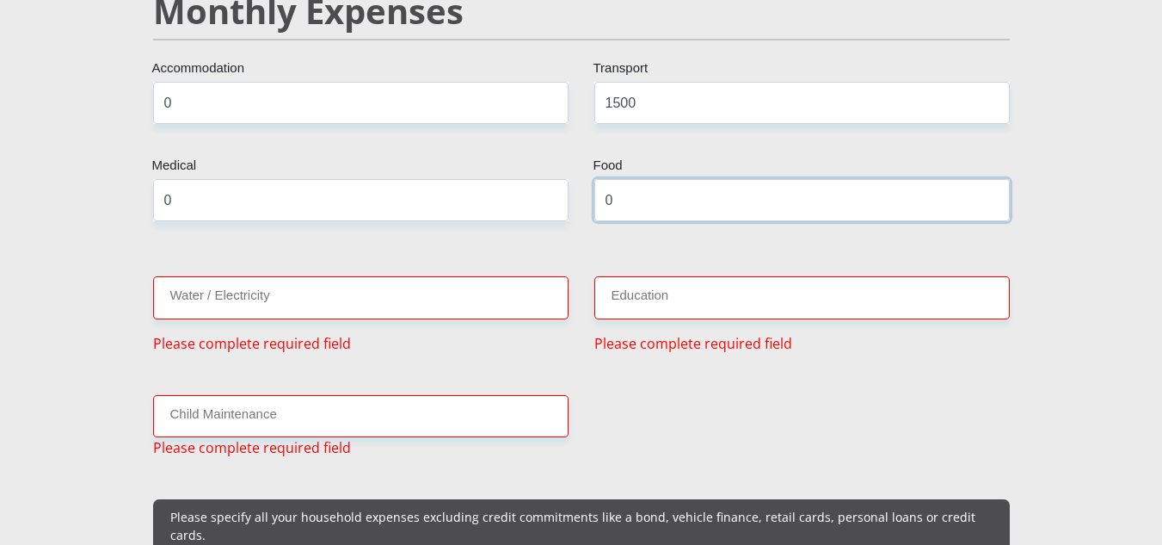
scroll to position [2137, 0]
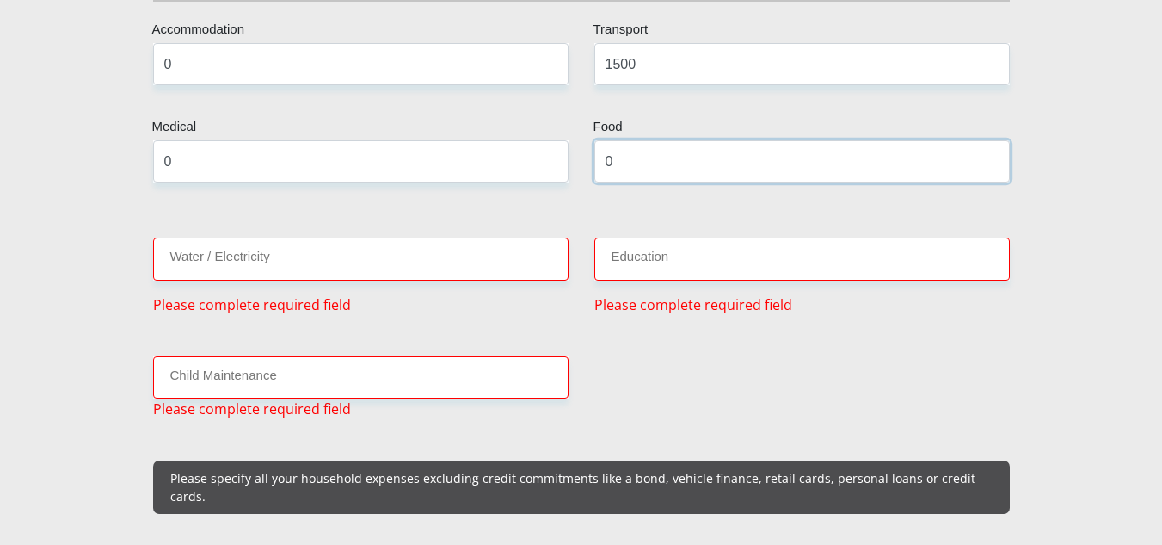
type input "0"
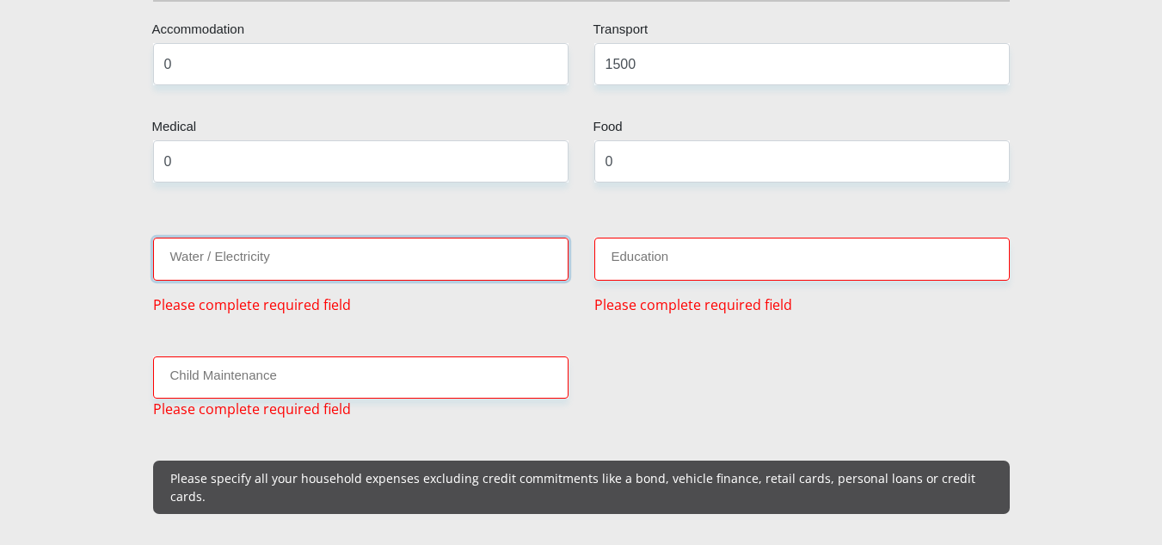
drag, startPoint x: 340, startPoint y: 252, endPoint x: 356, endPoint y: 249, distance: 16.5
click at [342, 251] on input "Water / Electricity" at bounding box center [361, 258] width 416 height 42
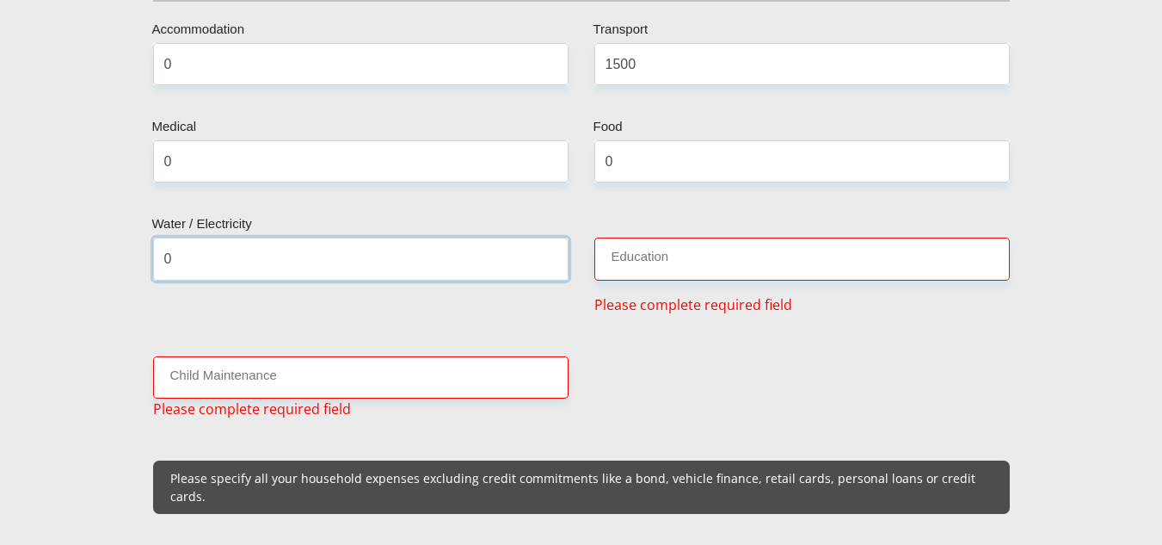
type input "0"
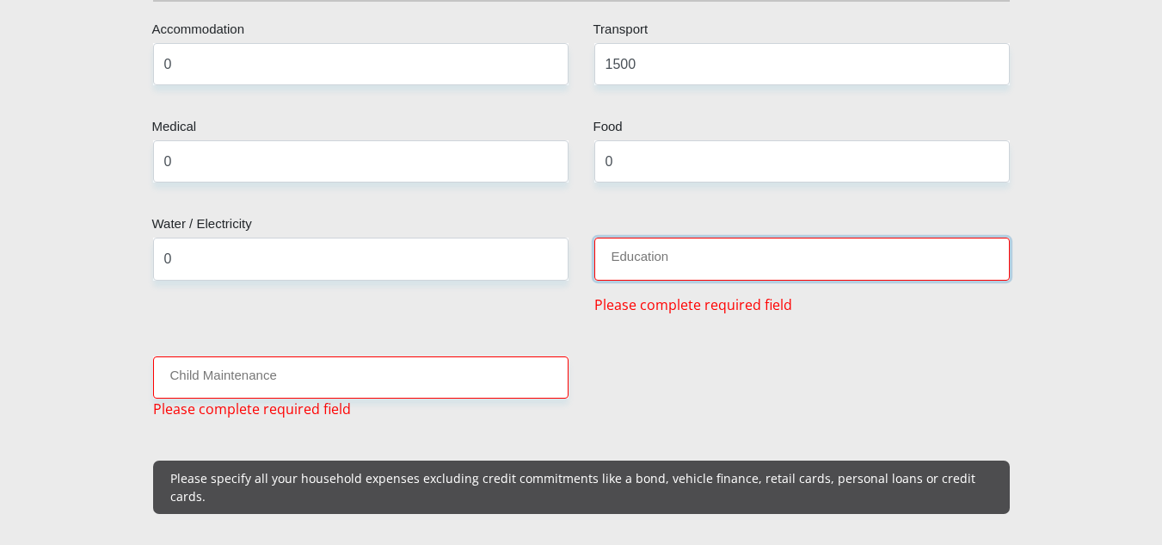
click at [686, 258] on input "Education" at bounding box center [802, 258] width 416 height 42
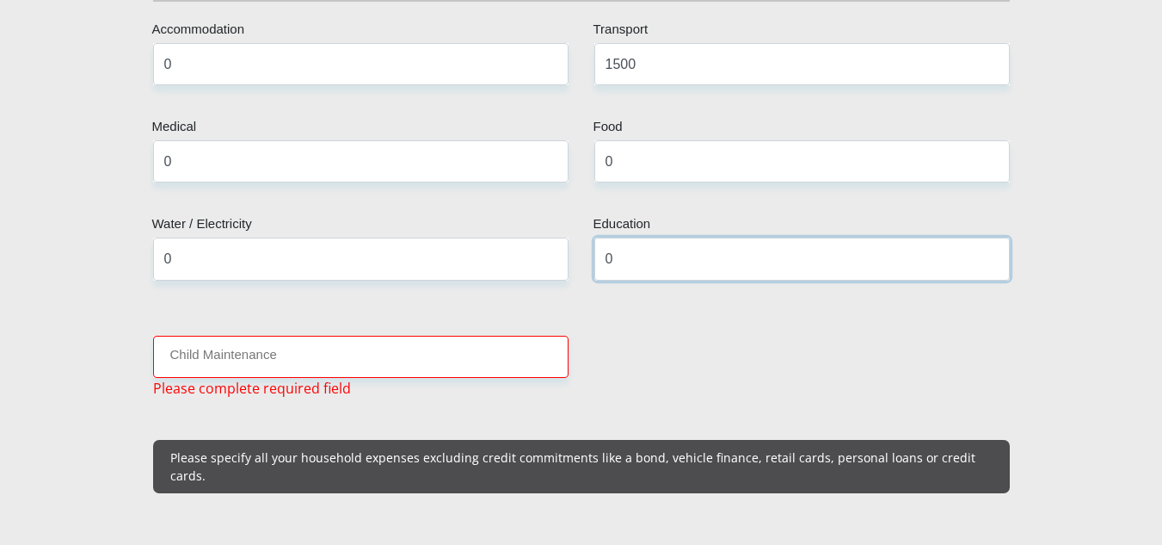
type input "0"
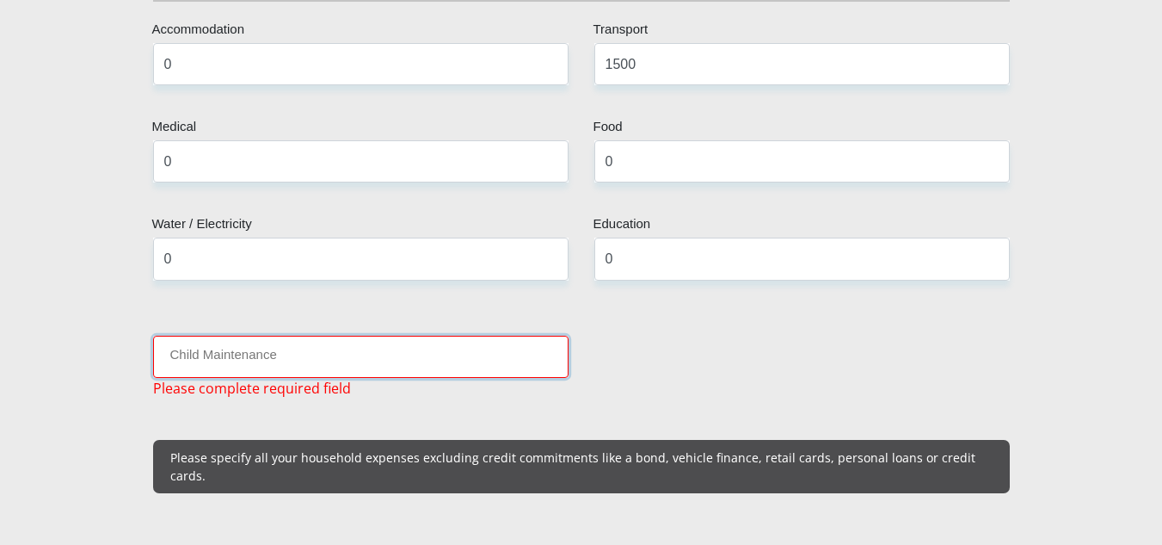
click at [351, 345] on input "Child Maintenance" at bounding box center [361, 357] width 416 height 42
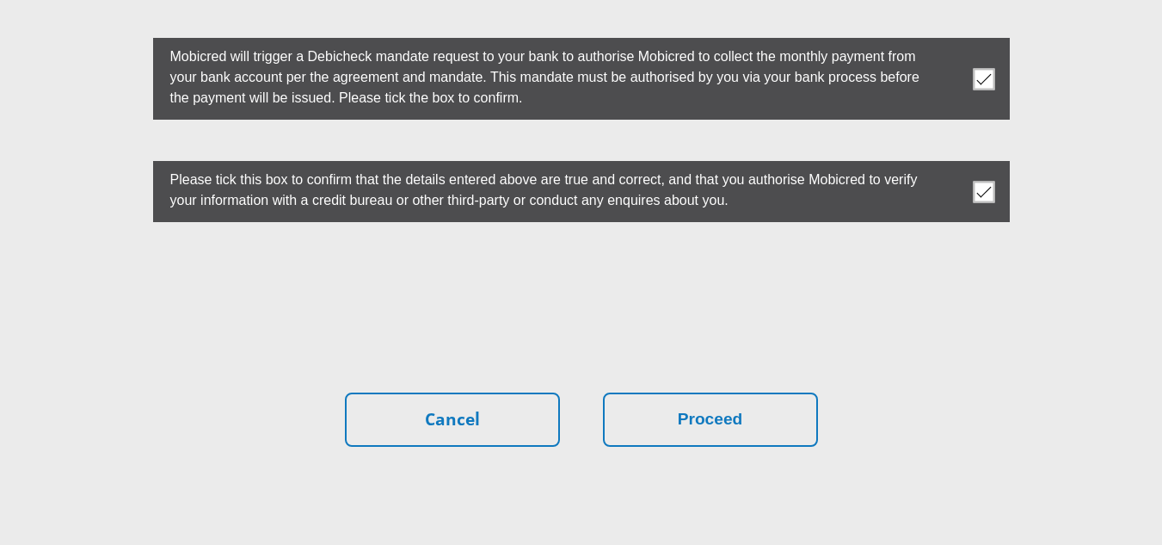
scroll to position [4932, 0]
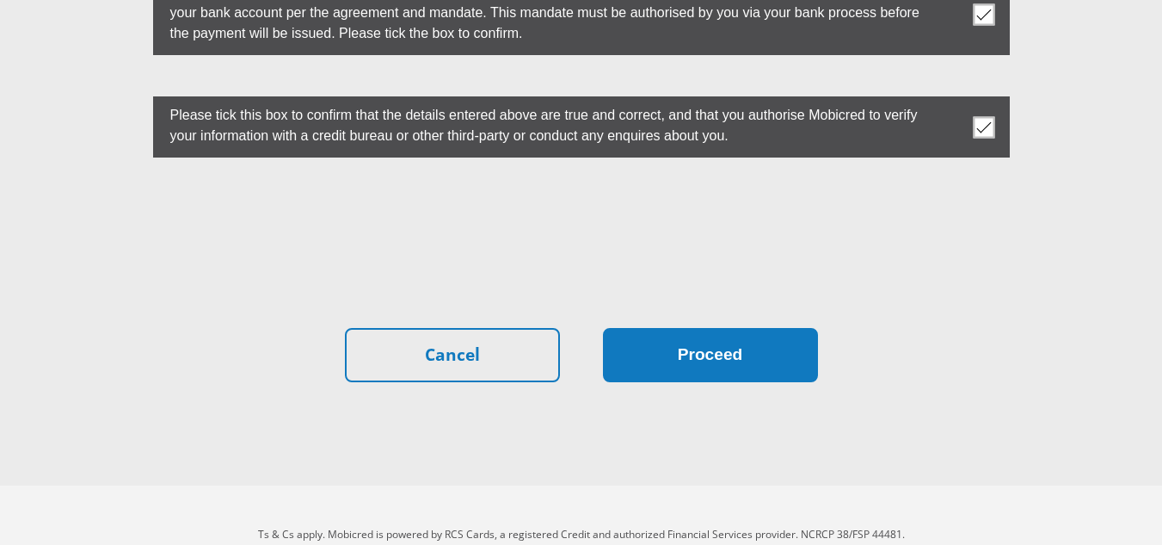
type input "0"
click at [722, 328] on button "Proceed" at bounding box center [710, 355] width 215 height 54
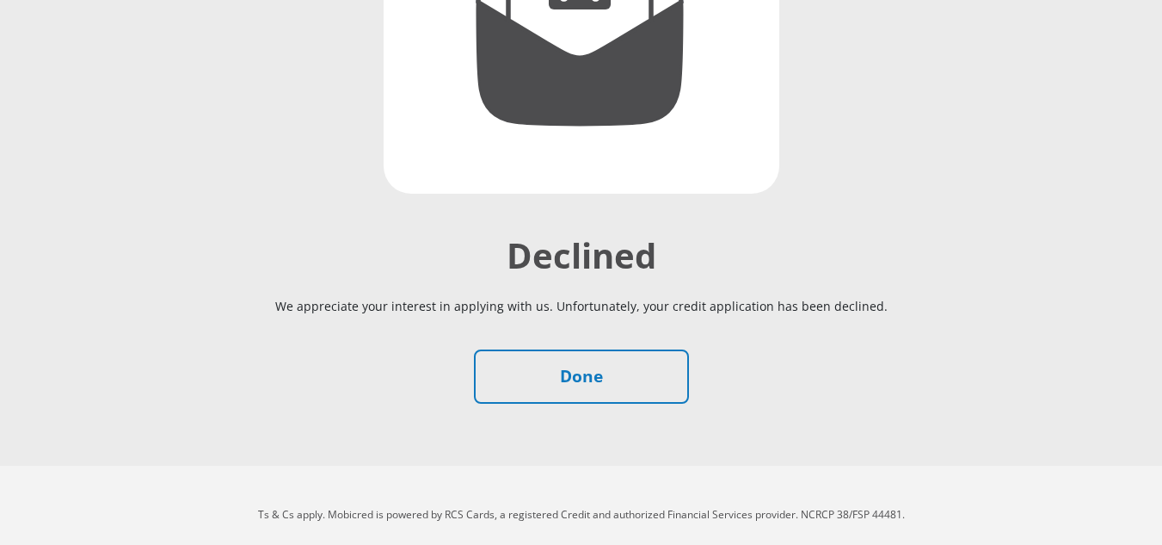
scroll to position [379, 0]
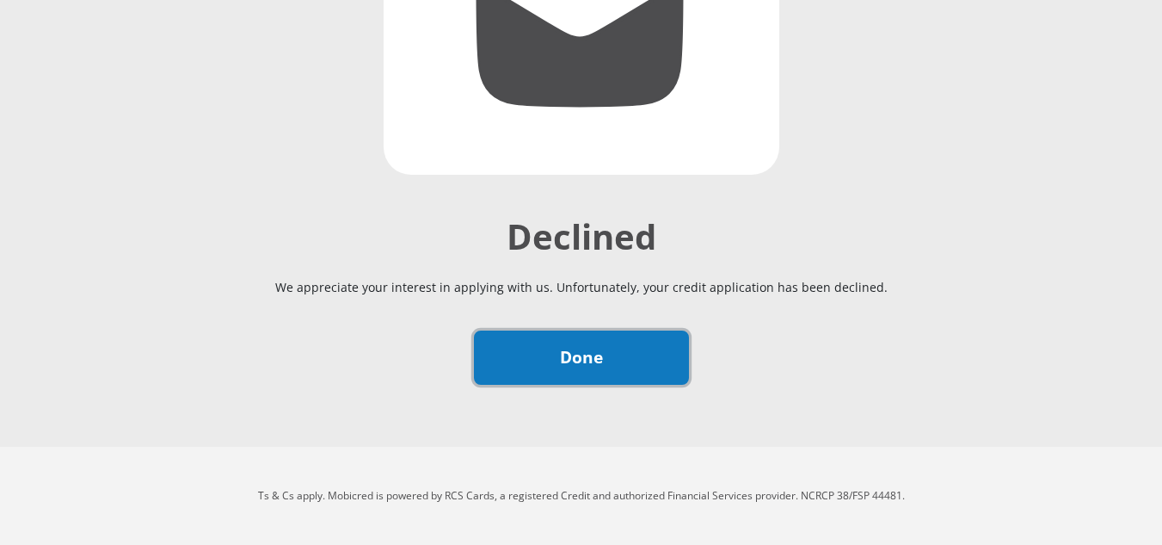
click at [652, 366] on link "Done" at bounding box center [581, 357] width 215 height 54
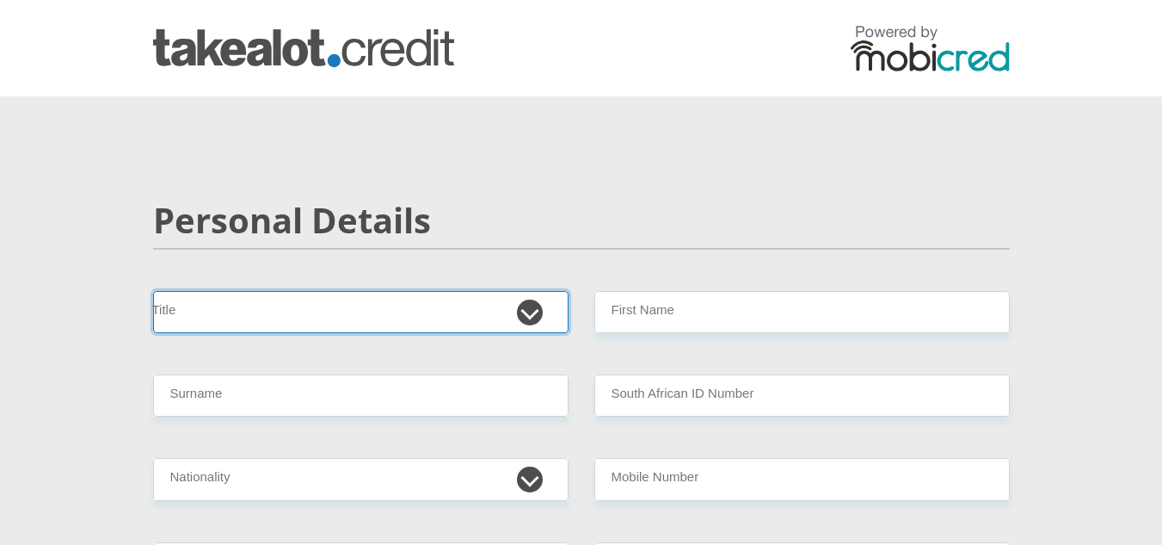
click at [312, 321] on select "Mr Ms Mrs Dr [PERSON_NAME]" at bounding box center [361, 312] width 416 height 42
select select "Ms"
click at [153, 291] on select "Mr Ms Mrs Dr [PERSON_NAME]" at bounding box center [361, 312] width 416 height 42
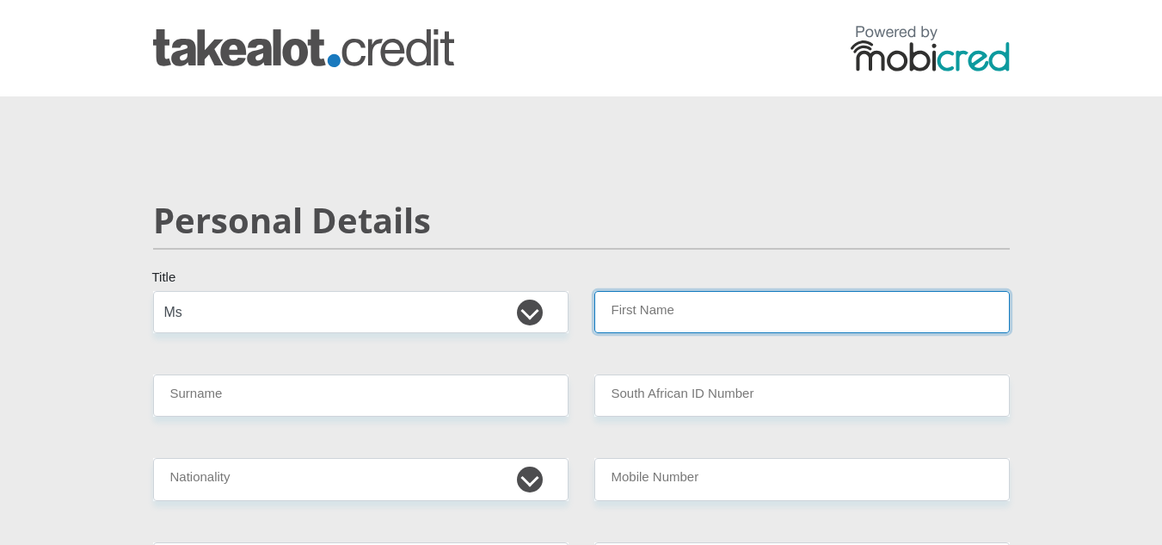
click at [646, 310] on input "First Name" at bounding box center [802, 312] width 416 height 42
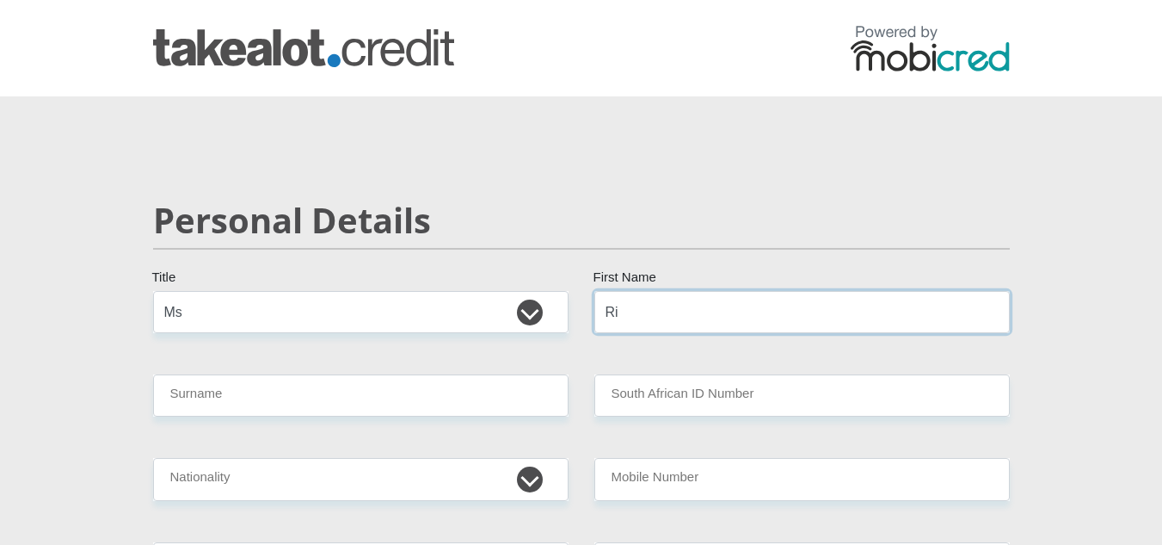
type input "R"
type input "Nilza"
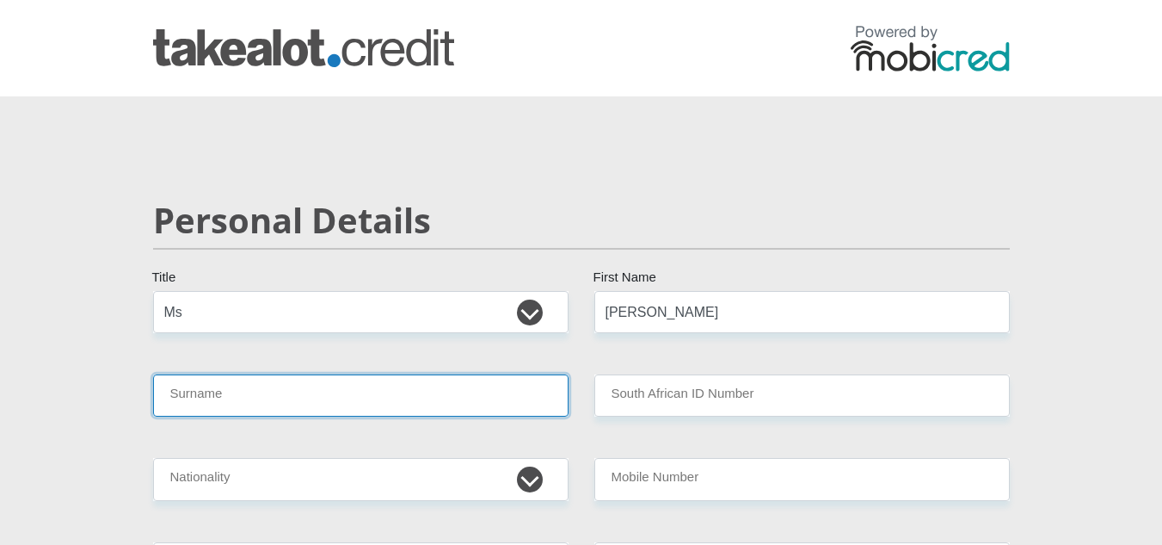
click at [516, 403] on input "Surname" at bounding box center [361, 395] width 416 height 42
type input "Ubombo"
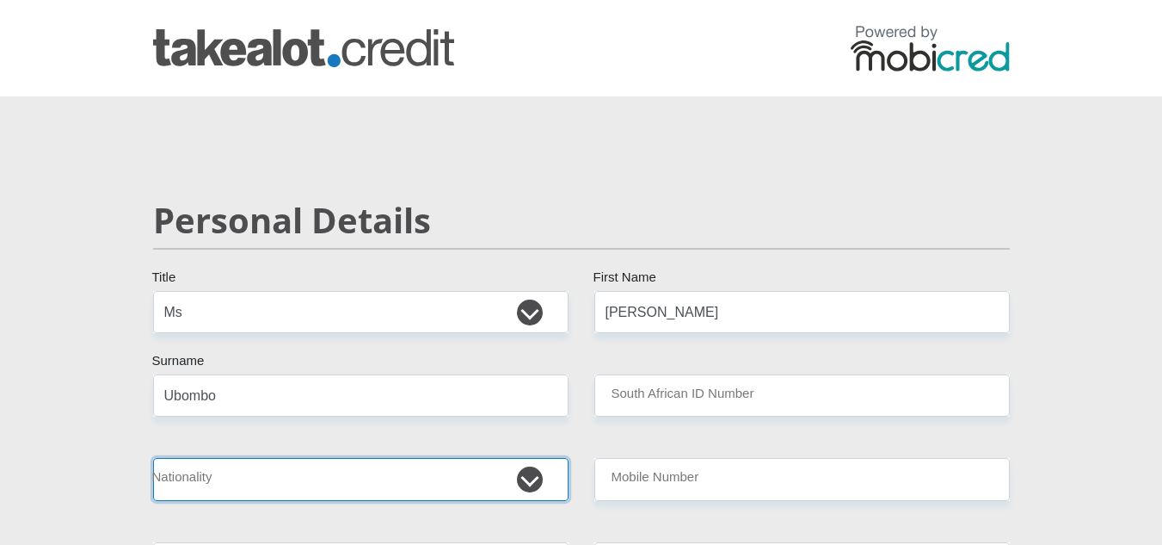
select select "ZAF"
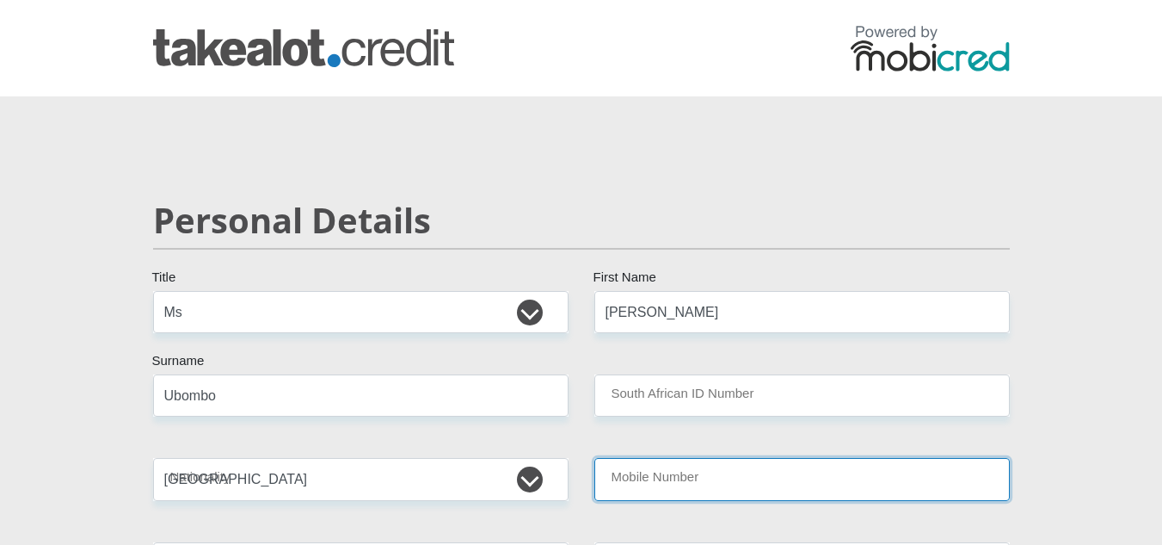
type input "0829227808"
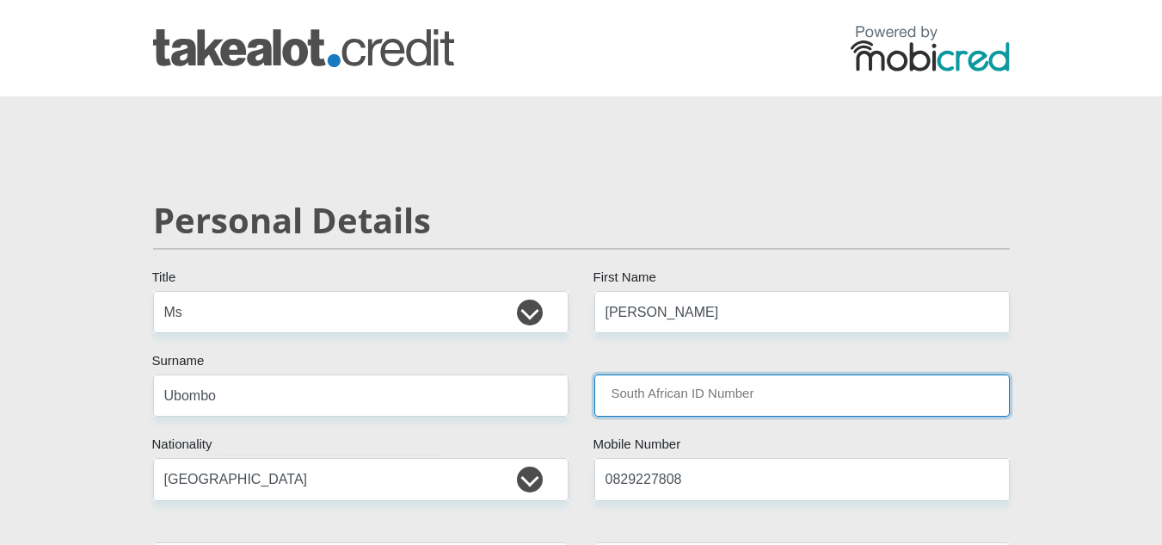
click at [702, 379] on input "South African ID Number" at bounding box center [802, 395] width 416 height 42
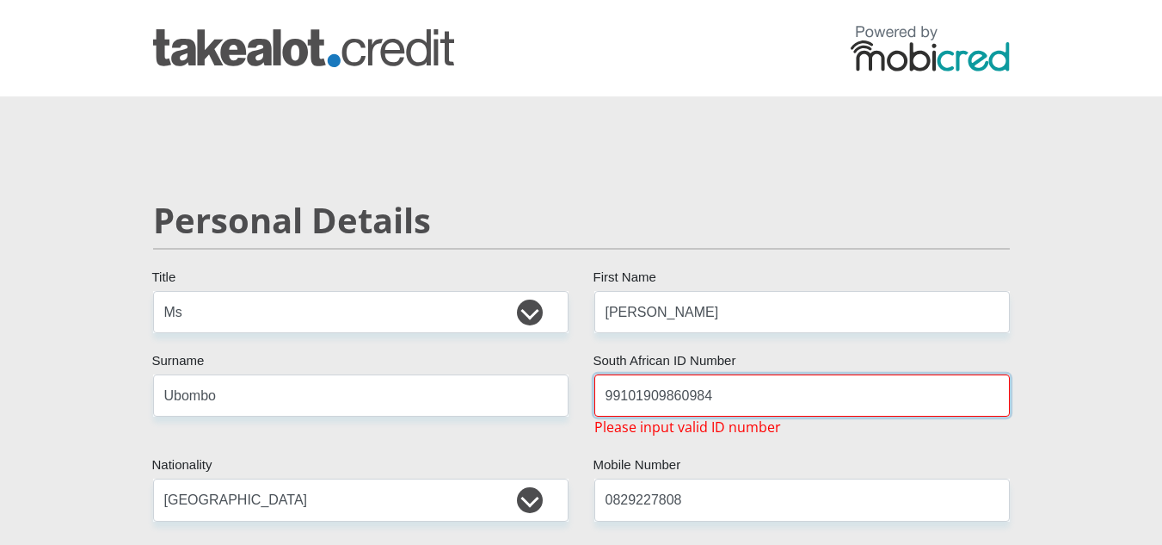
click at [697, 397] on input "99101909860984" at bounding box center [802, 395] width 416 height 42
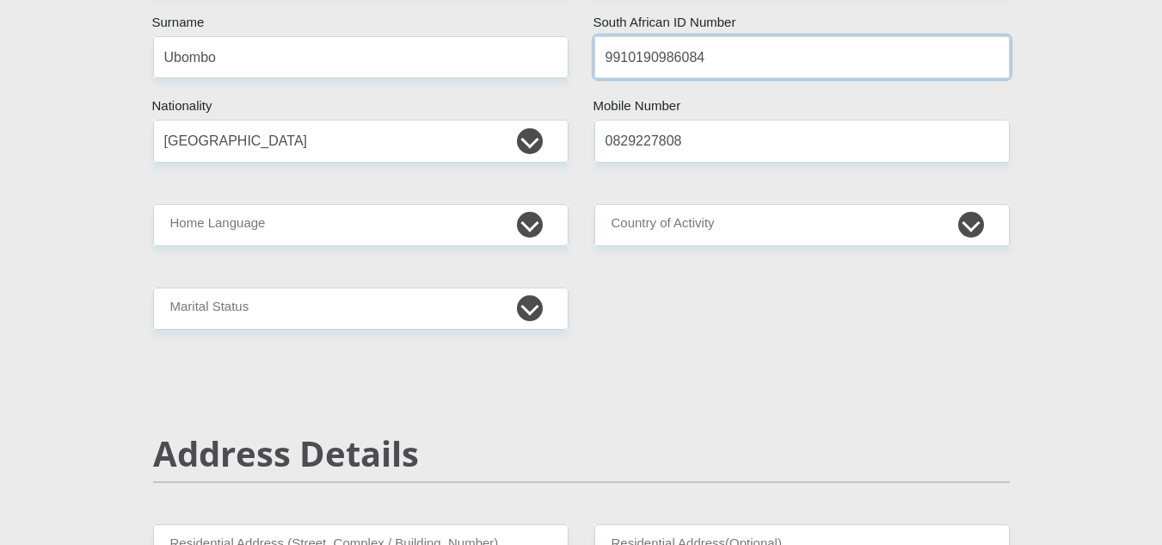
scroll to position [344, 0]
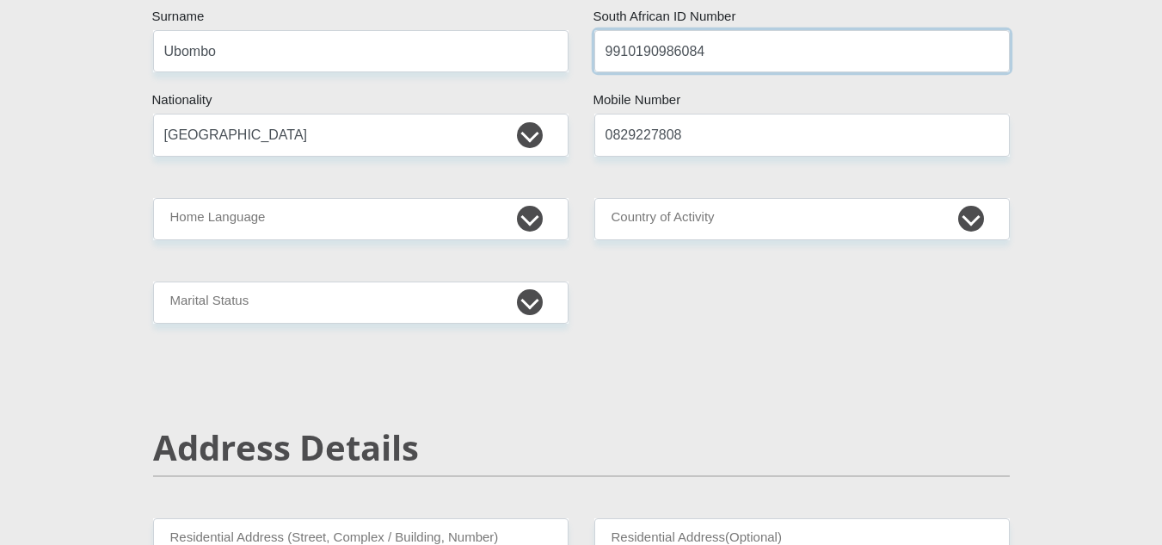
type input "9910190986084"
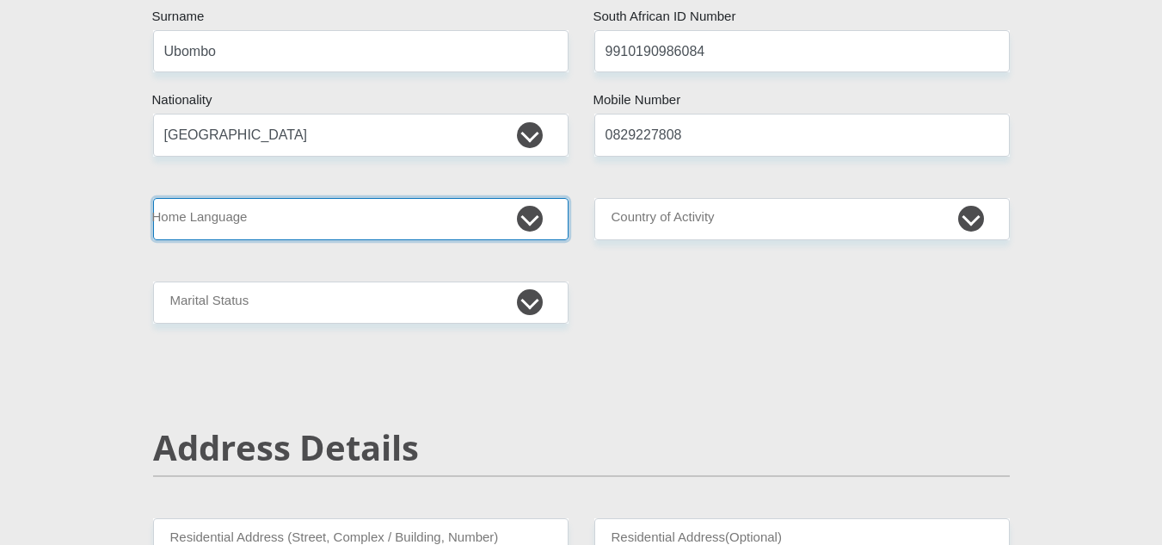
click at [280, 211] on select "Afrikaans English Sepedi South Ndebele Southern Sotho Swati Tsonga Tswana Venda…" at bounding box center [361, 219] width 416 height 42
select select "eng"
click at [153, 198] on select "Afrikaans English Sepedi South Ndebele Southern Sotho Swati Tsonga Tswana Venda…" at bounding box center [361, 219] width 416 height 42
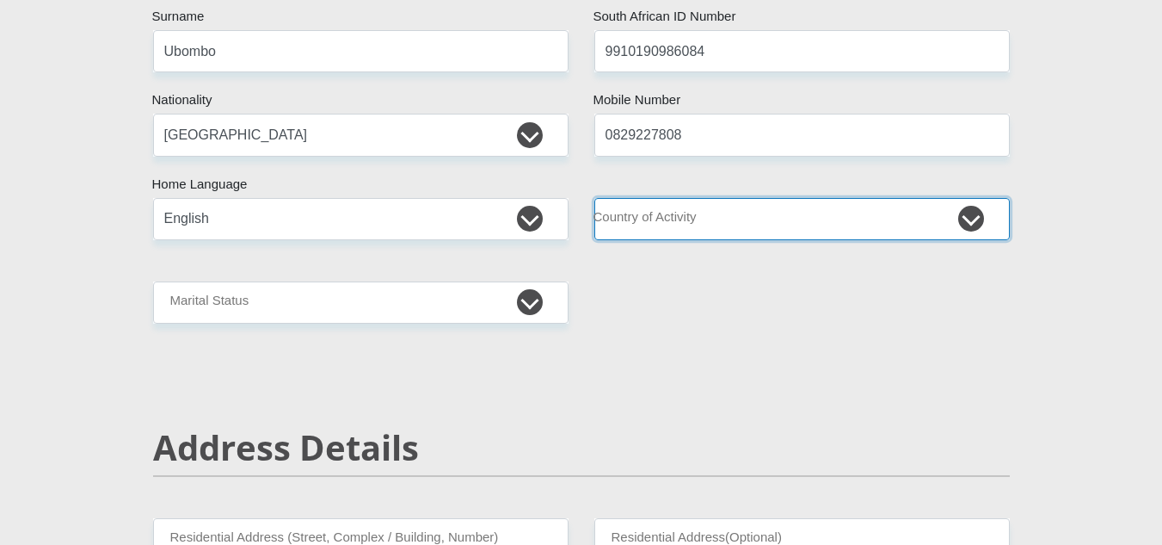
click at [620, 217] on select "South Africa Afghanistan Aland Islands Albania Algeria America Samoa American V…" at bounding box center [802, 219] width 416 height 42
select select "ZAF"
click at [594, 198] on select "South Africa Afghanistan Aland Islands Albania Algeria America Samoa American V…" at bounding box center [802, 219] width 416 height 42
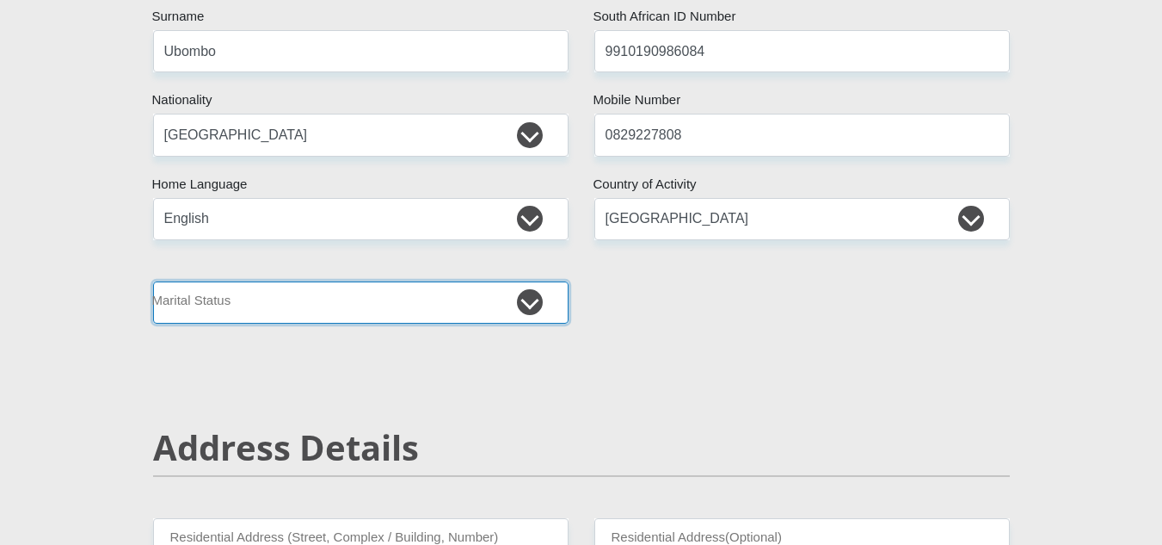
click at [394, 318] on select "Married ANC Single Divorced Widowed Married COP or Customary Law" at bounding box center [361, 302] width 416 height 42
select select "2"
click at [153, 281] on select "Married ANC Single Divorced Widowed Married COP or Customary Law" at bounding box center [361, 302] width 416 height 42
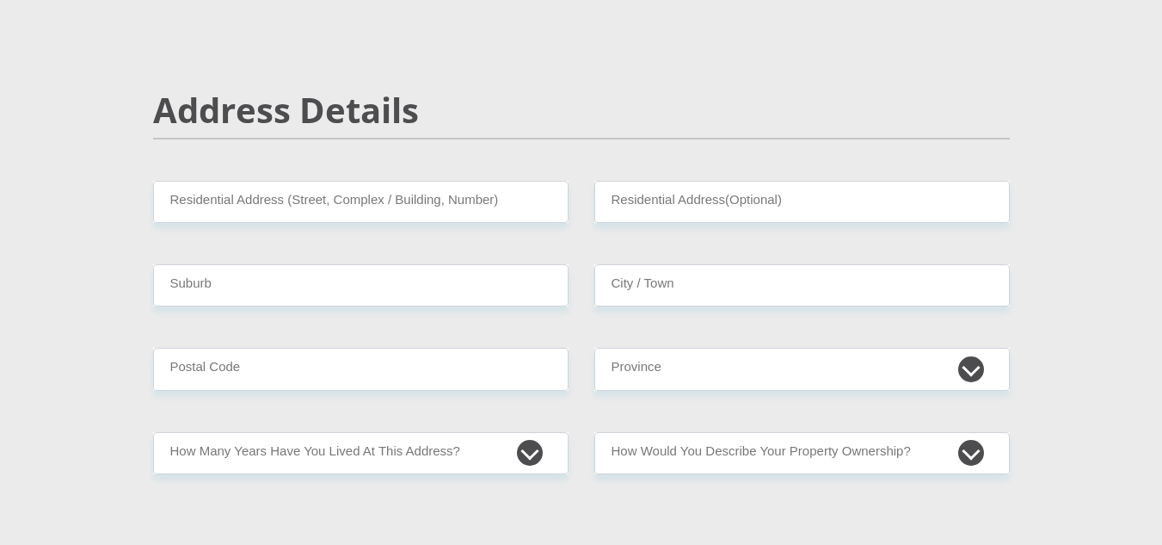
scroll to position [688, 0]
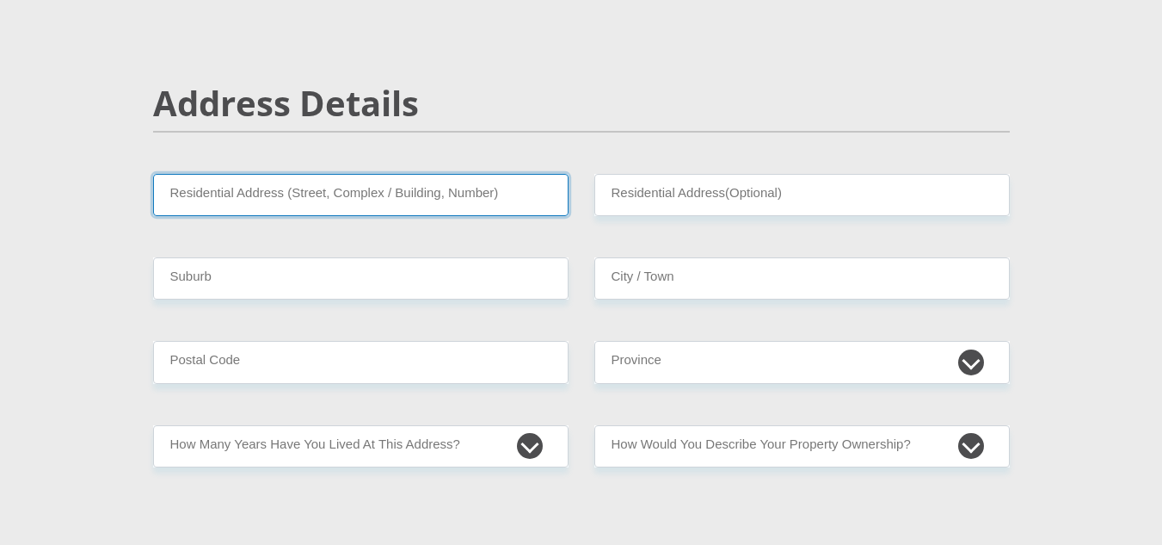
drag, startPoint x: 364, startPoint y: 175, endPoint x: 352, endPoint y: 189, distance: 18.9
click at [364, 175] on input "Residential Address (Street, Complex / Building, Number)" at bounding box center [361, 195] width 416 height 42
type input "161 Springs Road, Denneoord"
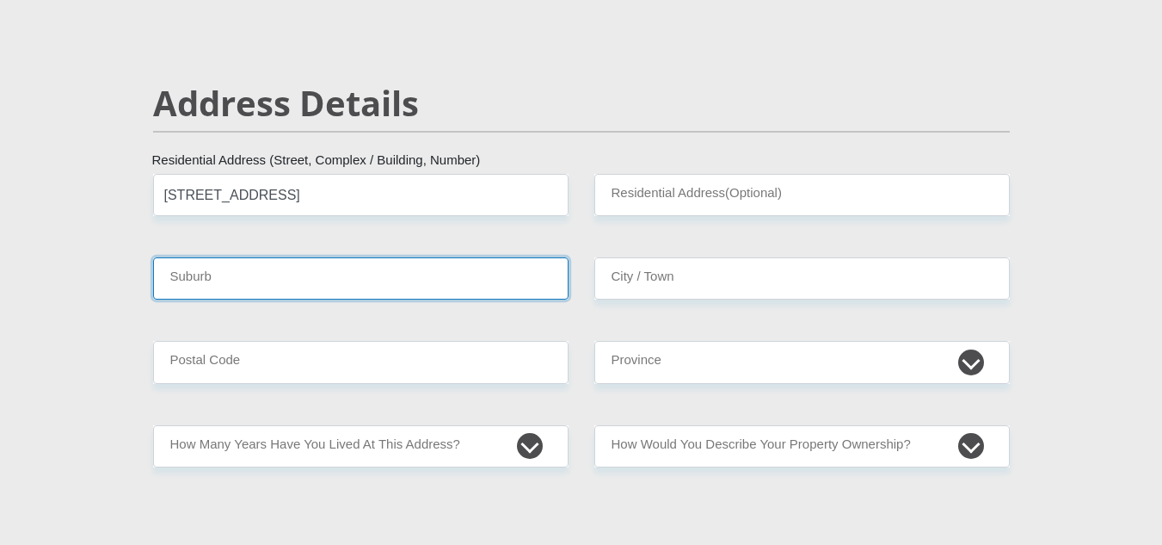
type input "Brakpan"
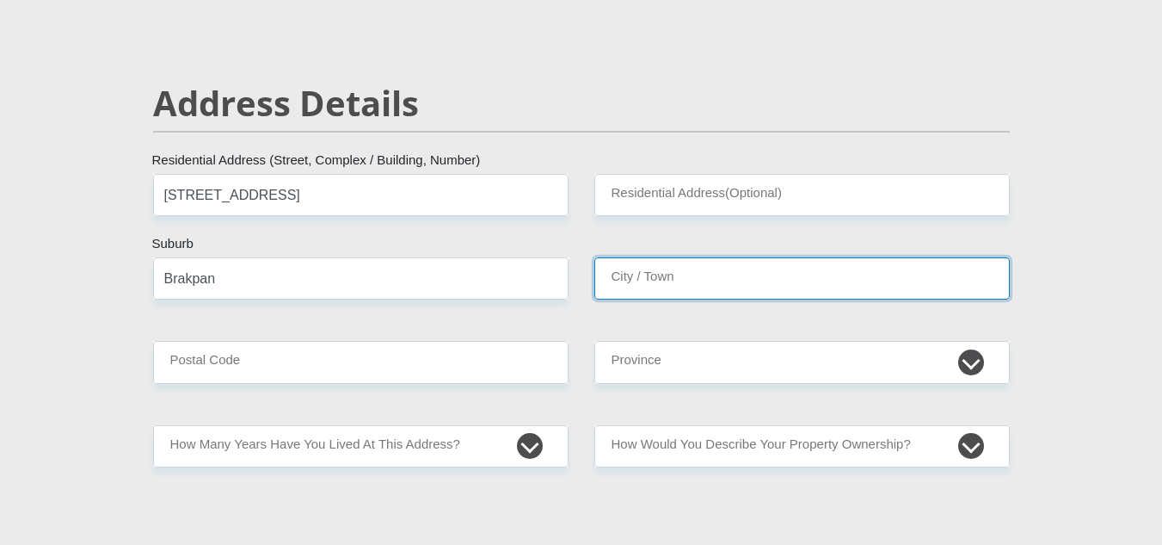
type input "Brakpan"
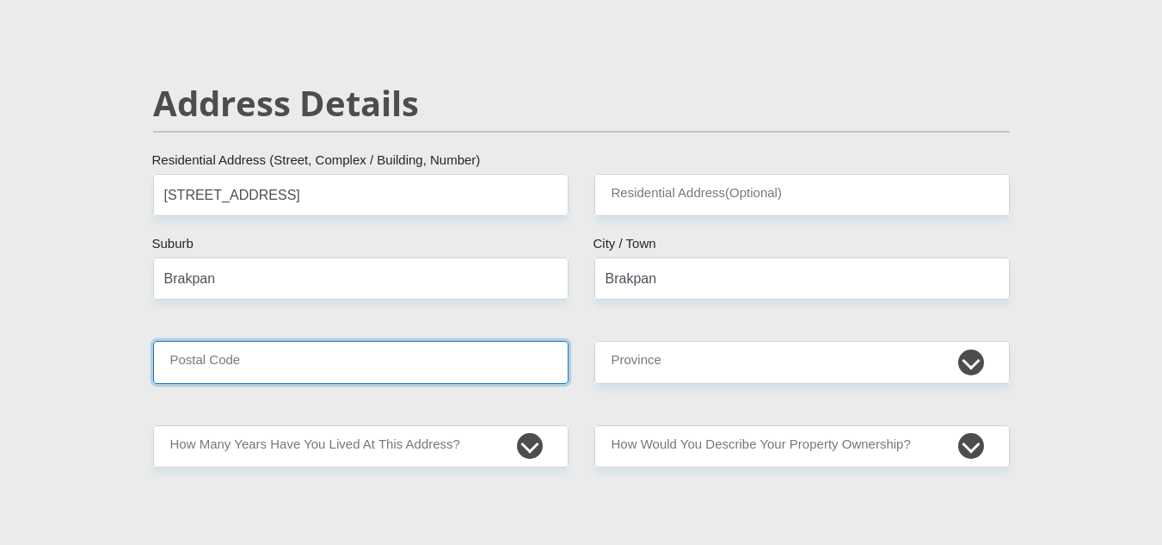
type input "1541"
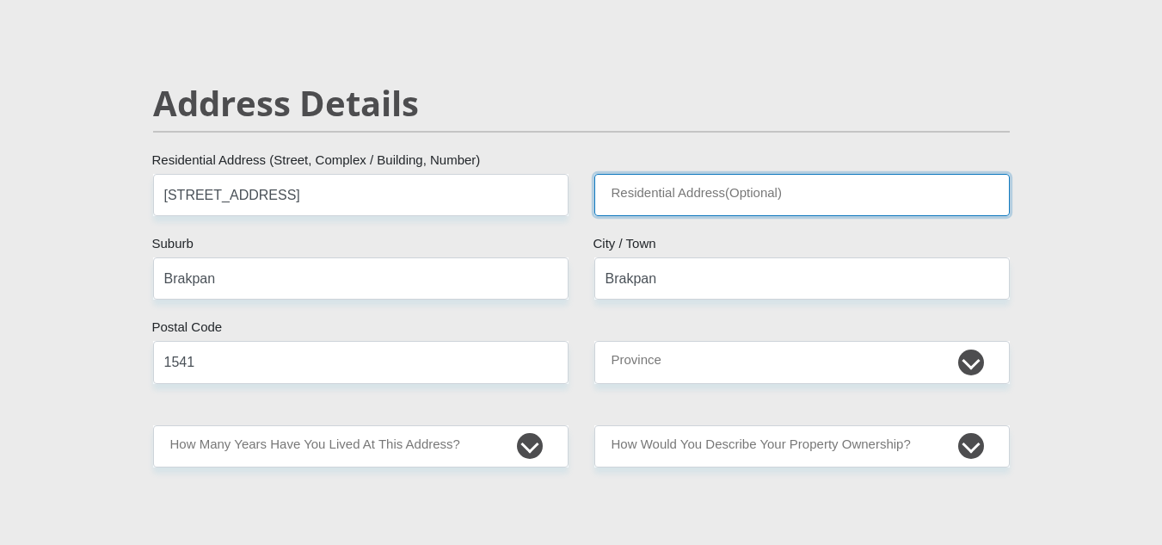
click at [682, 206] on input "Residential Address(Optional)" at bounding box center [802, 195] width 416 height 42
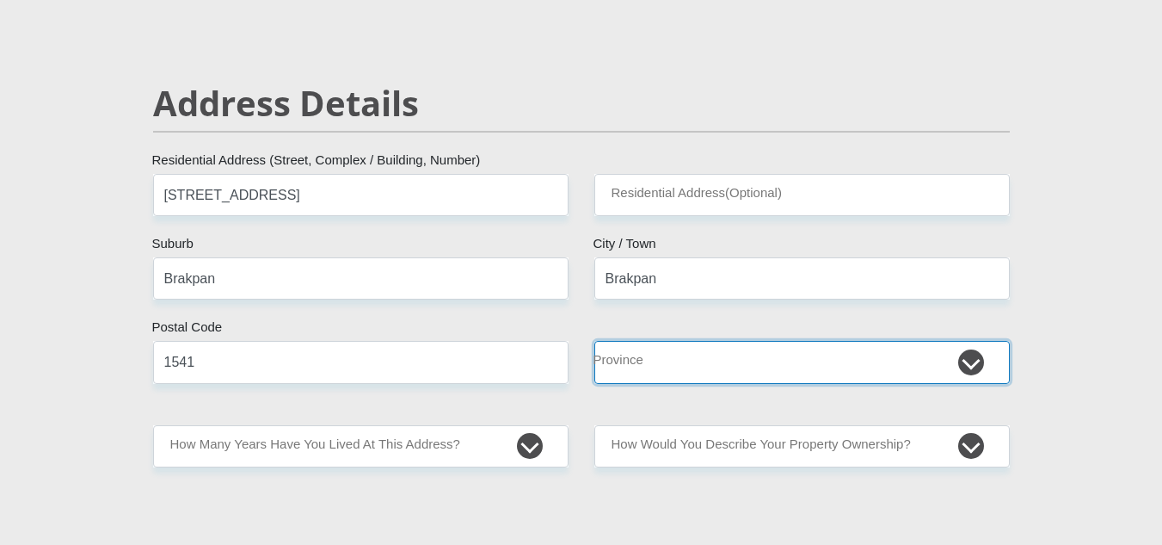
click at [671, 354] on select "Eastern Cape Free State Gauteng KwaZulu-Natal Limpopo Mpumalanga Northern Cape …" at bounding box center [802, 362] width 416 height 42
select select "Gauteng"
click at [594, 341] on select "Eastern Cape Free State Gauteng KwaZulu-Natal Limpopo Mpumalanga Northern Cape …" at bounding box center [802, 362] width 416 height 42
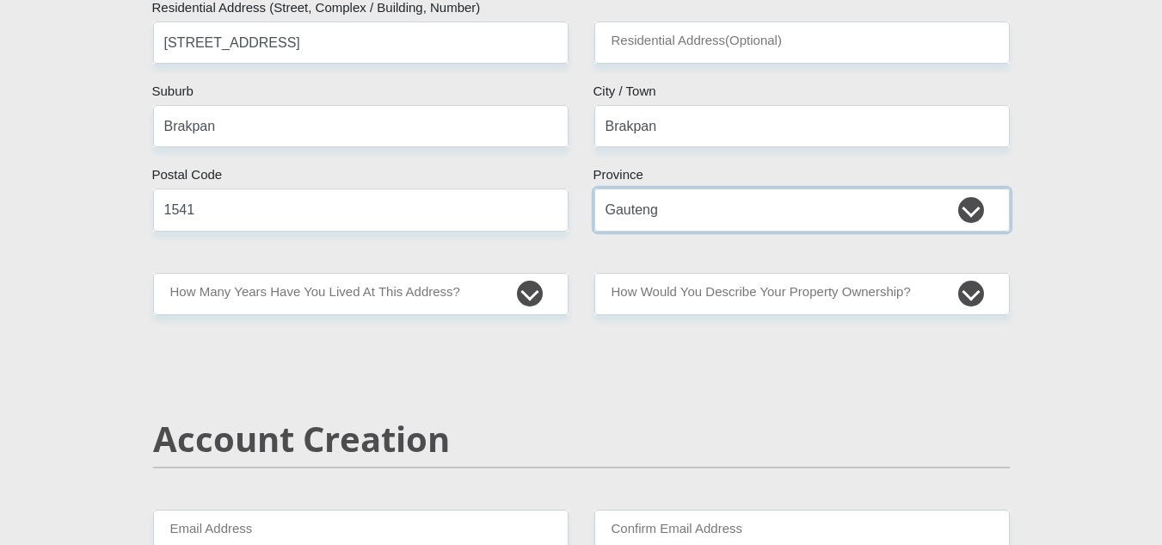
scroll to position [860, 0]
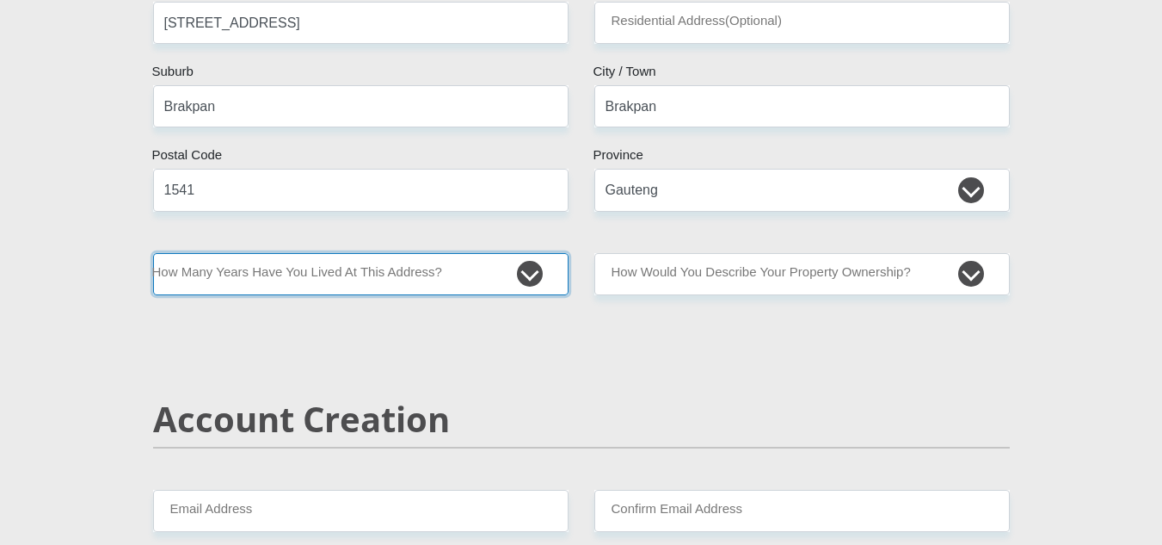
click at [398, 283] on select "less than 1 year 1-3 years 3-5 years 5+ years" at bounding box center [361, 274] width 416 height 42
select select "5"
click at [153, 253] on select "less than 1 year 1-3 years 3-5 years 5+ years" at bounding box center [361, 274] width 416 height 42
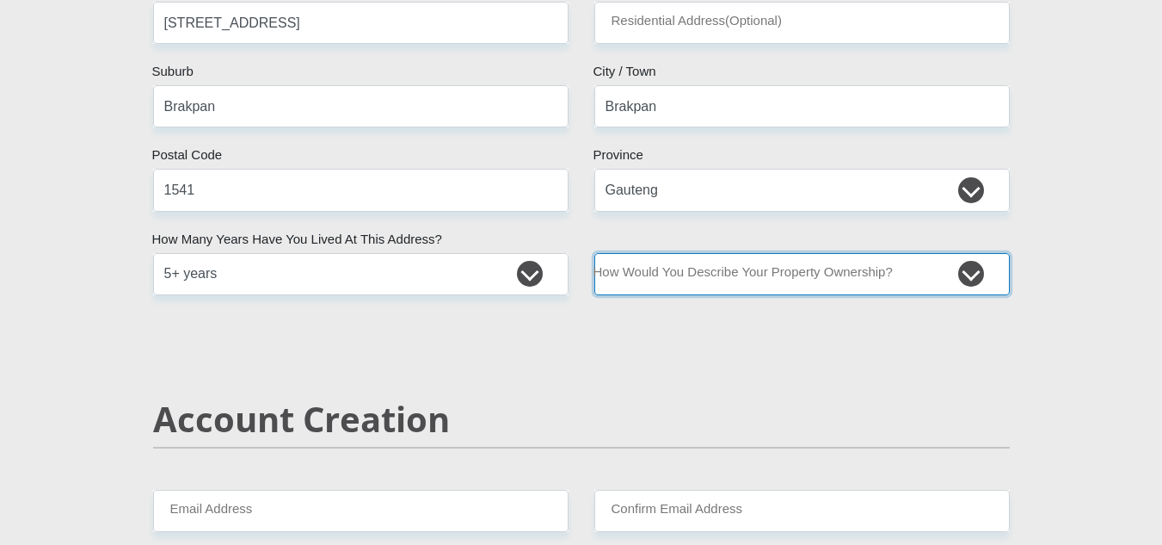
drag, startPoint x: 939, startPoint y: 273, endPoint x: 905, endPoint y: 293, distance: 40.1
click at [939, 273] on select "Owned Rented Family Owned Company Dwelling" at bounding box center [802, 274] width 416 height 42
select select "parents"
click at [594, 253] on select "Owned Rented Family Owned Company Dwelling" at bounding box center [802, 274] width 416 height 42
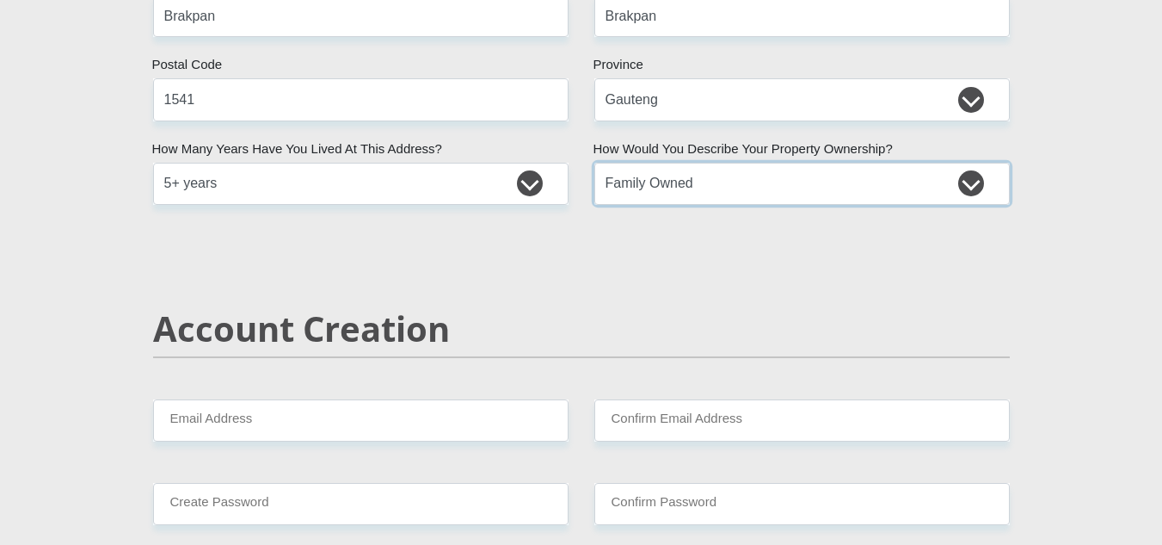
scroll to position [1032, 0]
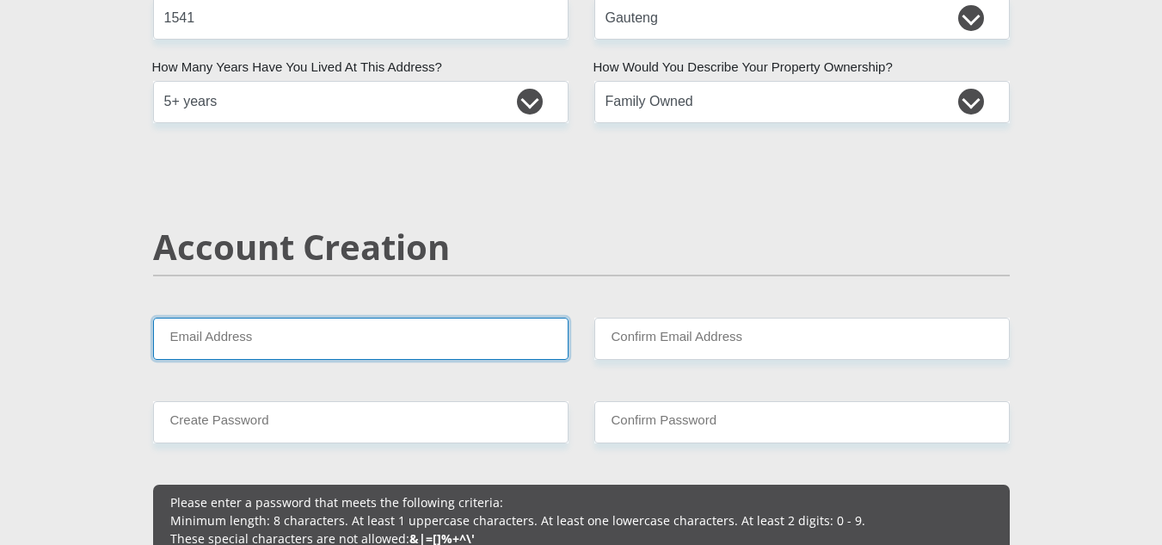
click at [331, 332] on input "Email Address" at bounding box center [361, 338] width 416 height 42
type input "Nilzaripfumelo@gmail.com"
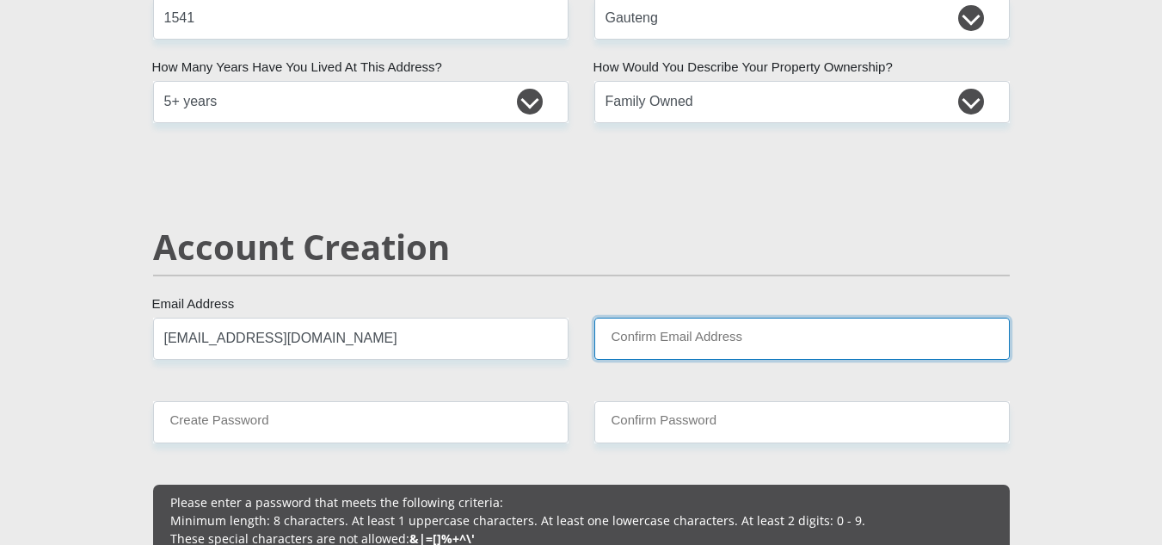
click at [730, 340] on input "Confirm Email Address" at bounding box center [802, 338] width 416 height 42
type input "Nilzaripfumelo@gmail.com"
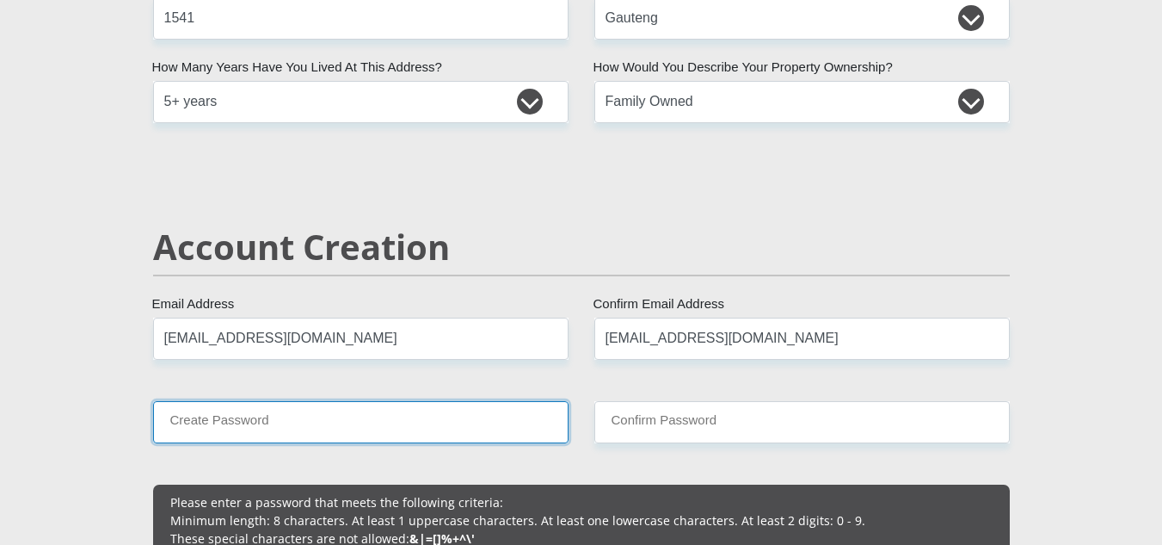
drag, startPoint x: 384, startPoint y: 434, endPoint x: 608, endPoint y: 440, distance: 224.6
click at [385, 434] on input "Create Password" at bounding box center [361, 422] width 416 height 42
type input "Erilanda74$"
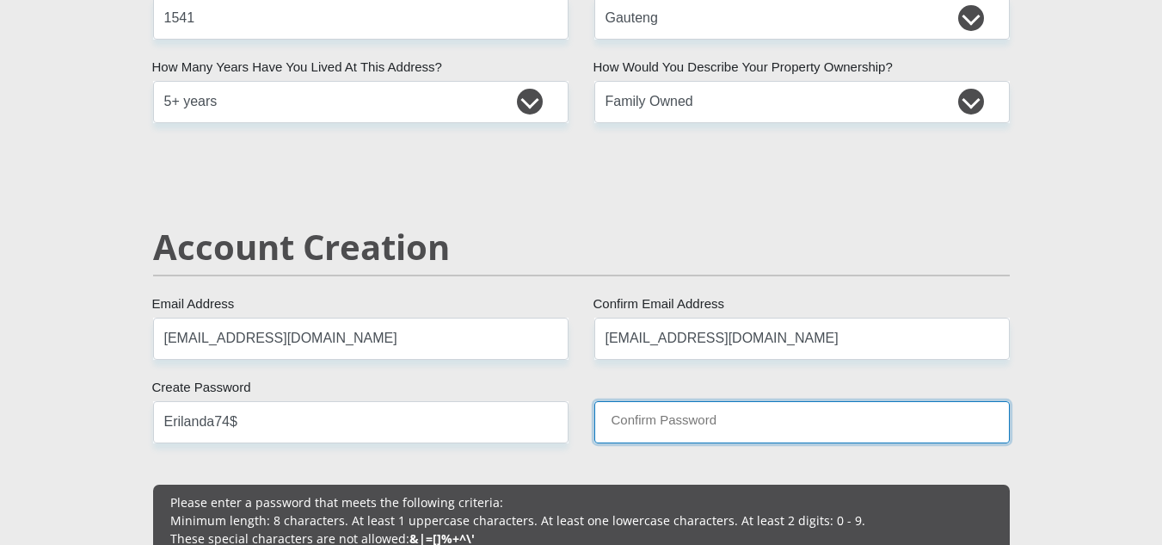
click at [687, 416] on input "Confirm Password" at bounding box center [802, 422] width 416 height 42
type input "Erilanda74$"
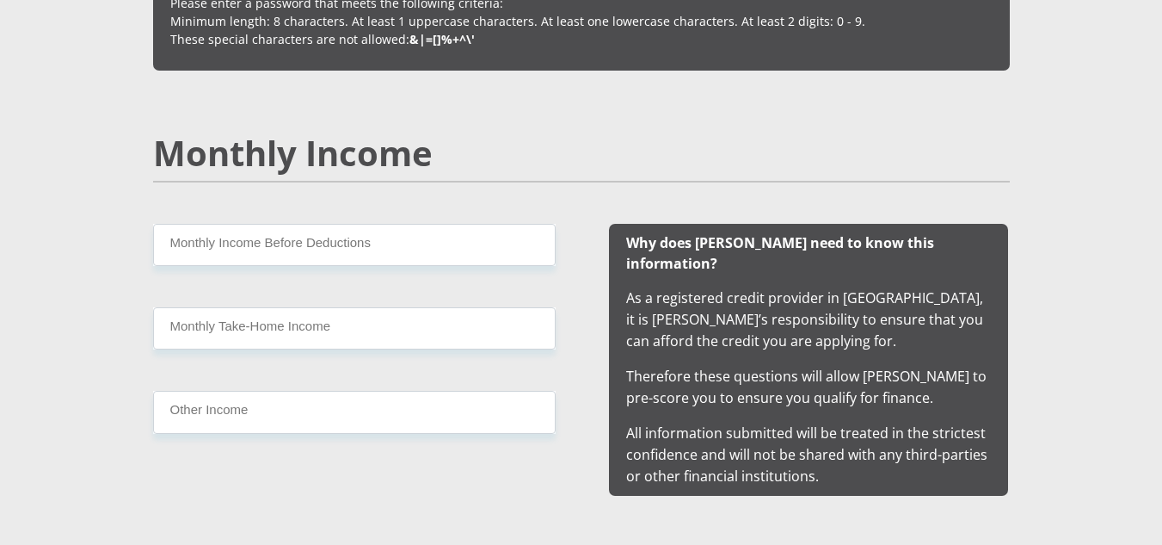
scroll to position [1549, 0]
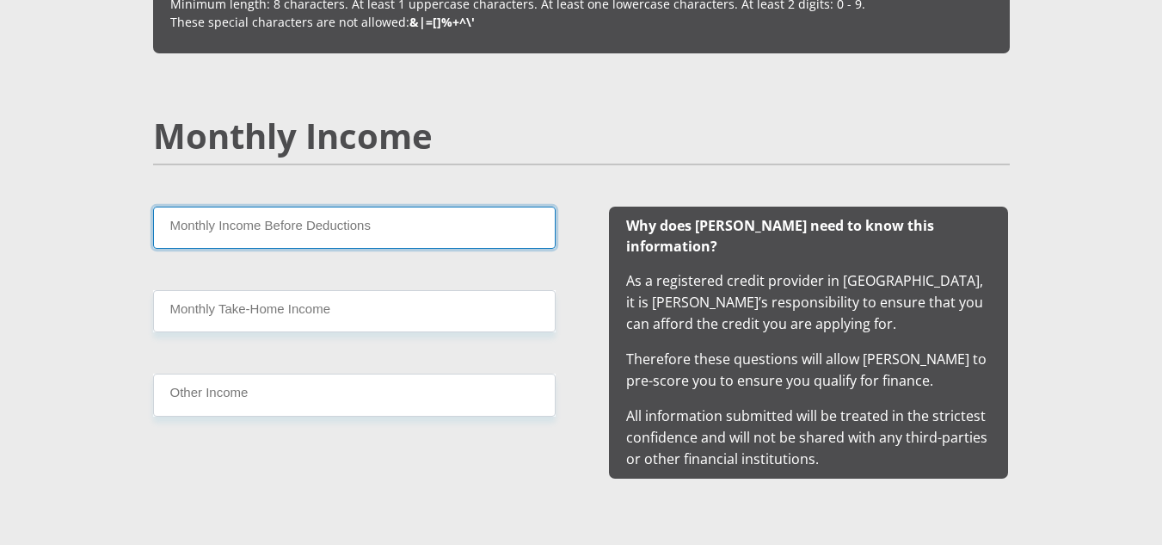
click at [306, 231] on input "Monthly Income Before Deductions" at bounding box center [354, 227] width 403 height 42
type input "10000"
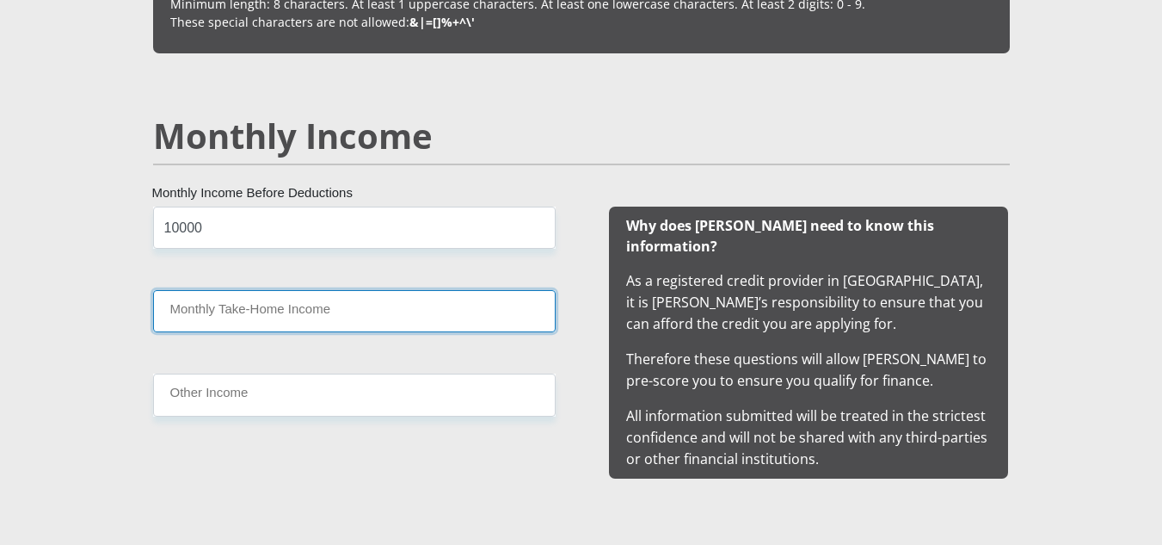
click at [221, 317] on input "Monthly Take-Home Income" at bounding box center [354, 311] width 403 height 42
type input "8500"
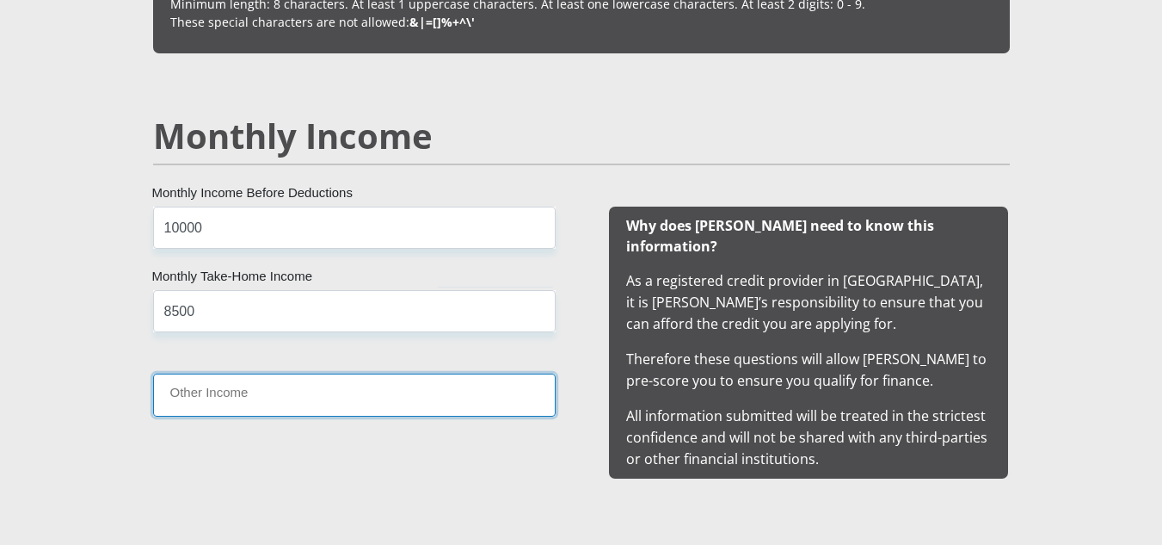
click at [197, 387] on input "Other Income" at bounding box center [354, 394] width 403 height 42
click at [211, 397] on input "Other Income" at bounding box center [354, 394] width 403 height 42
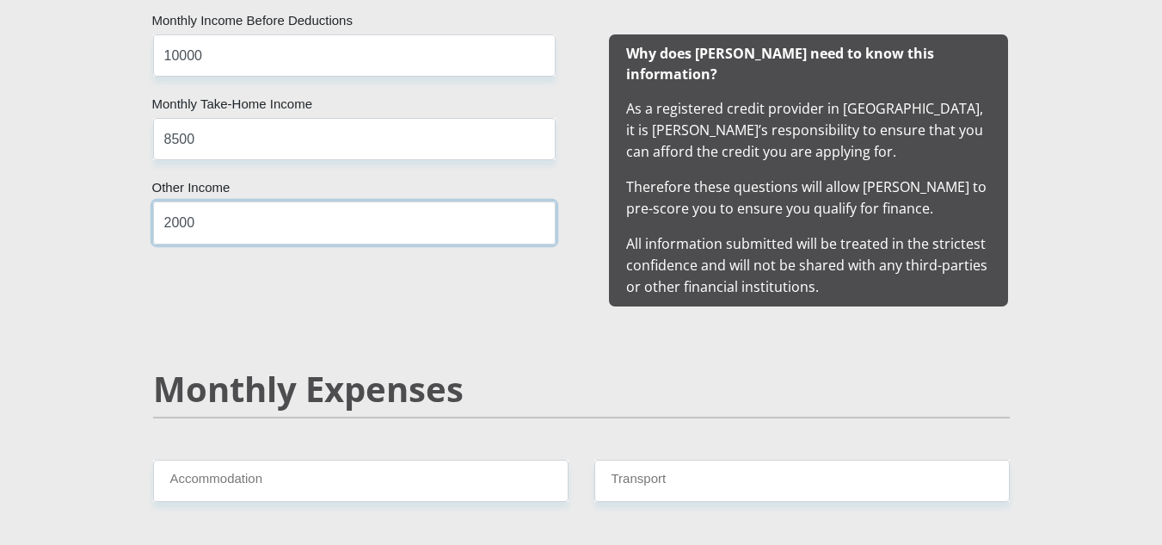
scroll to position [1807, 0]
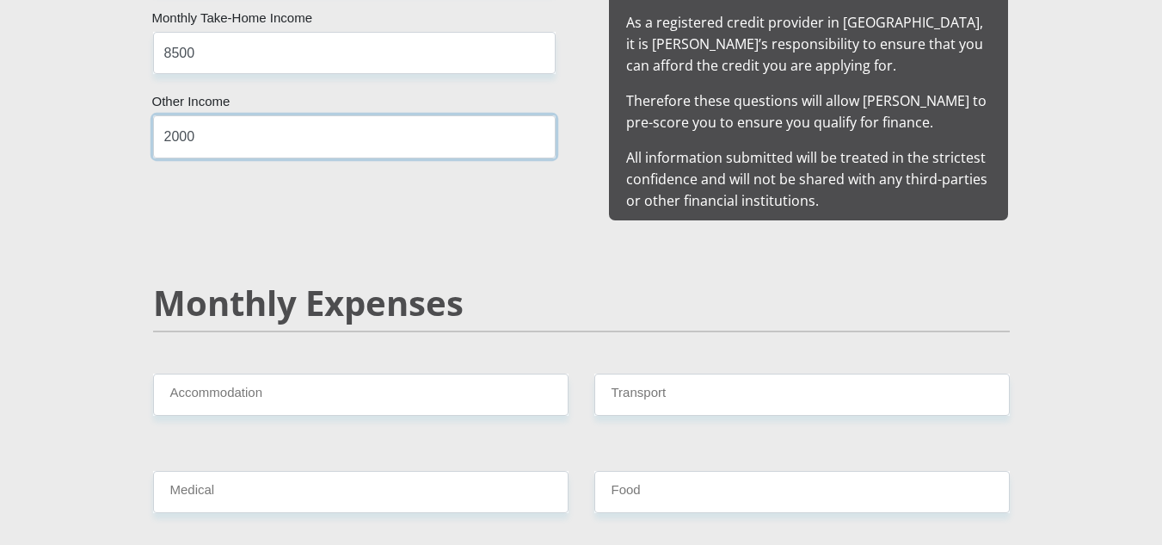
type input "2000"
drag, startPoint x: 419, startPoint y: 344, endPoint x: 402, endPoint y: 373, distance: 33.2
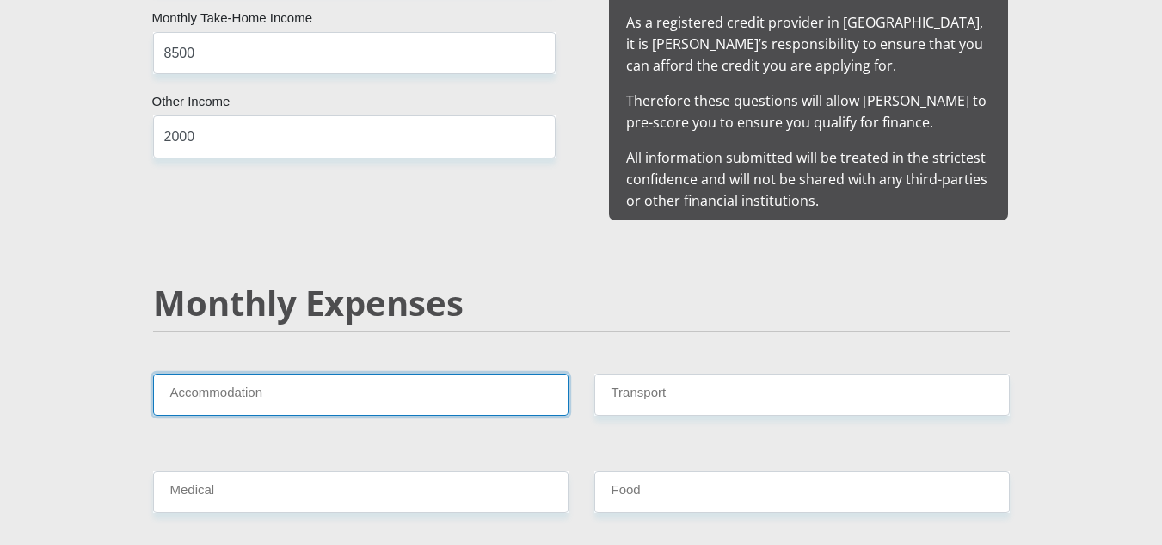
click at [402, 373] on input "Accommodation" at bounding box center [361, 394] width 416 height 42
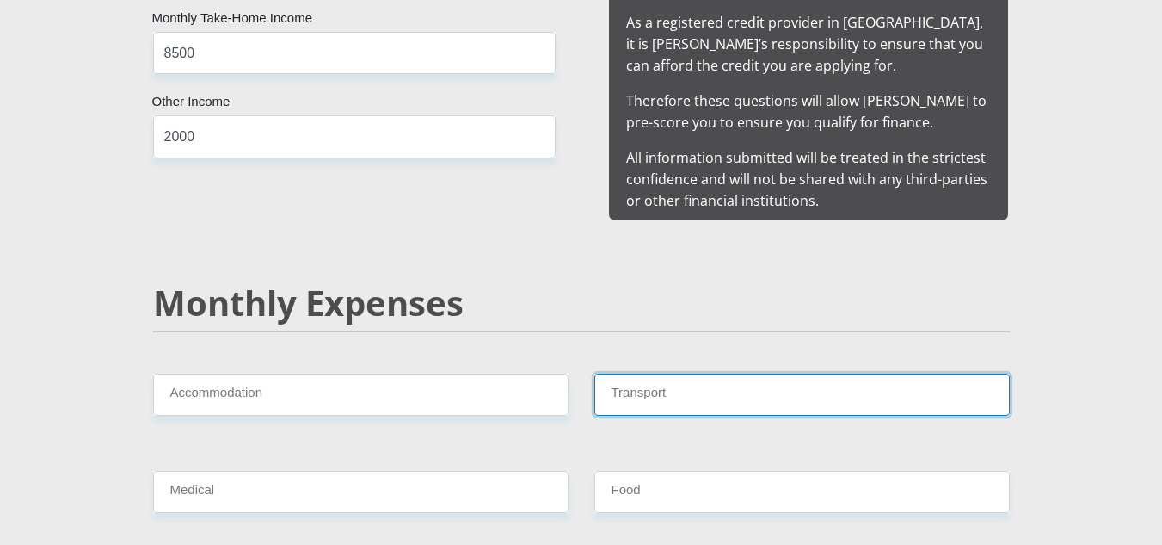
drag, startPoint x: 623, startPoint y: 370, endPoint x: 637, endPoint y: 361, distance: 16.2
click at [623, 373] on input "Transport" at bounding box center [802, 394] width 416 height 42
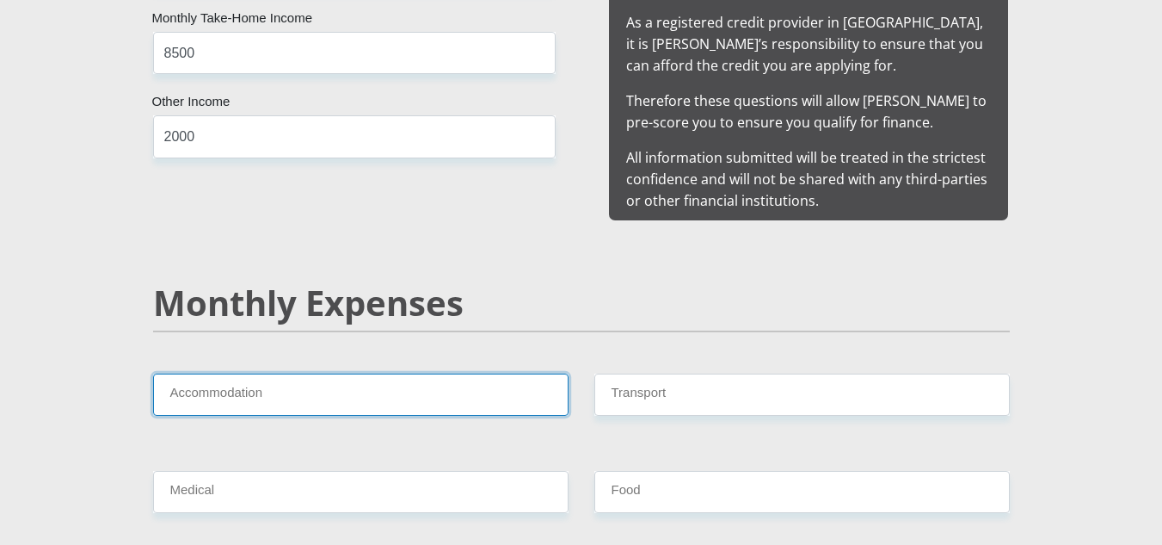
click at [211, 379] on input "Accommodation" at bounding box center [361, 394] width 416 height 42
type input "1"
type input "0"
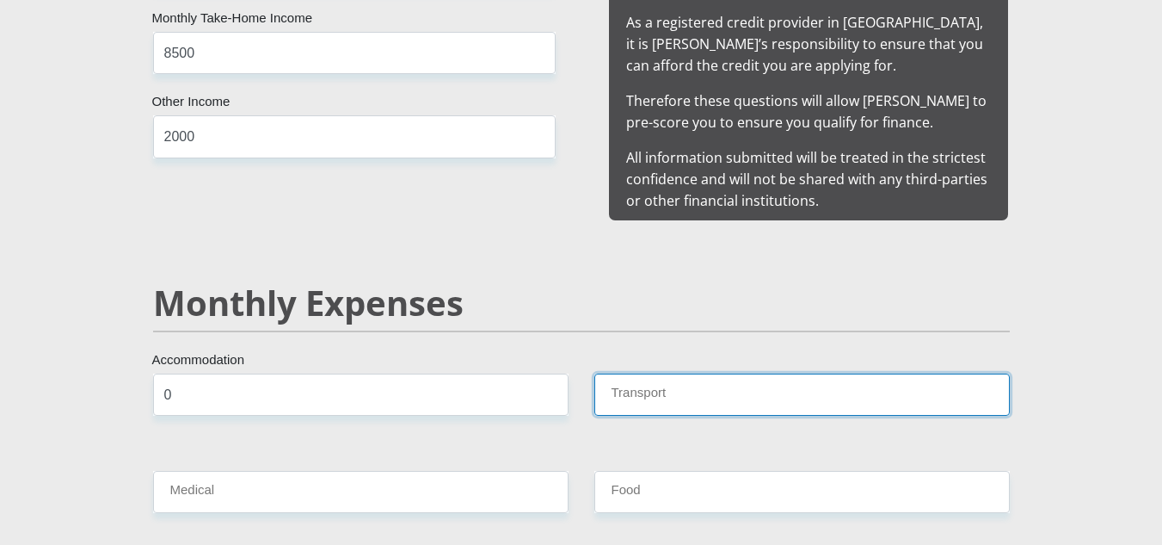
click at [748, 379] on input "Transport" at bounding box center [802, 394] width 416 height 42
type input "1500"
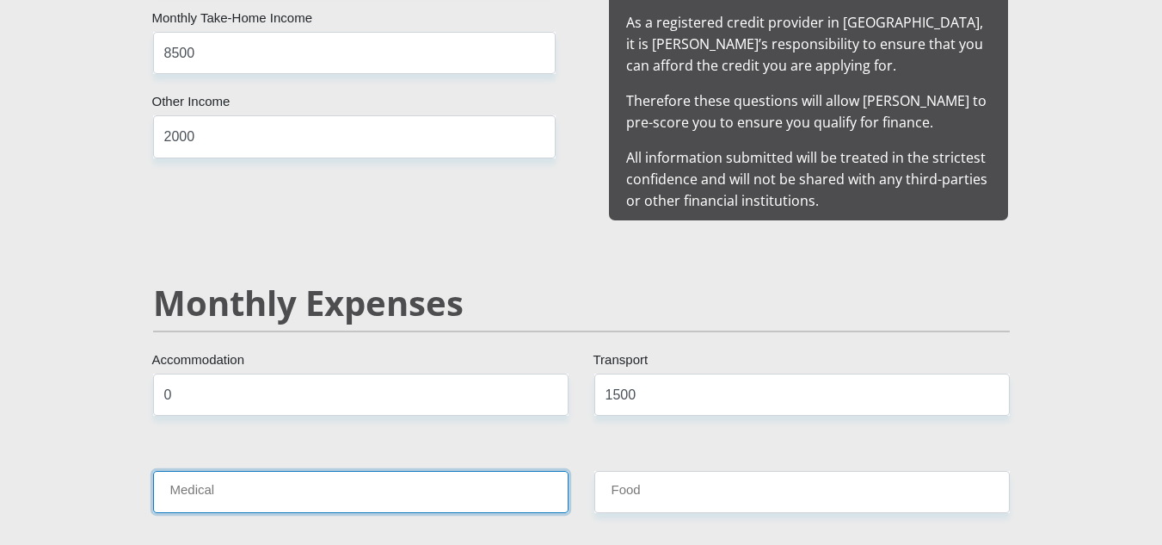
click at [466, 472] on input "Medical" at bounding box center [361, 492] width 416 height 42
type input "1200"
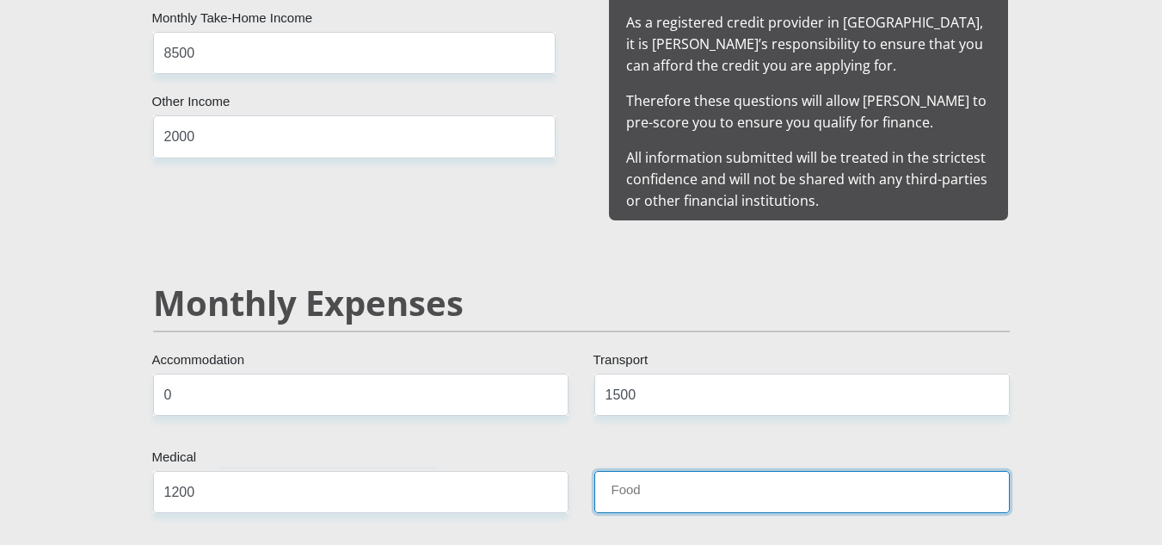
click at [870, 489] on input "Food" at bounding box center [802, 492] width 416 height 42
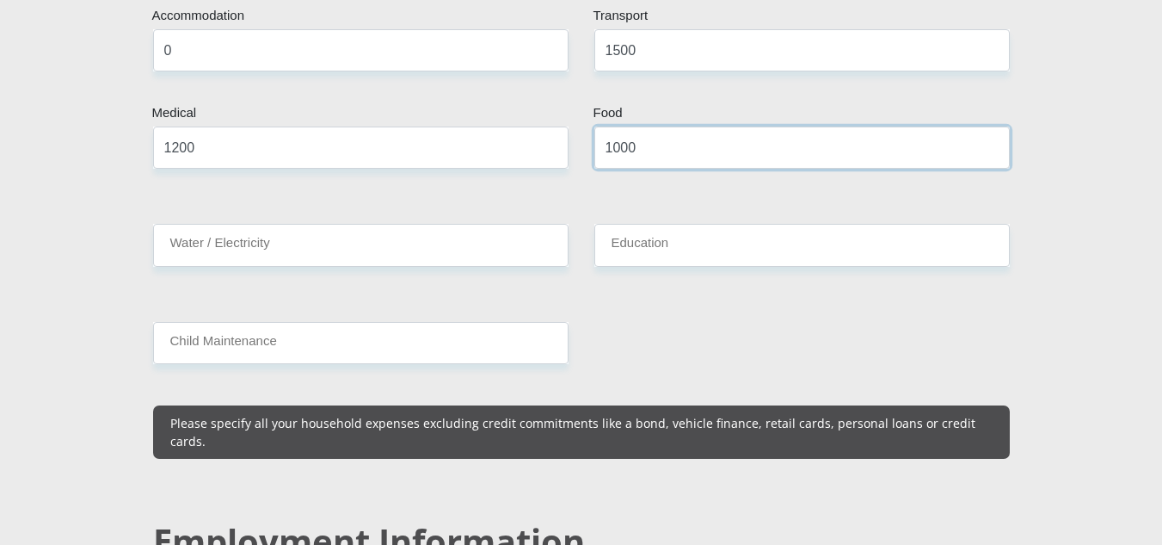
type input "1000"
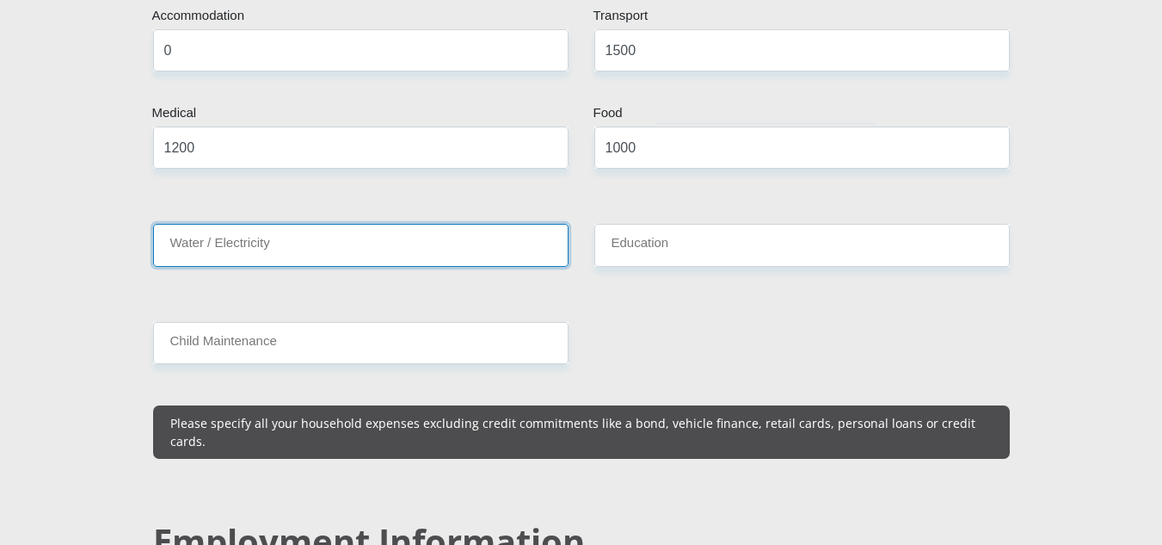
click at [181, 224] on input "Water / Electricity" at bounding box center [361, 245] width 416 height 42
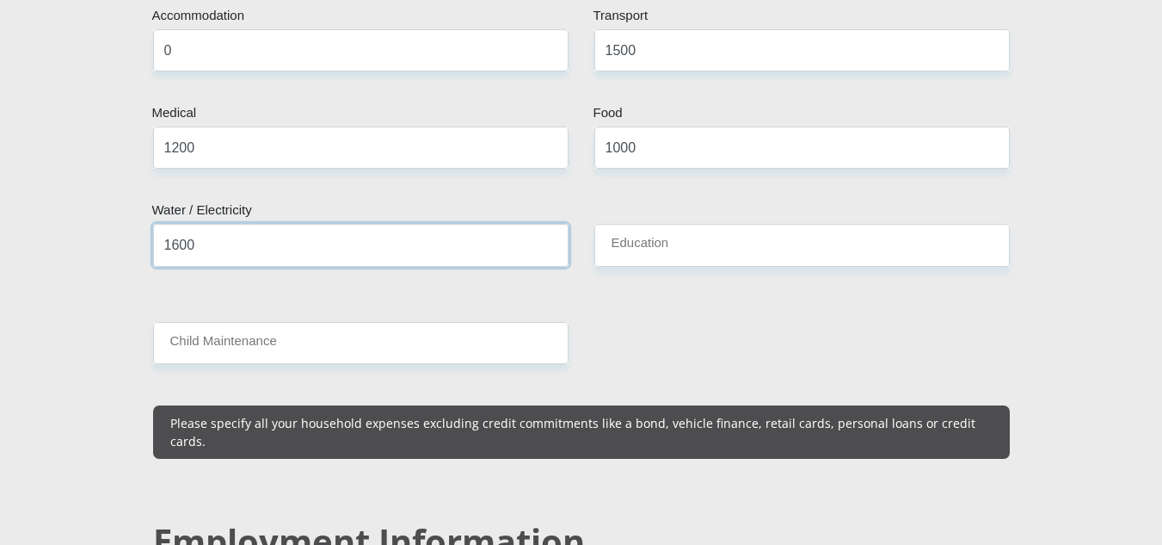
type input "1600"
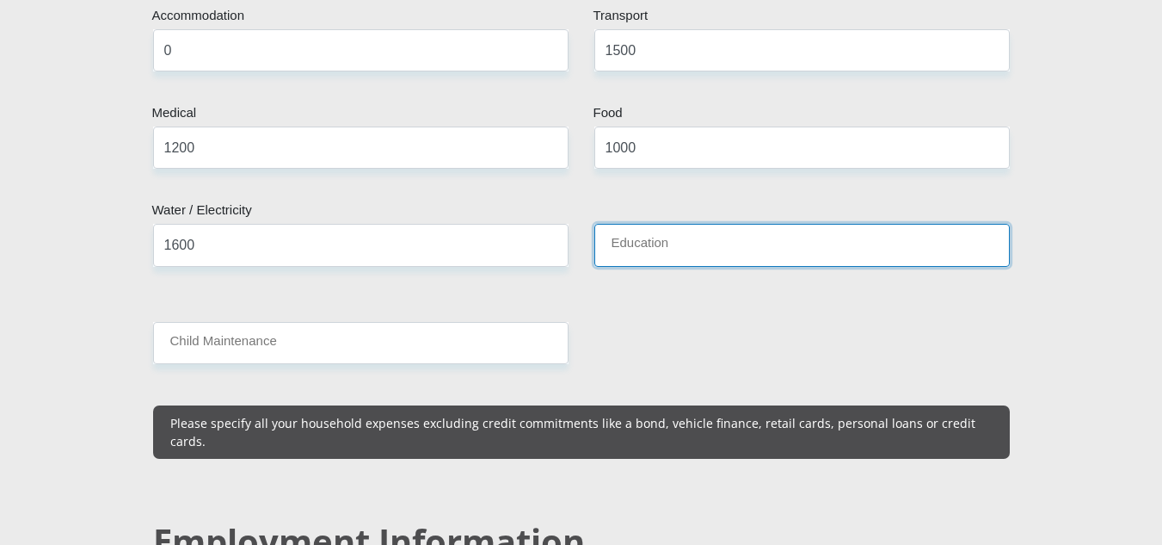
click at [674, 224] on input "Education" at bounding box center [802, 245] width 416 height 42
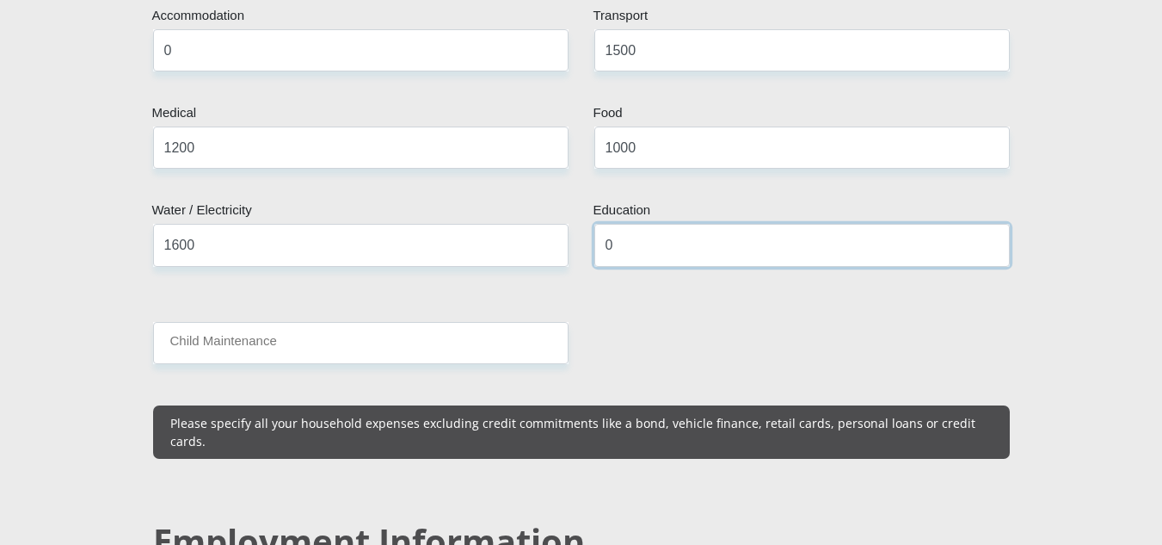
type input "0"
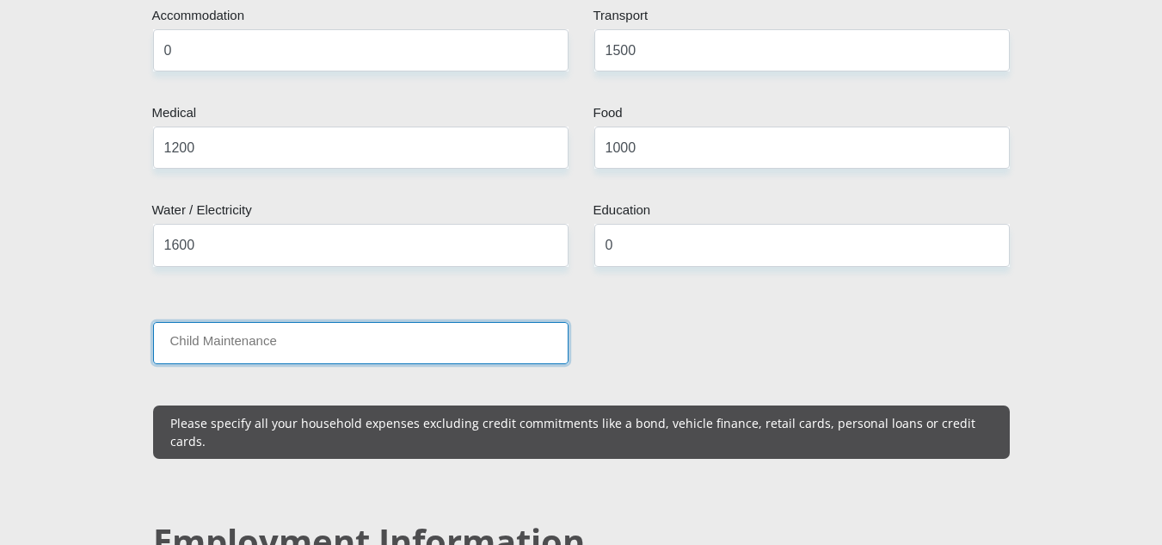
click at [530, 322] on input "Child Maintenance" at bounding box center [361, 343] width 416 height 42
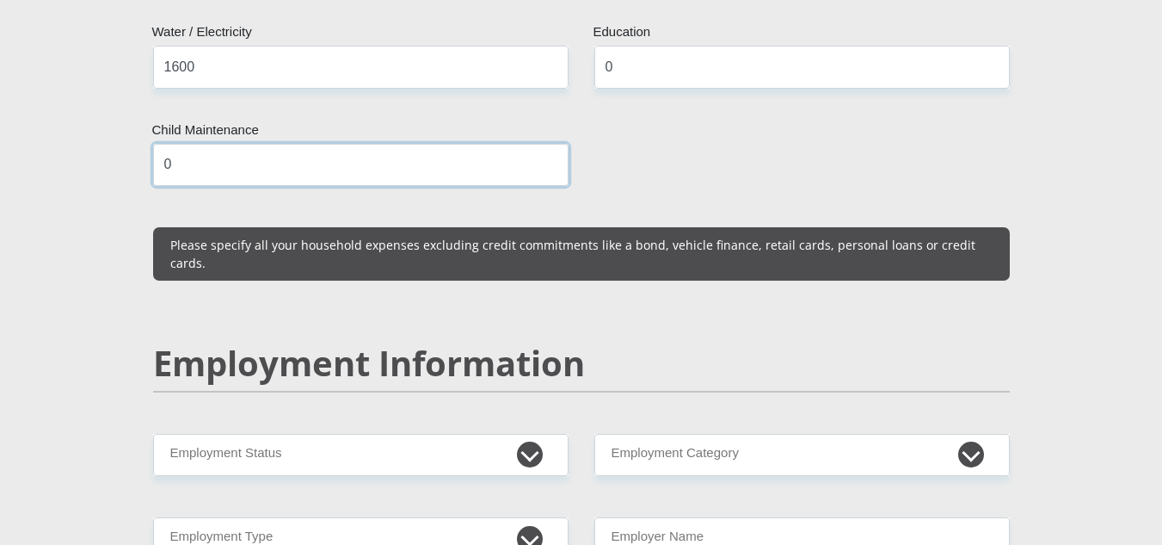
scroll to position [2495, 0]
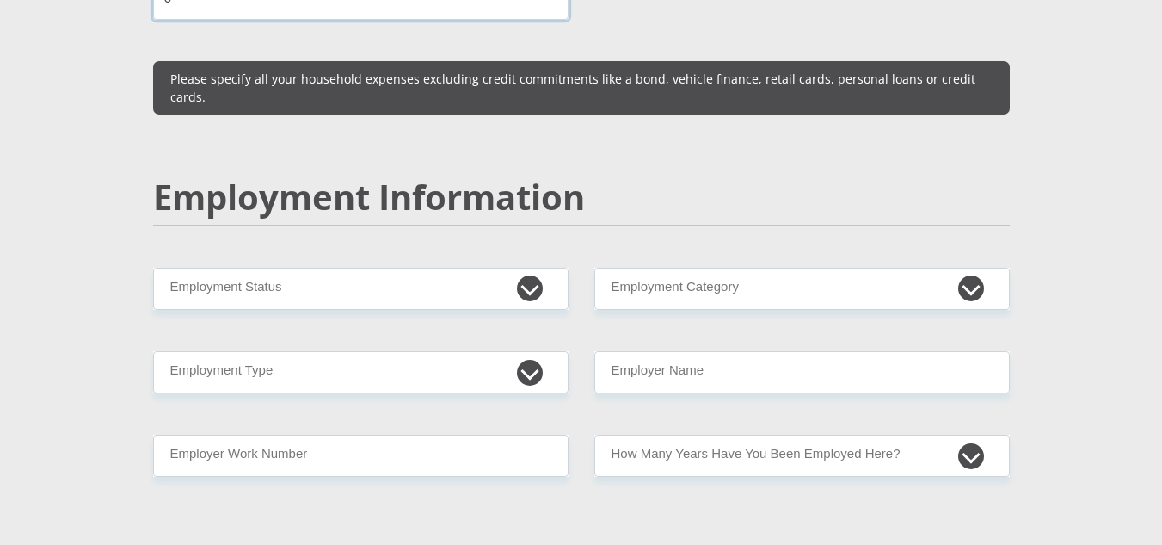
type input "0"
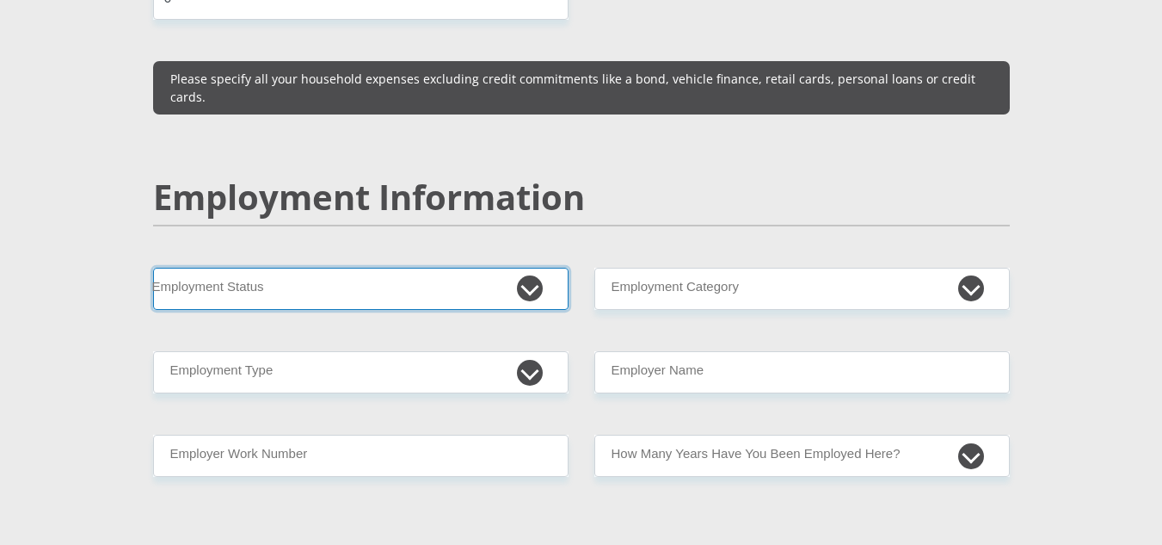
click at [410, 268] on select "Permanent/Full-time Part-time/Casual Contract Worker Self-Employed Housewife Re…" at bounding box center [361, 289] width 416 height 42
select select "1"
click at [153, 268] on select "Permanent/Full-time Part-time/Casual Contract Worker Self-Employed Housewife Re…" at bounding box center [361, 289] width 416 height 42
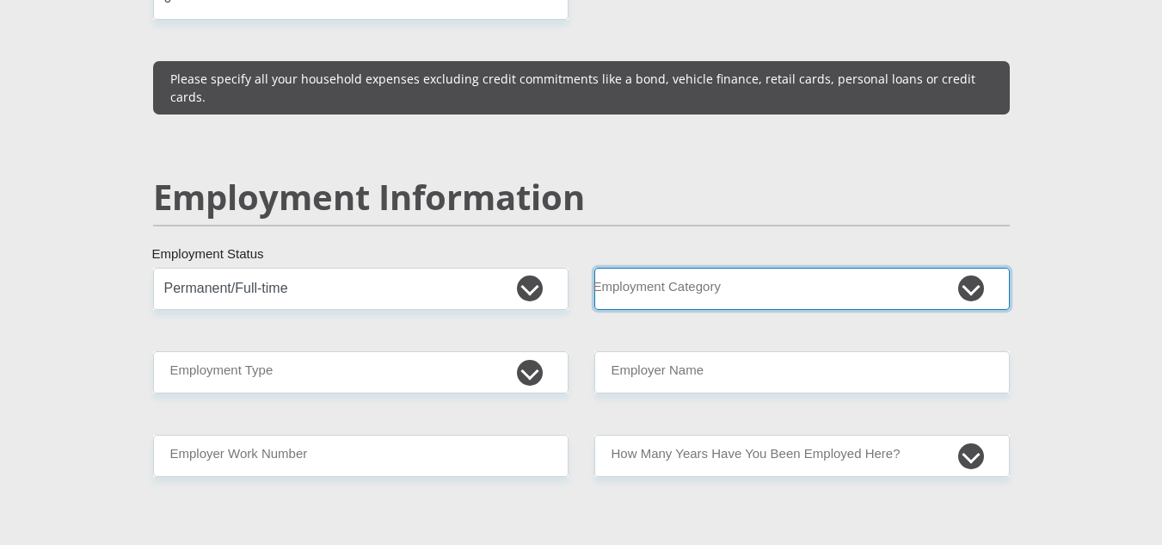
click at [637, 268] on select "AGRICULTURE ALCOHOL & TOBACCO CONSTRUCTION MATERIALS METALLURGY EQUIPMENT FOR R…" at bounding box center [802, 289] width 416 height 42
select select "17"
click at [594, 268] on select "AGRICULTURE ALCOHOL & TOBACCO CONSTRUCTION MATERIALS METALLURGY EQUIPMENT FOR R…" at bounding box center [802, 289] width 416 height 42
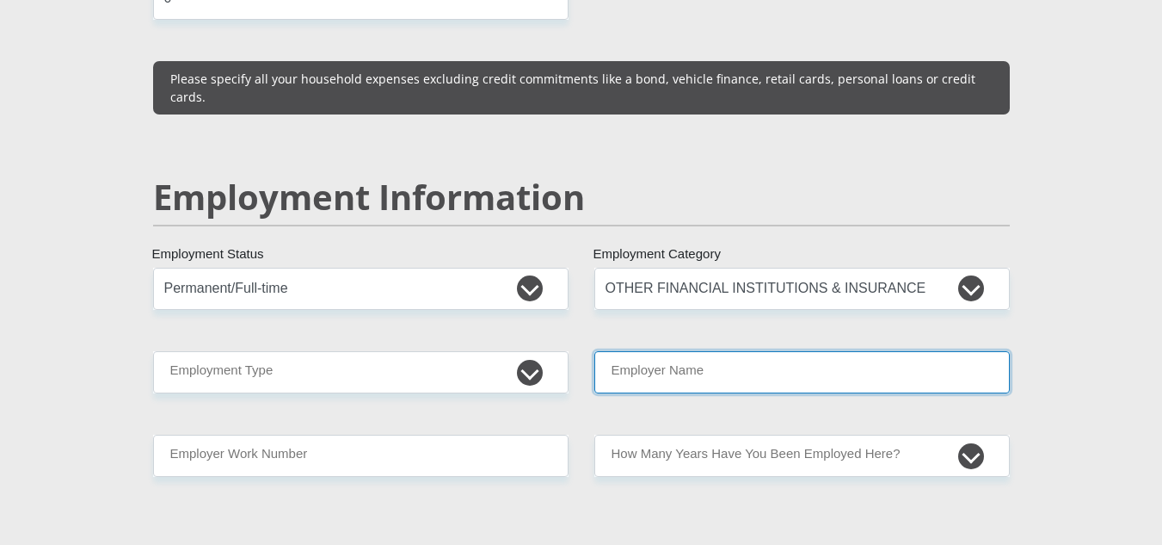
click at [647, 351] on input "Employer Name" at bounding box center [802, 372] width 416 height 42
type input "Capitec"
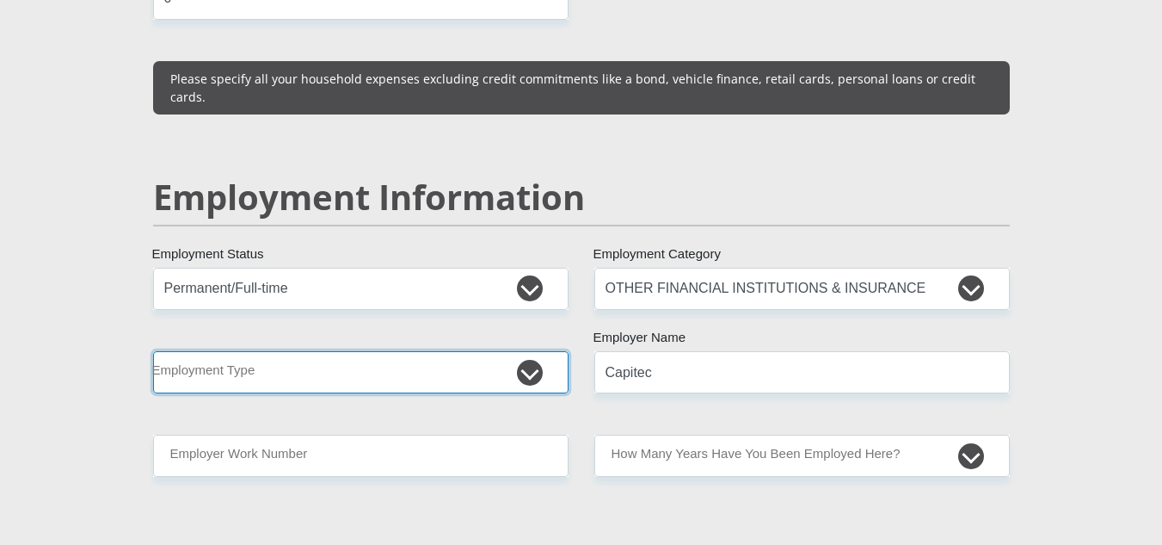
click at [391, 351] on select "College/Lecturer Craft Seller Creative Driver Executive Farmer Forces - Non Com…" at bounding box center [361, 372] width 416 height 42
select select "Sales"
click at [153, 351] on select "College/Lecturer Craft Seller Creative Driver Executive Farmer Forces - Non Com…" at bounding box center [361, 372] width 416 height 42
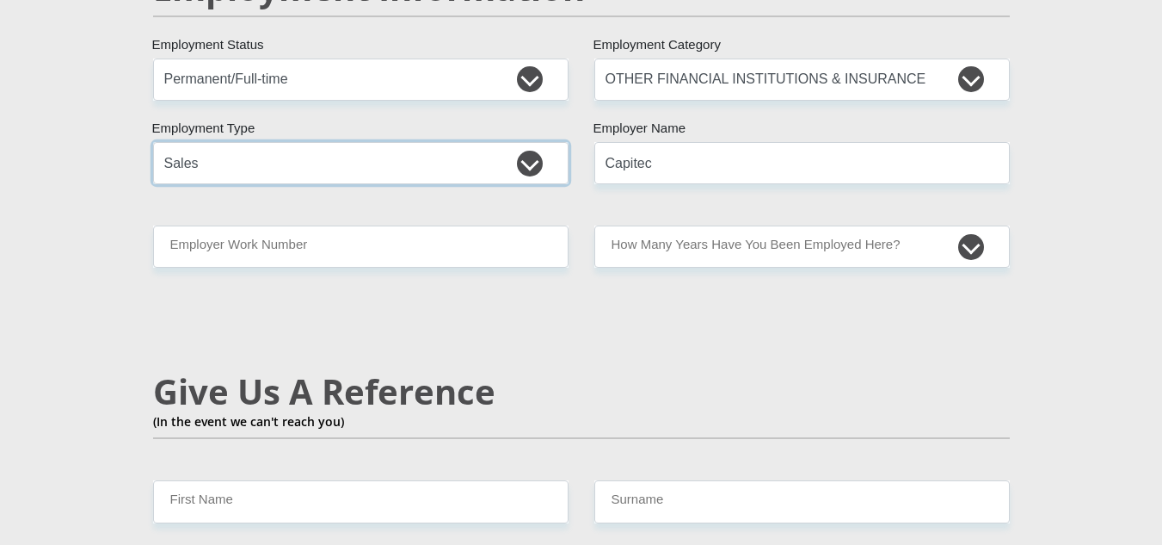
scroll to position [2753, 0]
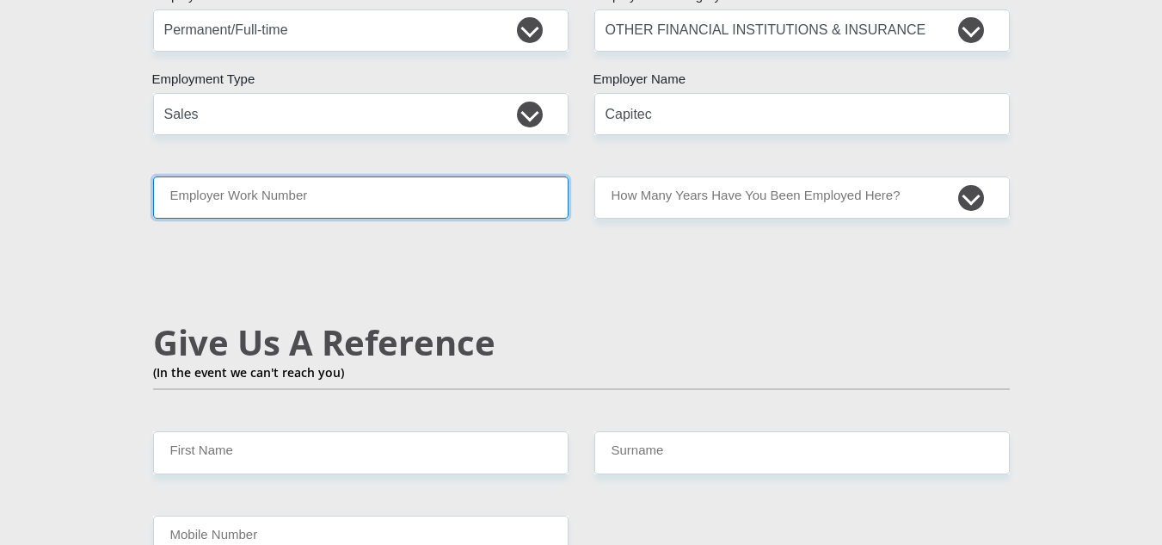
click at [395, 176] on input "Employer Work Number" at bounding box center [361, 197] width 416 height 42
click at [448, 176] on input "Employer Work Number" at bounding box center [361, 197] width 416 height 42
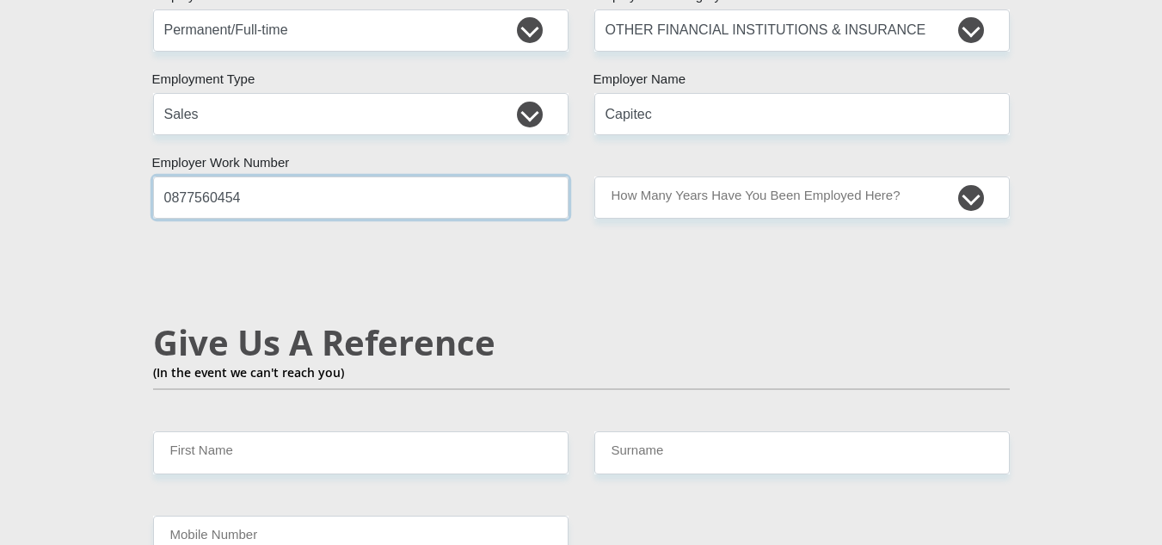
type input "0877560454"
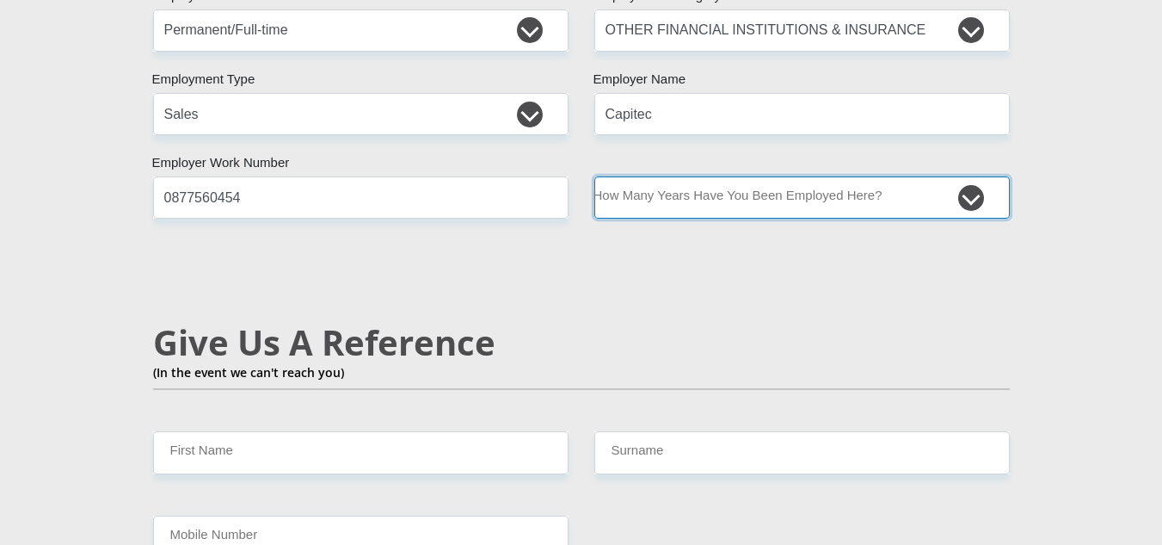
click at [695, 176] on select "less than 1 year 1-3 years 3-5 years 5+ years" at bounding box center [802, 197] width 416 height 42
select select "6"
click at [594, 176] on select "less than 1 year 1-3 years 3-5 years 5+ years" at bounding box center [802, 197] width 416 height 42
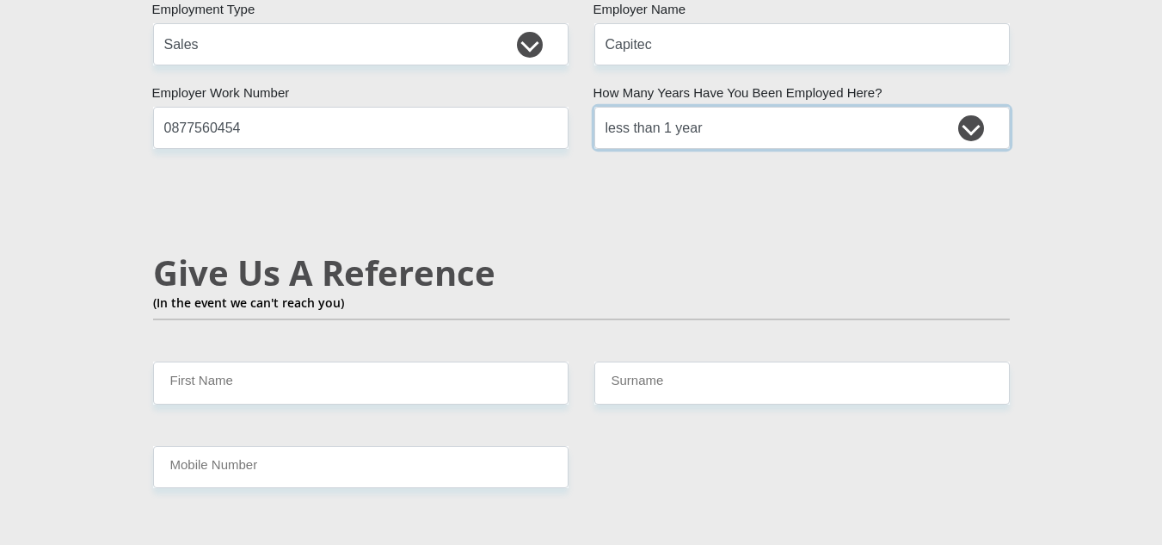
scroll to position [2925, 0]
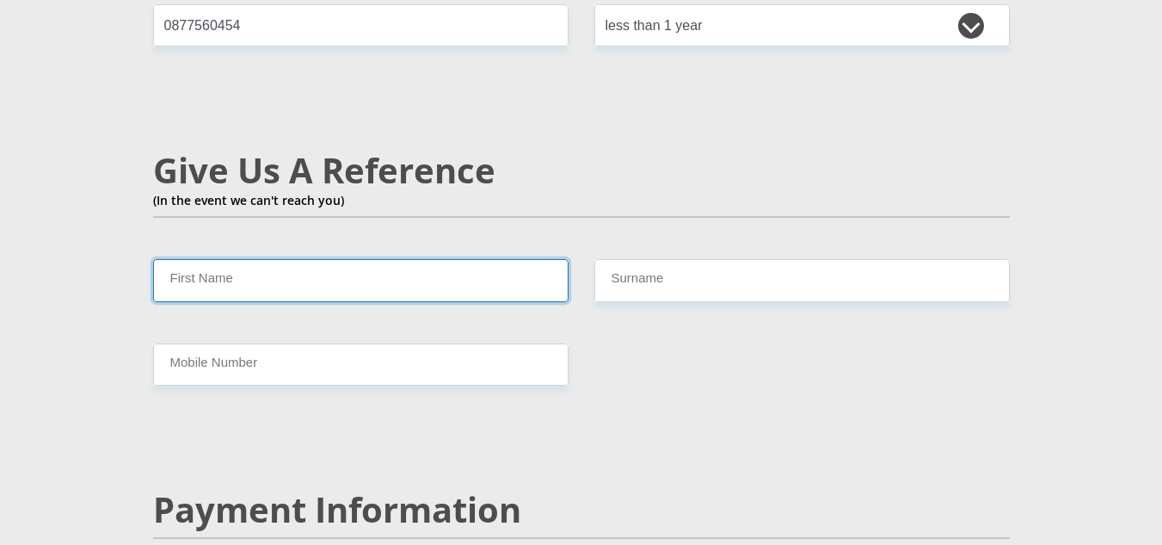
click at [373, 259] on input "First Name" at bounding box center [361, 280] width 416 height 42
click at [449, 259] on input "First Name" at bounding box center [361, 280] width 416 height 42
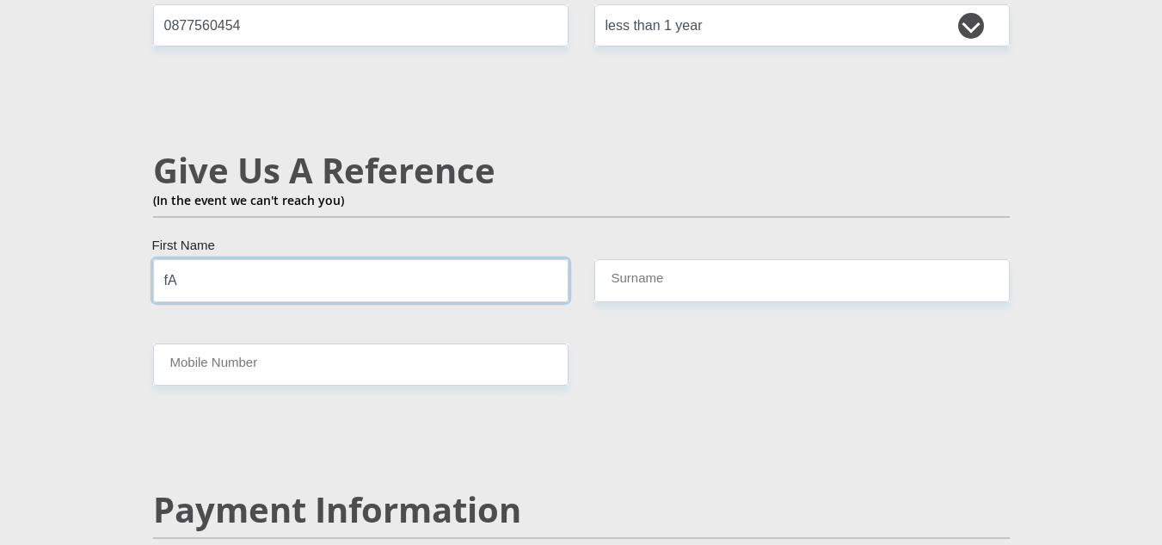
type input "f"
type input "Blessing"
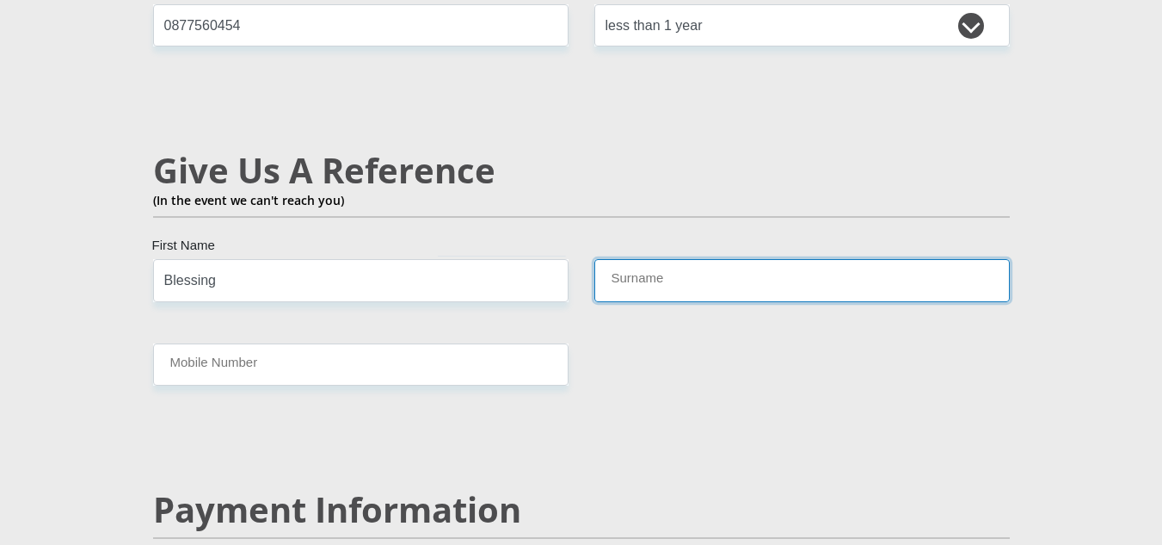
click at [748, 259] on input "Surname" at bounding box center [802, 280] width 416 height 42
type input "Ubombo"
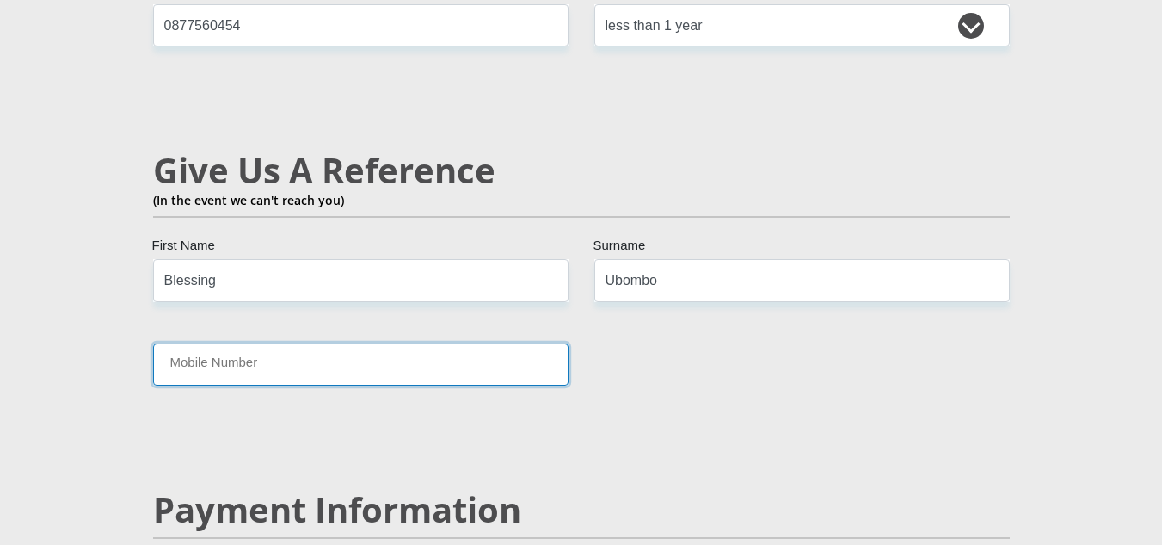
click at [452, 343] on input "Mobile Number" at bounding box center [361, 364] width 416 height 42
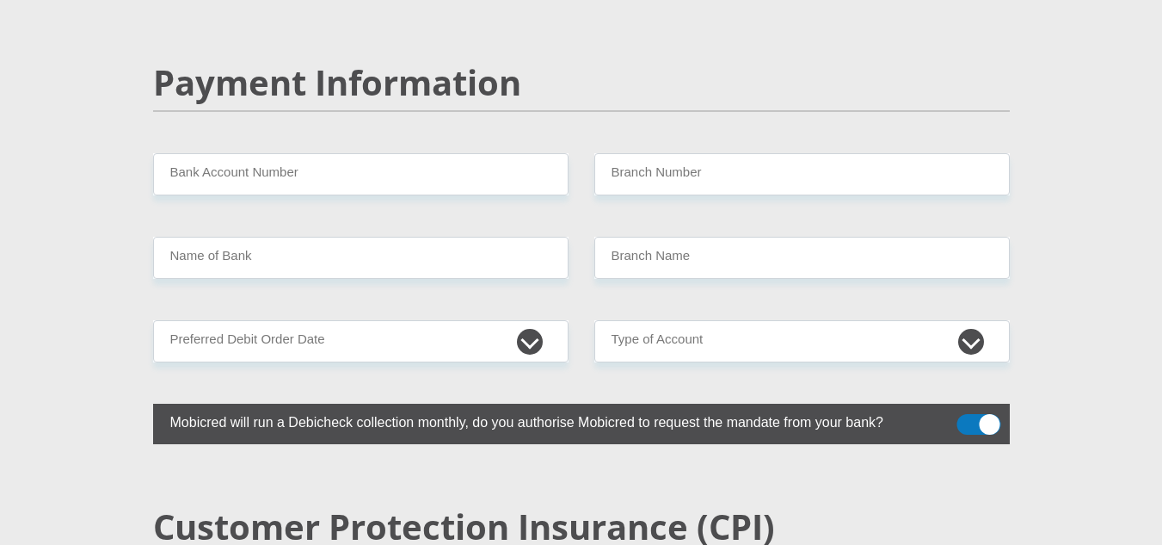
scroll to position [3355, 0]
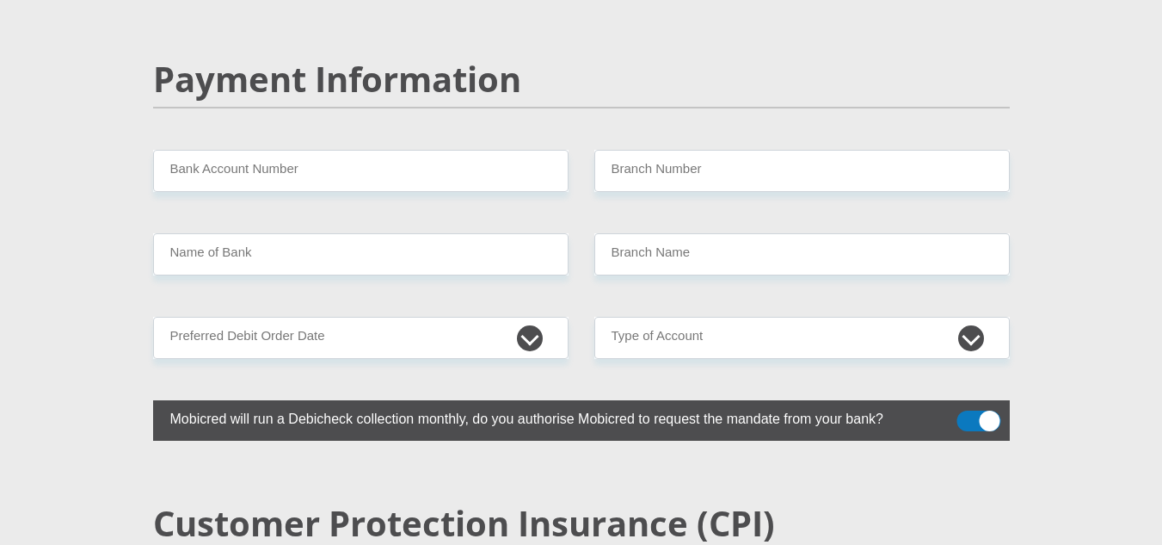
type input "0790314185"
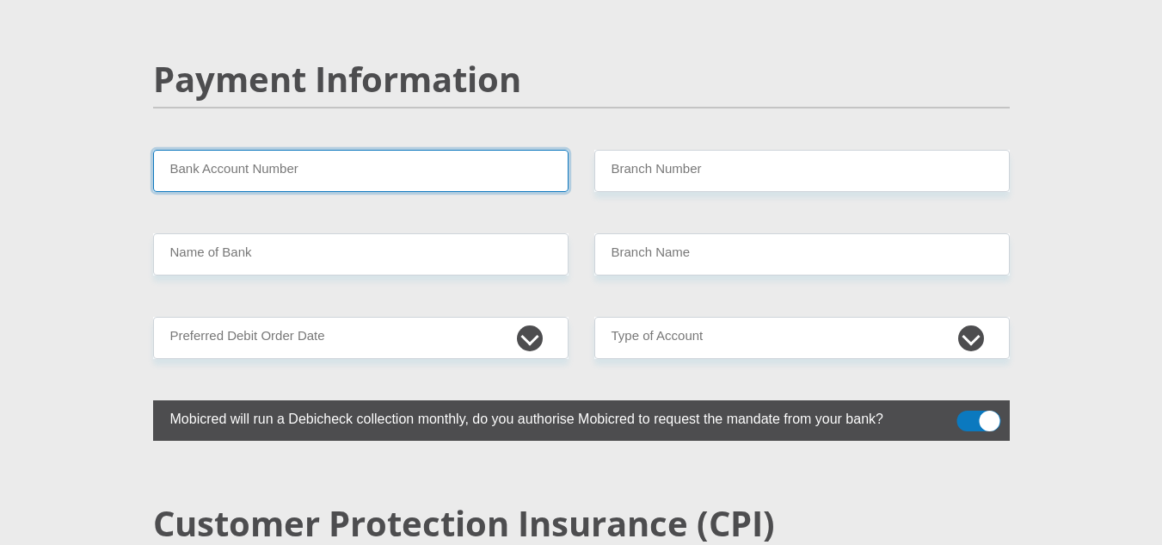
click at [397, 150] on input "Bank Account Number" at bounding box center [361, 171] width 416 height 42
click at [382, 150] on input "Bank Account Number" at bounding box center [361, 171] width 416 height 42
click at [209, 150] on input "Bank Account Number" at bounding box center [361, 171] width 416 height 42
click at [212, 150] on input "Bank Account Number" at bounding box center [361, 171] width 416 height 42
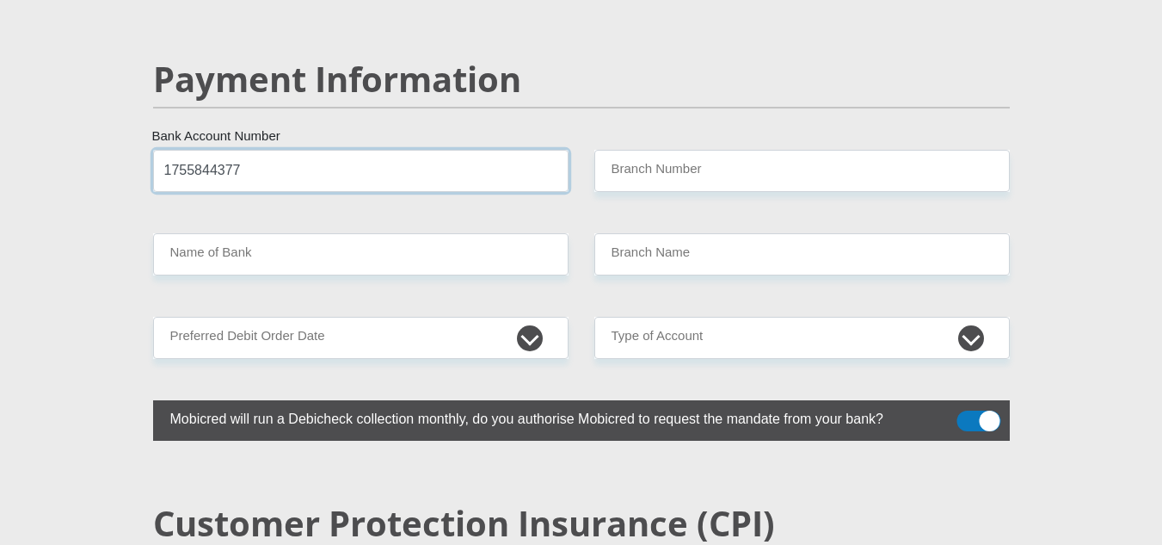
type input "1755844377"
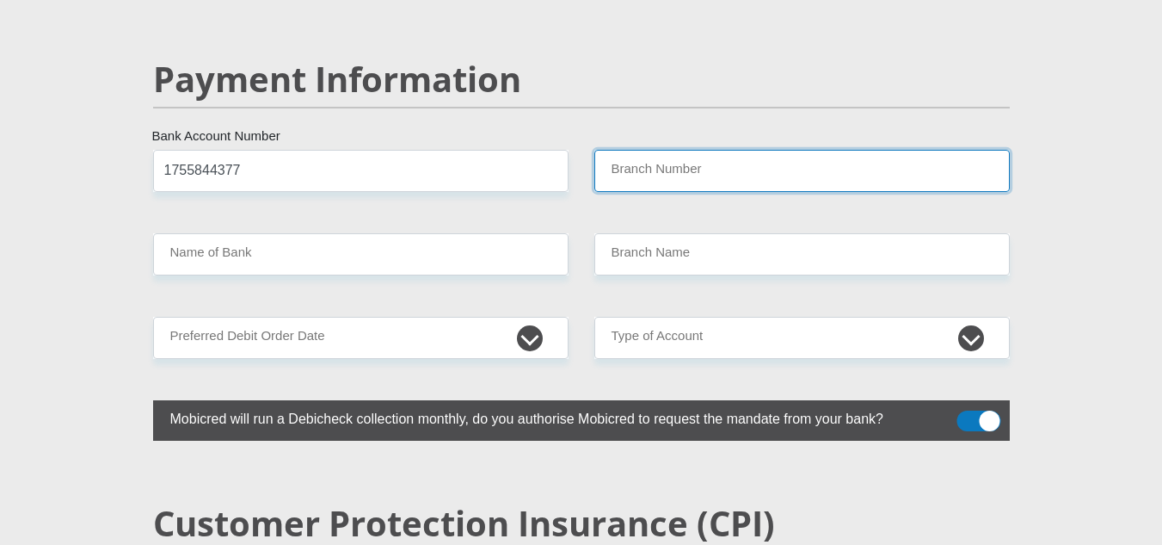
click at [854, 150] on input "Branch Number" at bounding box center [802, 171] width 416 height 42
type input "470010"
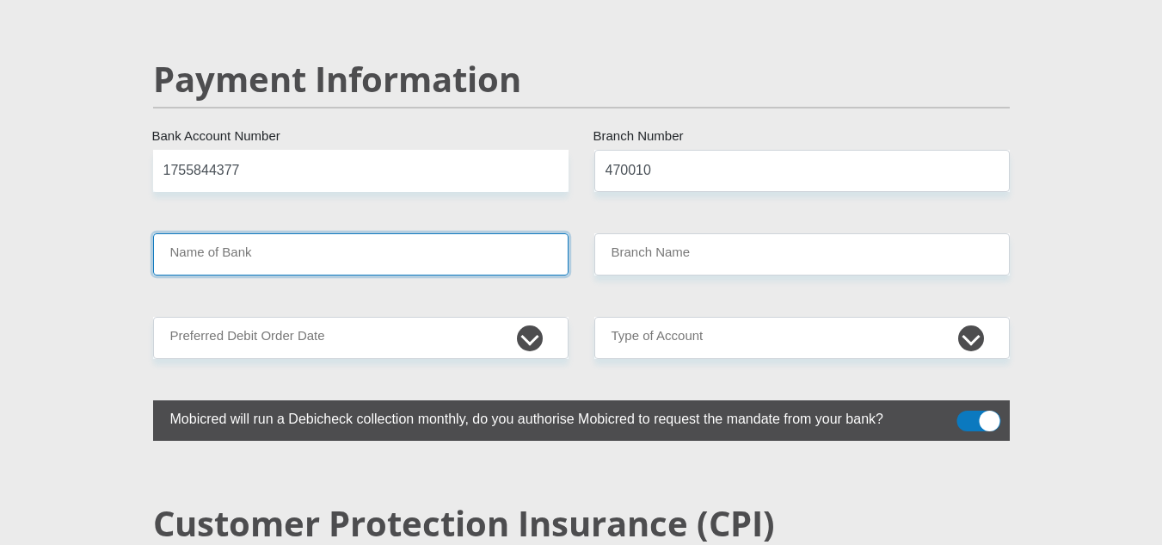
click at [311, 233] on input "Name of Bank" at bounding box center [361, 254] width 416 height 42
type input "CAPITEC BANK LIMITED"
type input "CAPITEC BANK CPC"
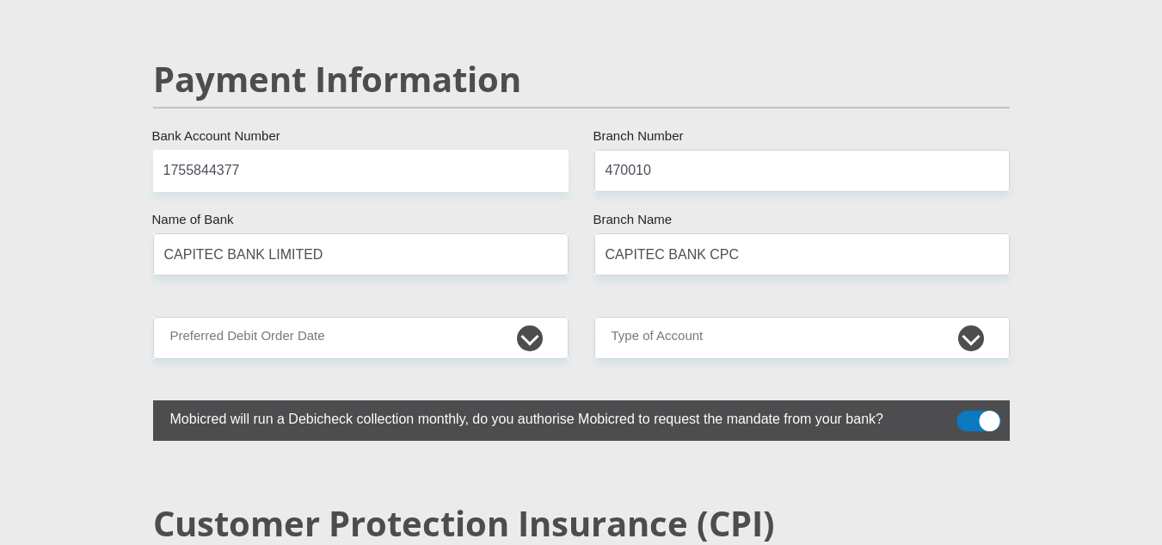
drag, startPoint x: 387, startPoint y: 326, endPoint x: 394, endPoint y: 311, distance: 16.9
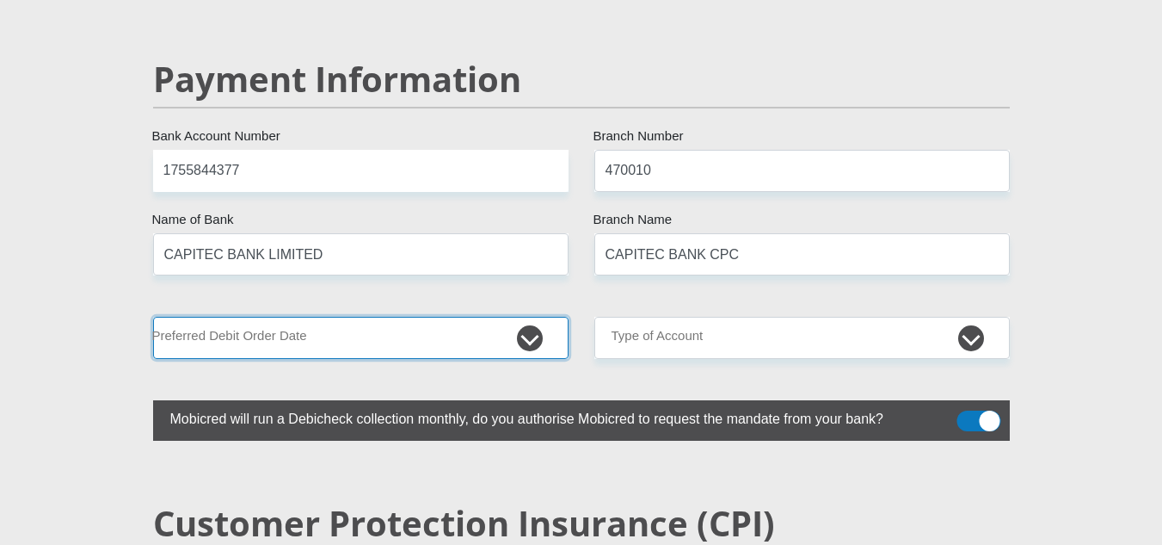
click at [397, 317] on select "1st 2nd 3rd 4th 5th 7th 18th 19th 20th 21st 22nd 23rd 24th 25th 26th 27th 28th …" at bounding box center [361, 338] width 416 height 42
select select "25"
click at [153, 317] on select "1st 2nd 3rd 4th 5th 7th 18th 19th 20th 21st 22nd 23rd 24th 25th 26th 27th 28th …" at bounding box center [361, 338] width 416 height 42
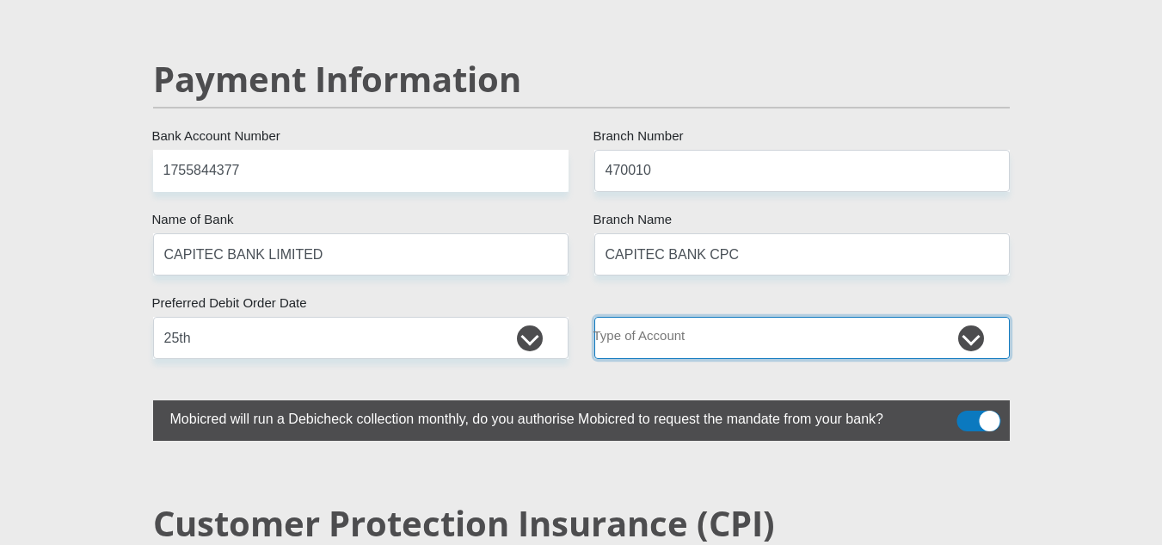
click at [744, 317] on select "Cheque Savings" at bounding box center [802, 338] width 416 height 42
select select "SAV"
click at [594, 317] on select "Cheque Savings" at bounding box center [802, 338] width 416 height 42
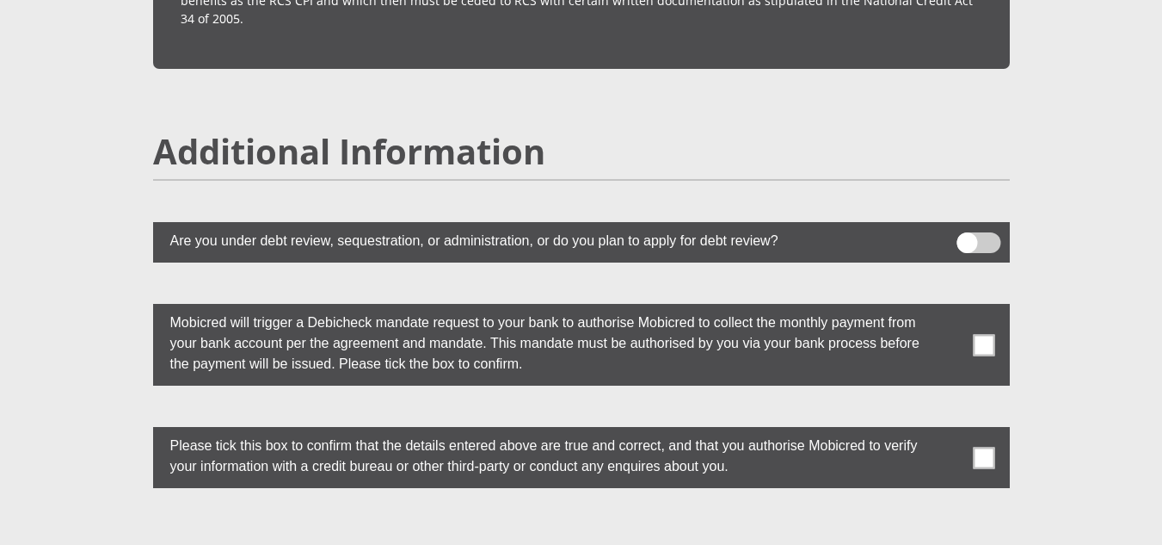
scroll to position [4732, 0]
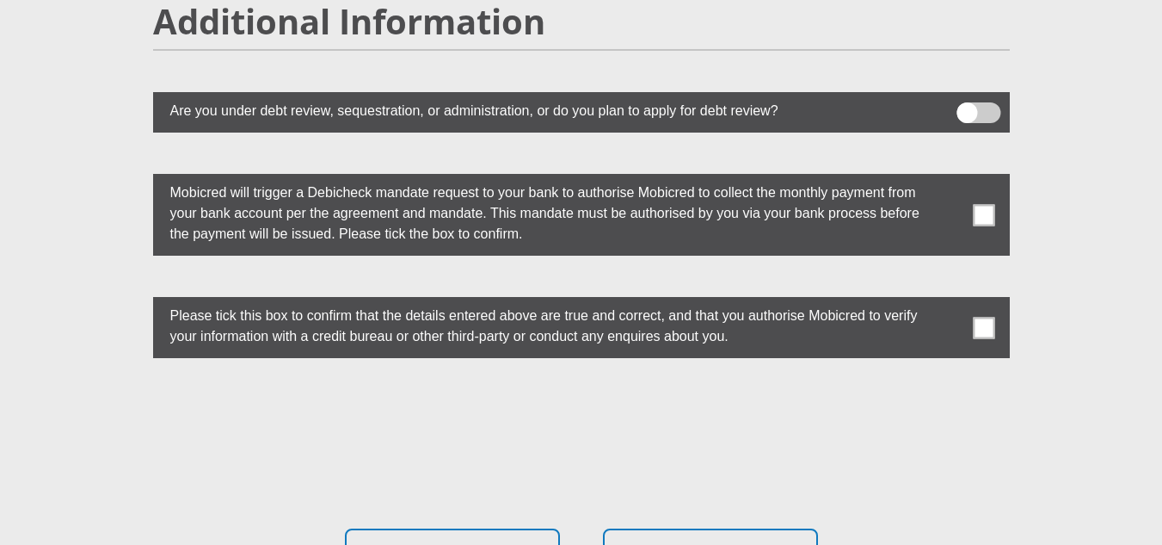
drag, startPoint x: 982, startPoint y: 174, endPoint x: 968, endPoint y: 211, distance: 39.8
click at [983, 204] on span at bounding box center [984, 215] width 22 height 22
click at [950, 178] on input "checkbox" at bounding box center [950, 178] width 0 height 0
click at [982, 317] on span at bounding box center [984, 328] width 22 height 22
click at [950, 301] on input "checkbox" at bounding box center [950, 301] width 0 height 0
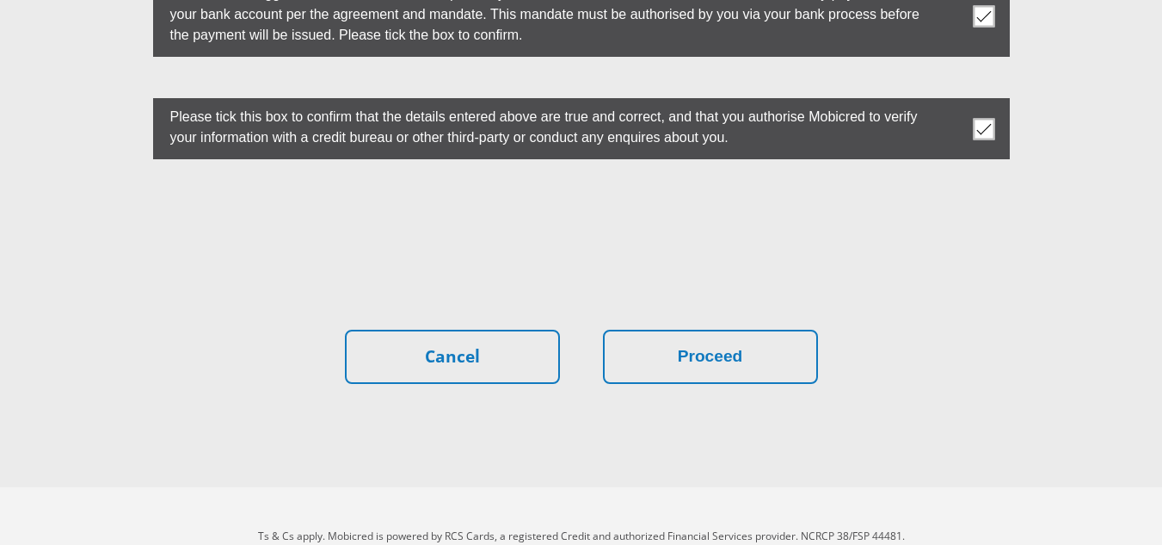
scroll to position [4932, 0]
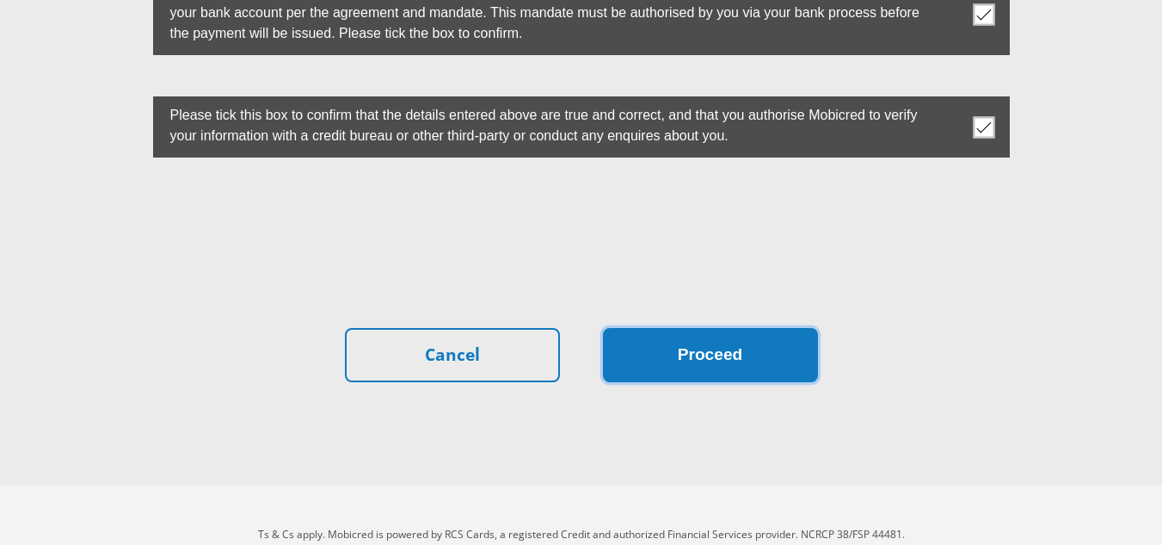
click at [685, 328] on button "Proceed" at bounding box center [710, 355] width 215 height 54
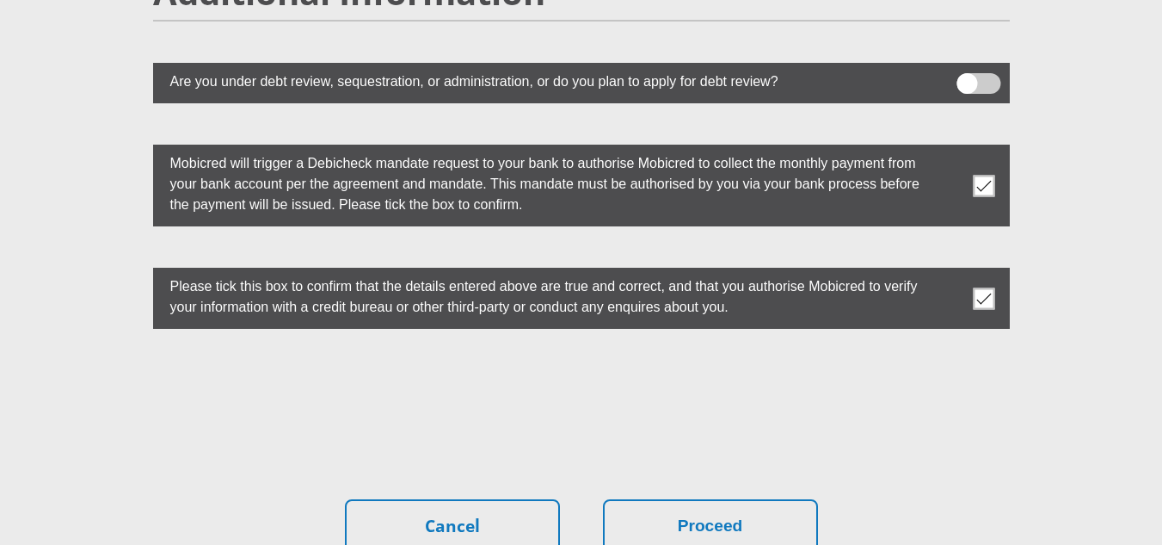
scroll to position [4760, 0]
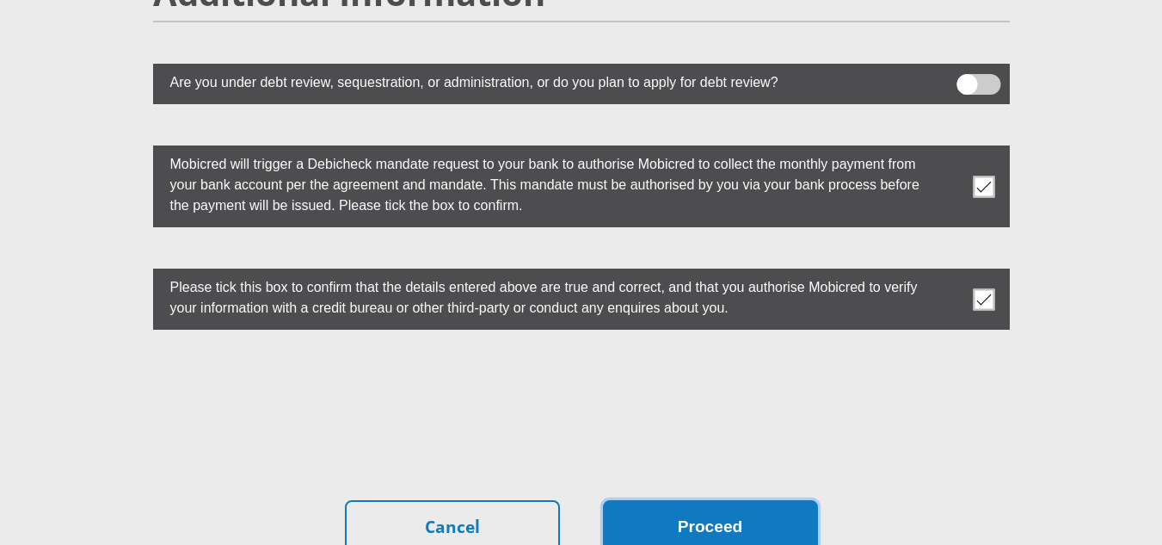
click at [693, 500] on button "Proceed" at bounding box center [710, 527] width 215 height 54
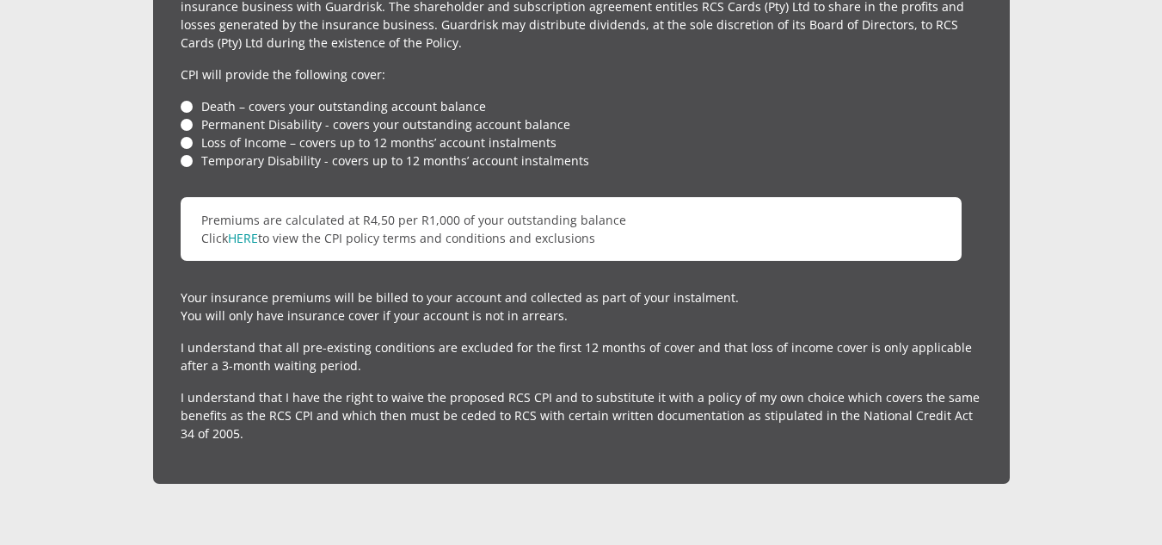
scroll to position [4158, 0]
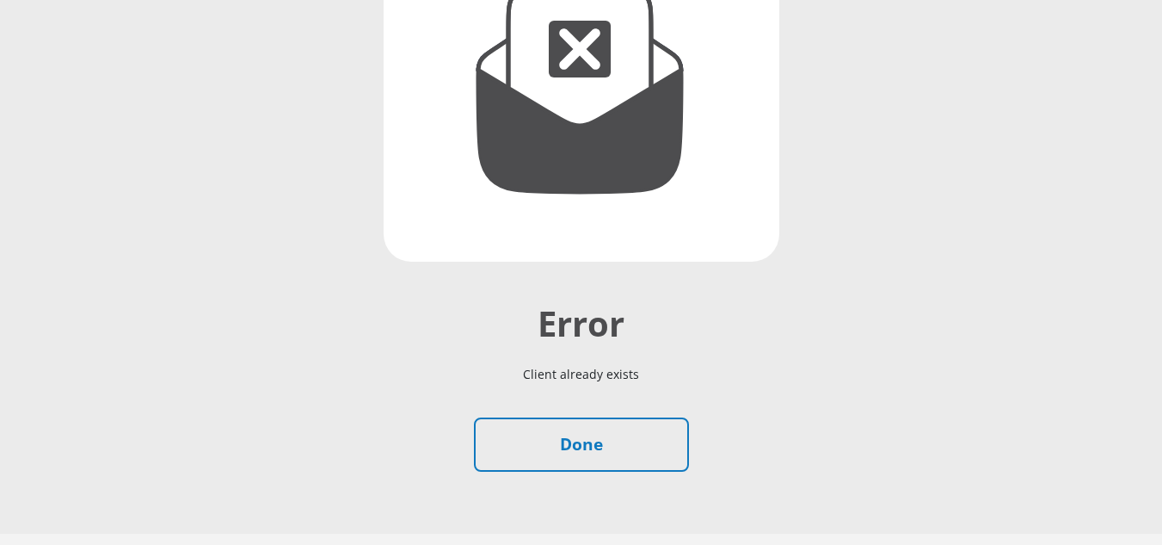
scroll to position [379, 0]
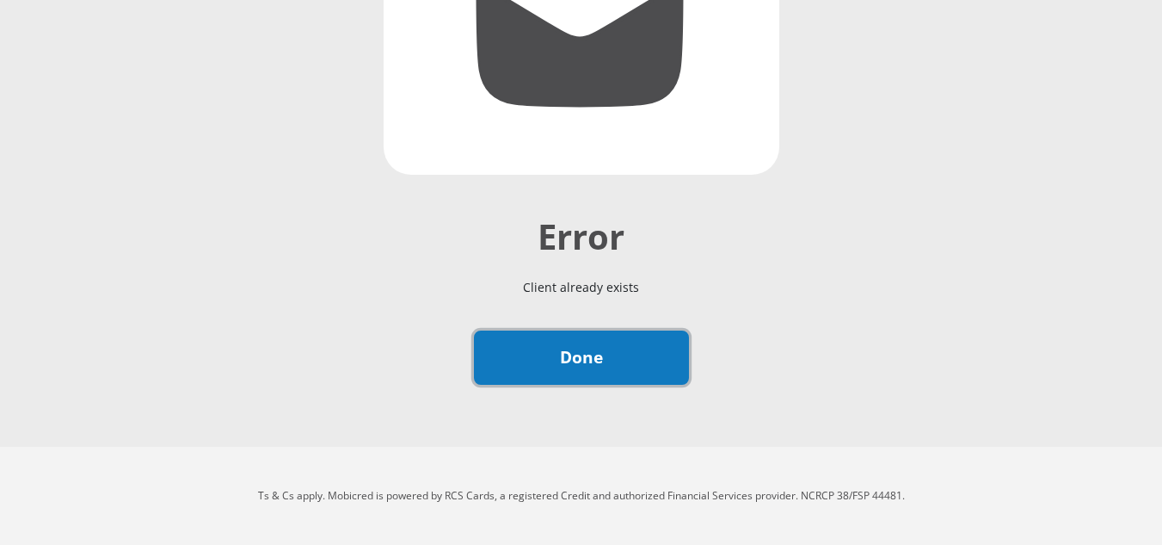
click at [587, 357] on link "Done" at bounding box center [581, 357] width 215 height 54
